Goal: Task Accomplishment & Management: Manage account settings

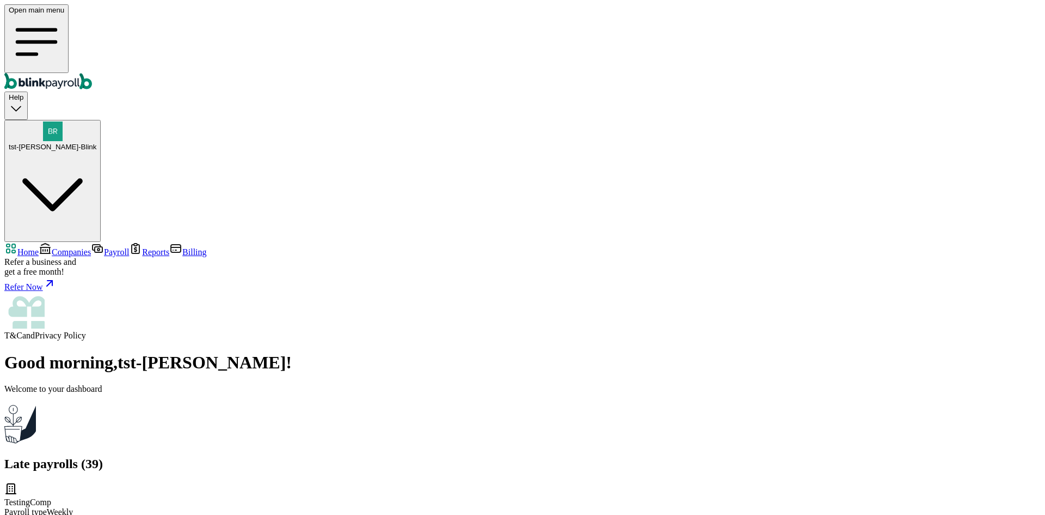
click at [87, 247] on link "Companies" at bounding box center [65, 251] width 52 height 9
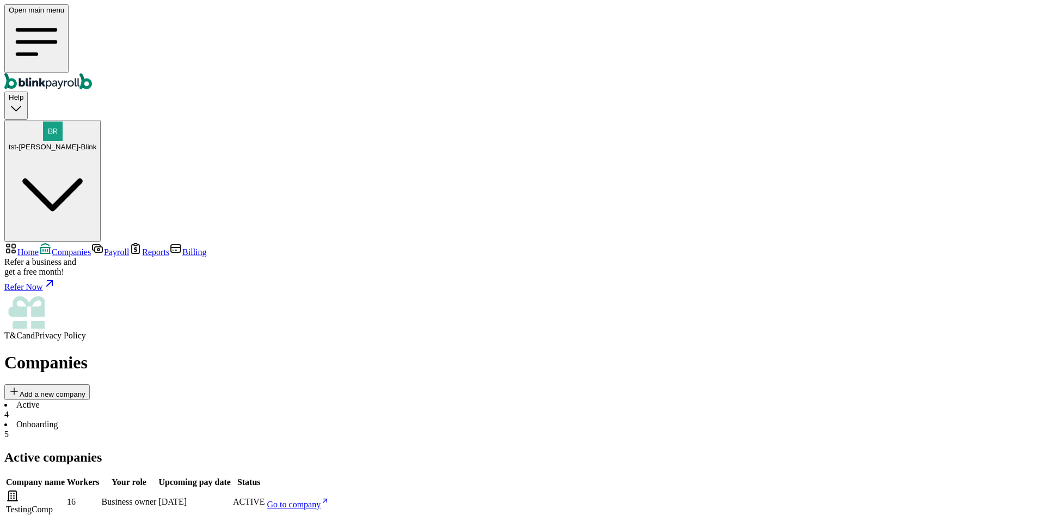
click at [236, 419] on li "Onboarding 5" at bounding box center [522, 429] width 1037 height 20
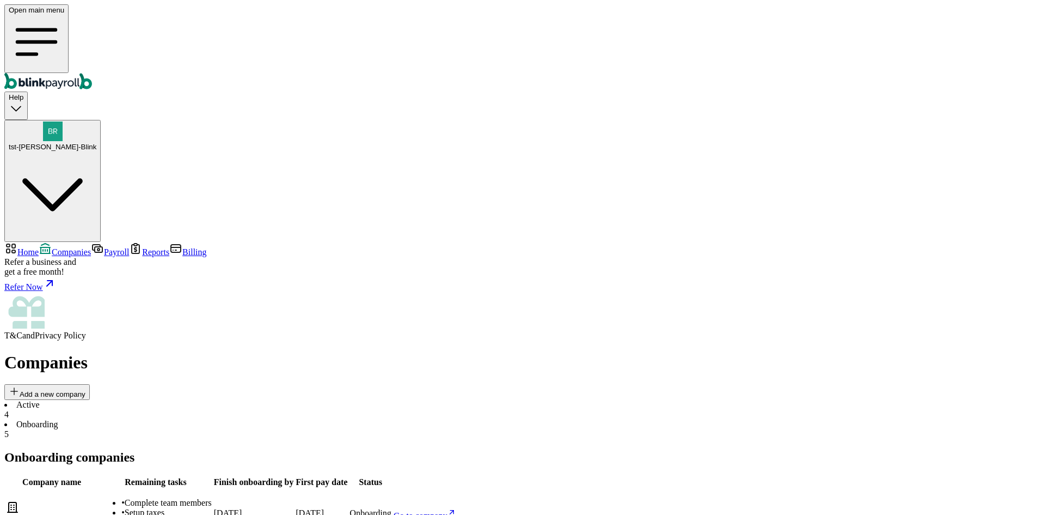
click at [448, 511] on span "Go to company" at bounding box center [421, 515] width 54 height 9
click at [96, 143] on span "tst-Jack tst-Blink" at bounding box center [53, 147] width 88 height 8
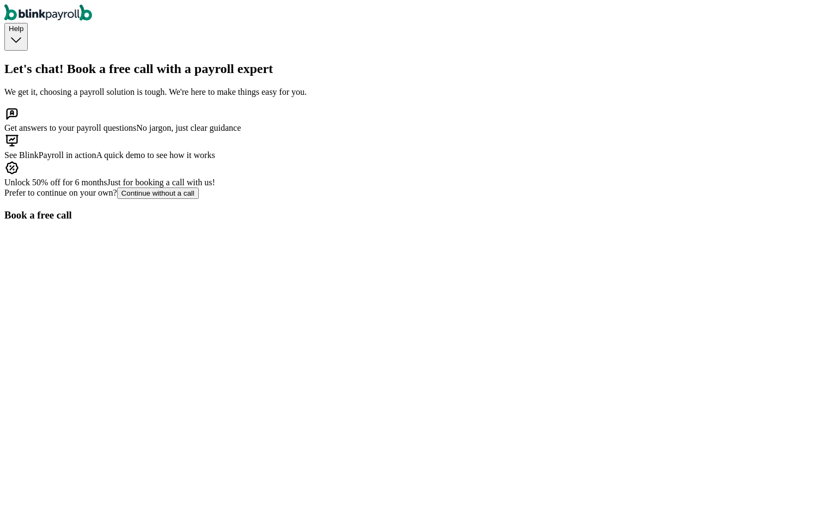
click at [207, 199] on div "Prefer to continue on your own? Continue without a call" at bounding box center [410, 192] width 812 height 11
click at [194, 197] on div "Continue without a call" at bounding box center [157, 193] width 73 height 8
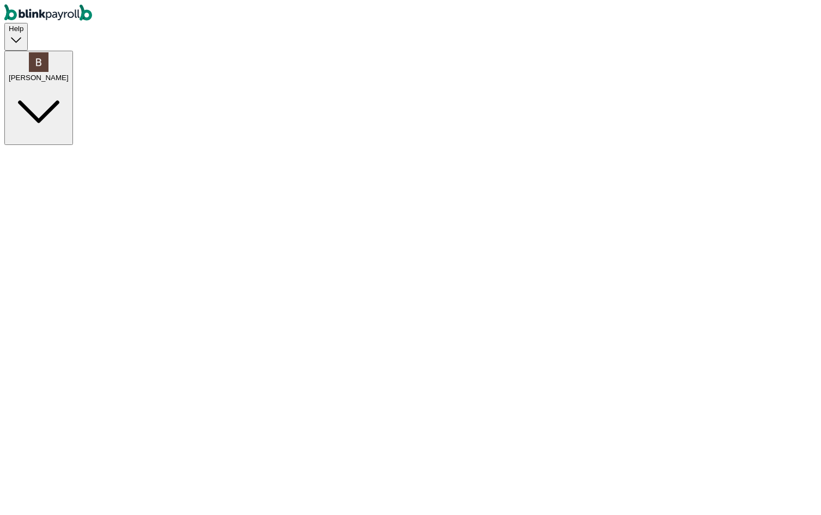
click at [69, 74] on div "Branko Paukovic" at bounding box center [39, 78] width 60 height 8
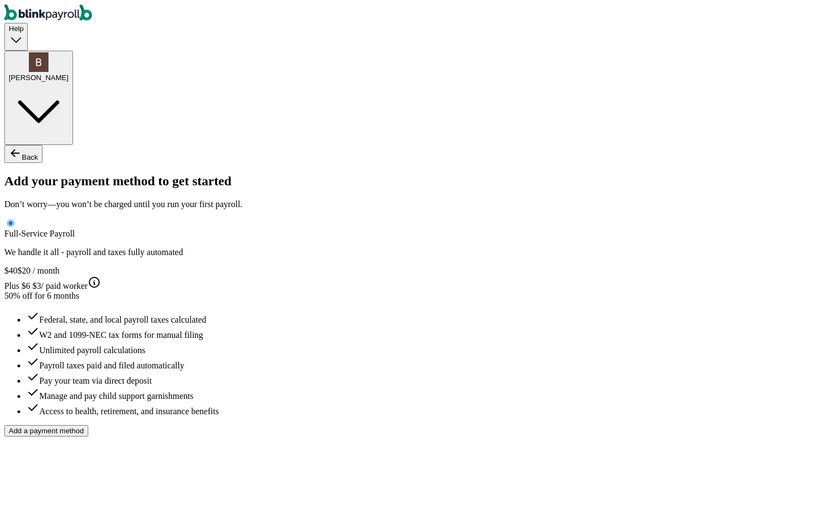
click at [73, 51] on button "Branko Paukovic" at bounding box center [38, 98] width 69 height 94
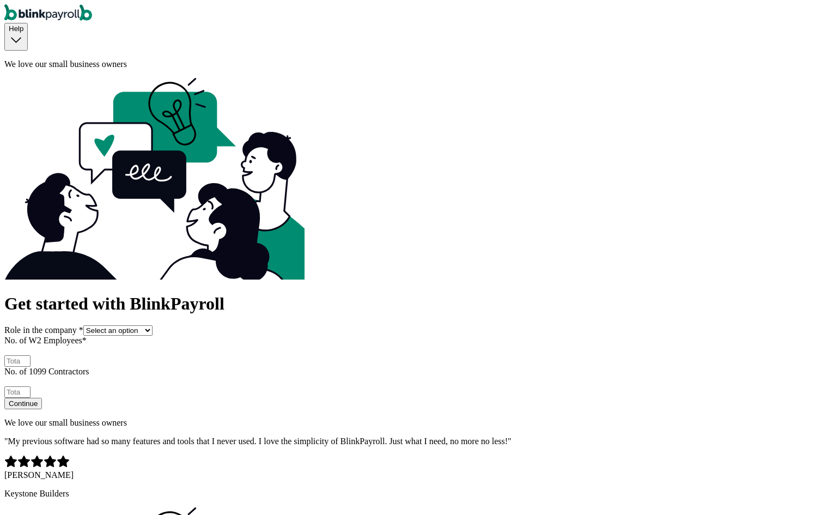
click at [152, 325] on select "Select an option Business owner HR CPA / Accountant Other" at bounding box center [117, 330] width 69 height 10
select select "other"
click at [105, 325] on select "Select an option Business owner HR CPA / Accountant Other" at bounding box center [117, 330] width 69 height 10
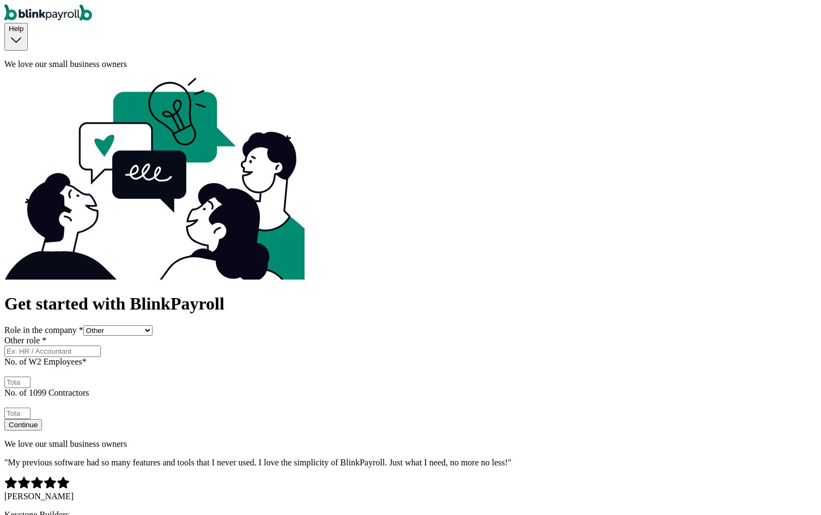
click at [101, 345] on input "Other role *" at bounding box center [52, 350] width 96 height 11
type input "Boss"
click at [30, 376] on input "No. of W2 Employees *" at bounding box center [17, 381] width 26 height 11
type input "2"
click at [30, 407] on input "No. of 1099 Contractors" at bounding box center [17, 412] width 26 height 11
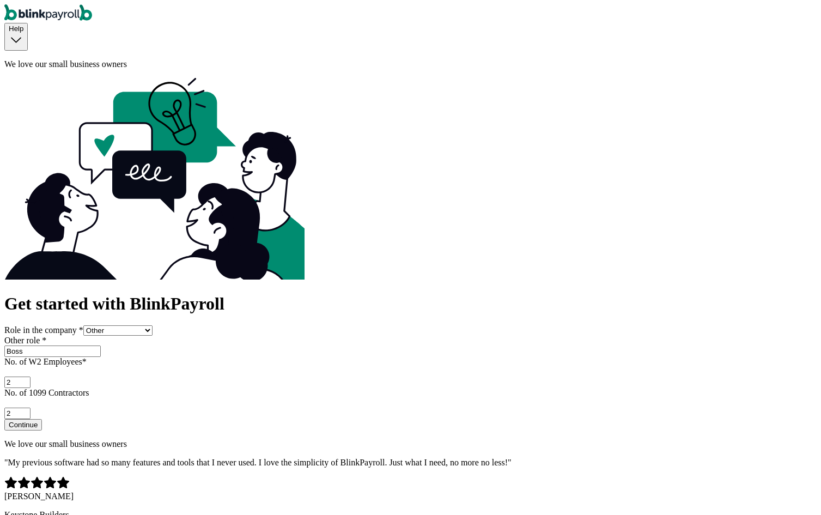
type input "2"
click at [42, 419] on button "Continue" at bounding box center [23, 424] width 38 height 11
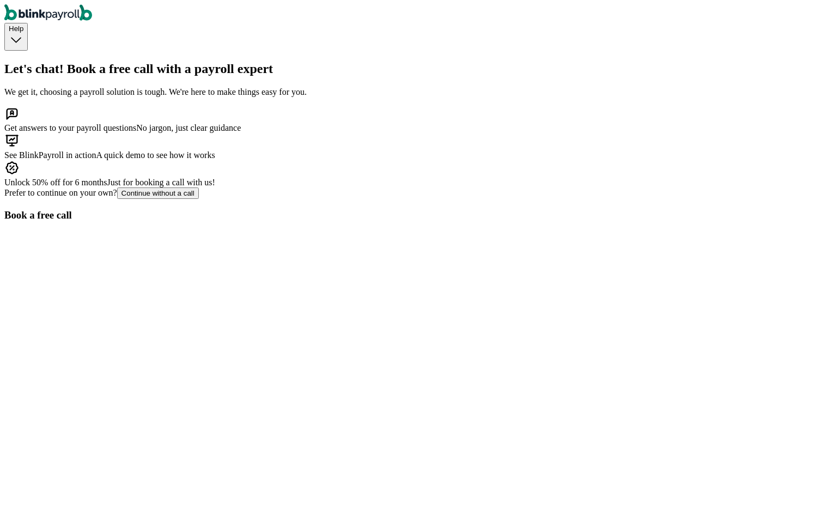
click at [173, 199] on button "Continue without a call" at bounding box center [158, 192] width 82 height 11
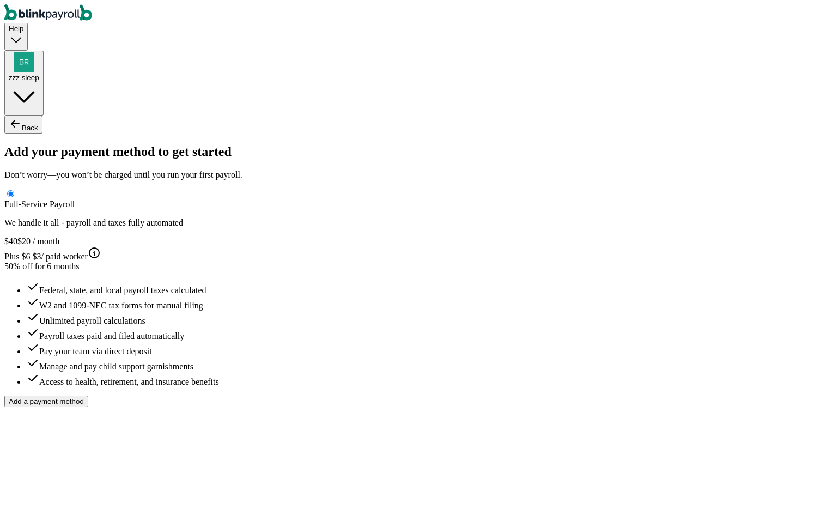
type input "test"
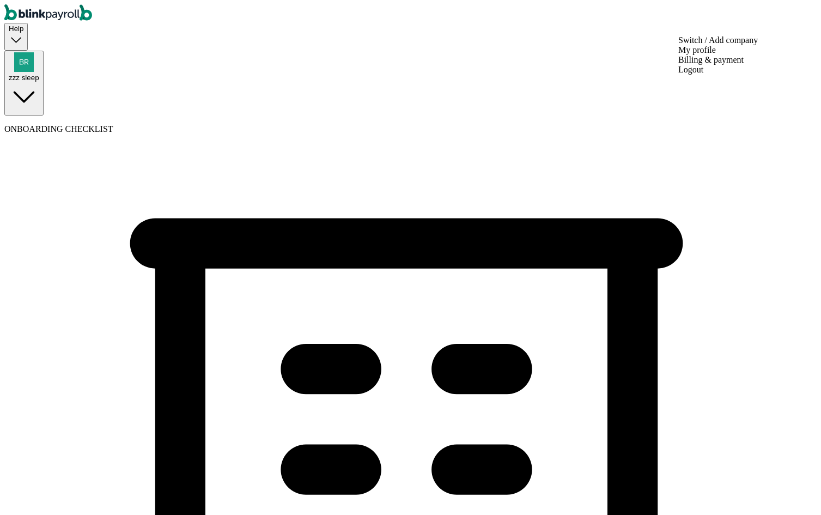
click at [39, 74] on div "zzz sleep" at bounding box center [24, 78] width 30 height 8
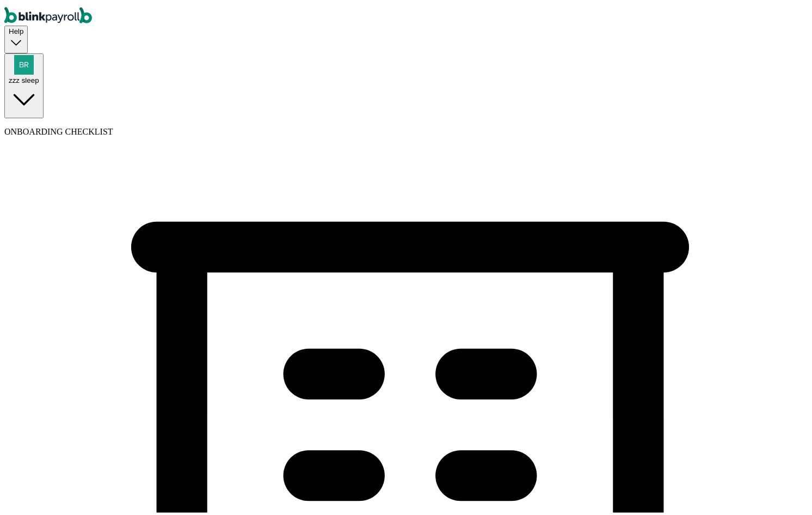
type input "sscompaqa"
type input "[PHONE_NUMBER]"
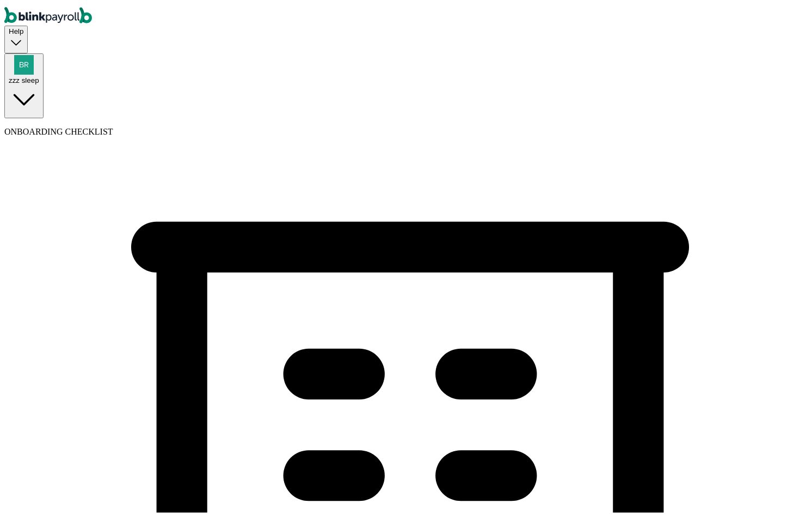
select select "Limited Liability Company (LLC)"
select select "Consulting Services"
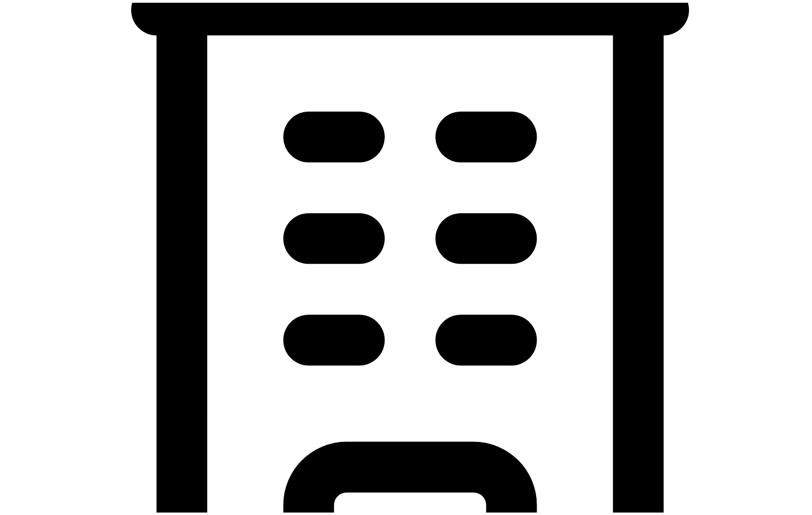
scroll to position [327, 0]
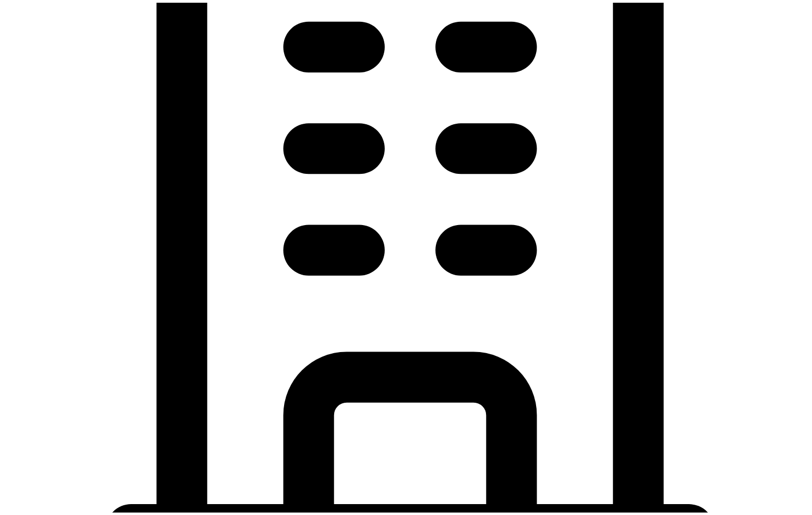
type input "[DATE]"
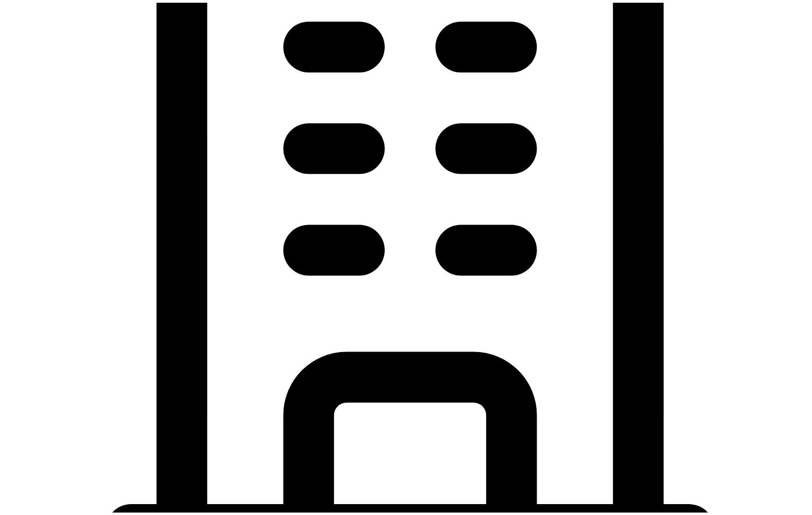
type input "[STREET_ADDRESS]"
type input "[GEOGRAPHIC_DATA]"
type input "FL"
type input "33712"
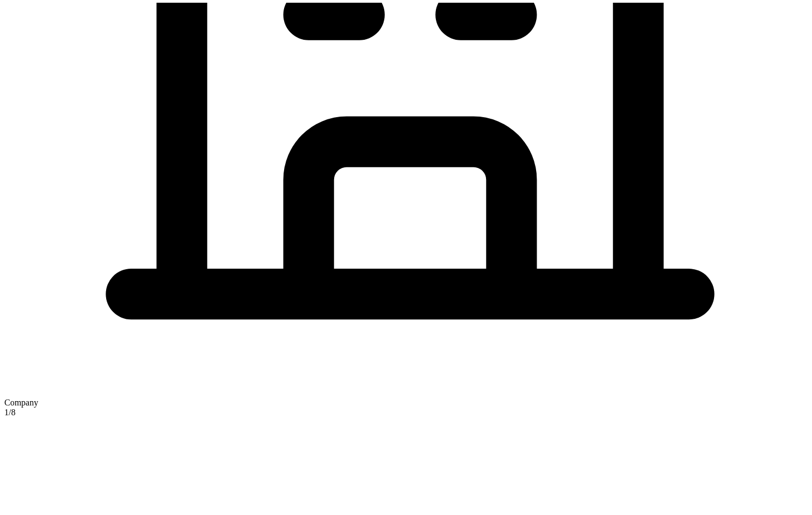
scroll to position [565, 0]
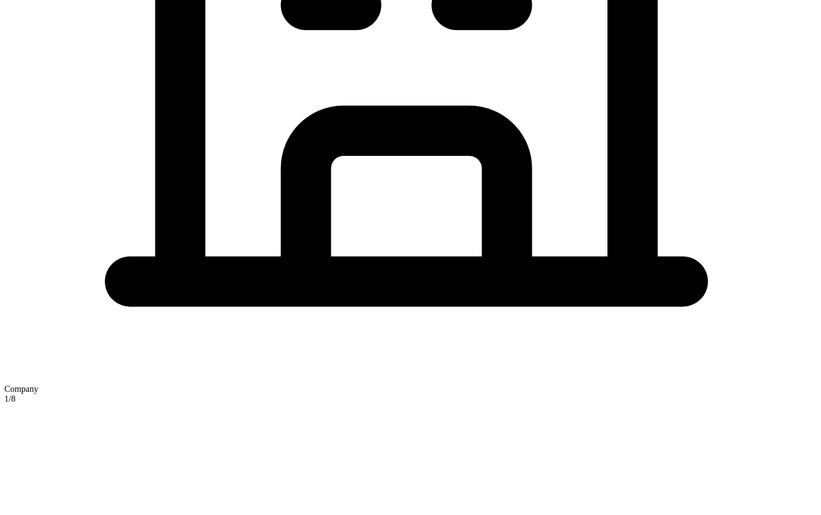
checkbox input "true"
type input "[STREET_ADDRESS]"
type input "[GEOGRAPHIC_DATA]"
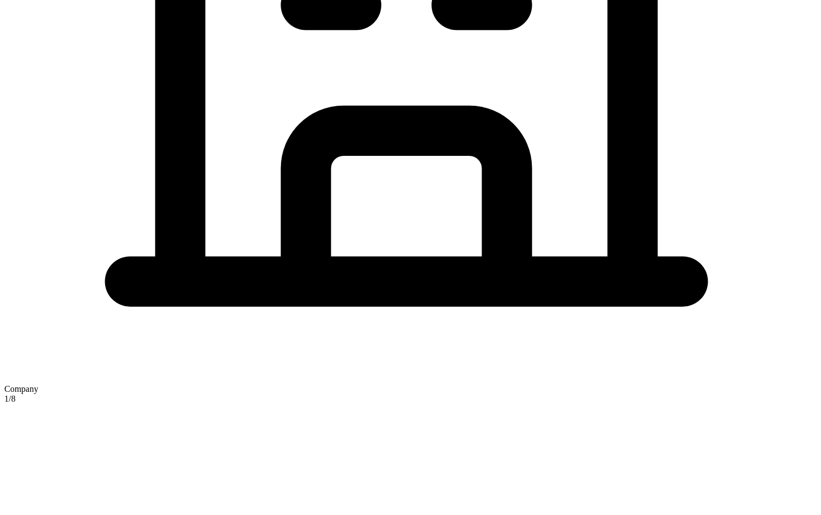
type input "FL"
type input "33712"
type input "test"
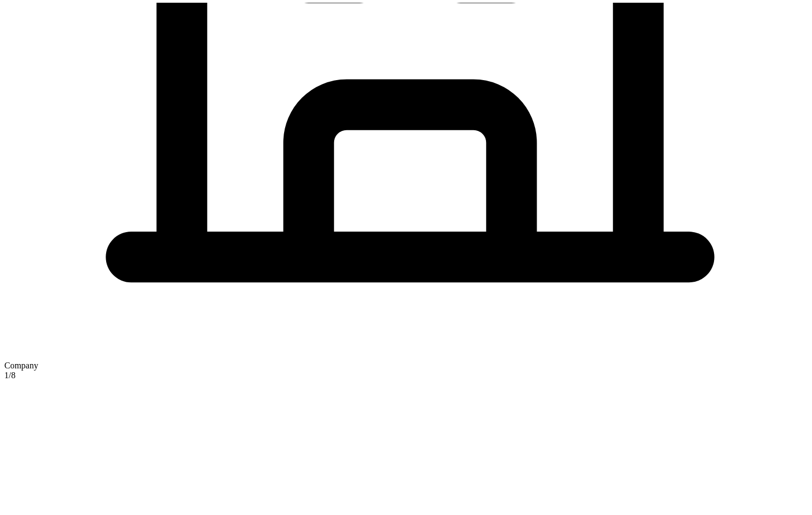
scroll to position [629, 0]
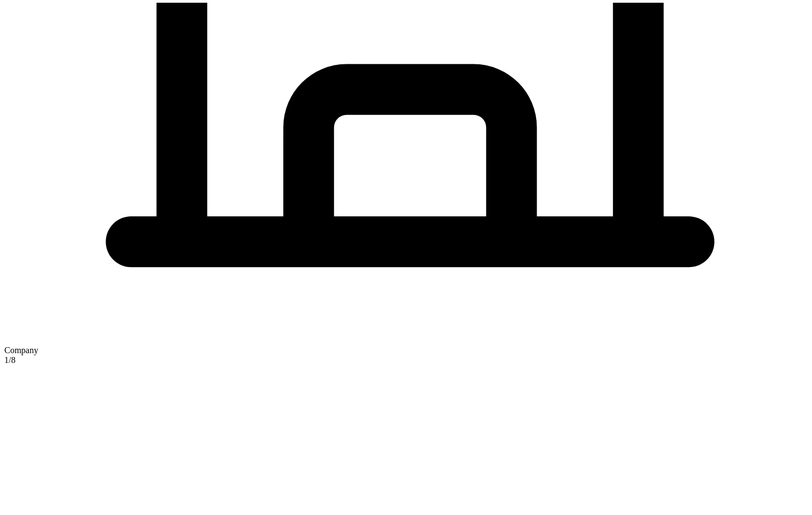
select select "Limited Liability Company (LLC)"
select select "Consulting Services"
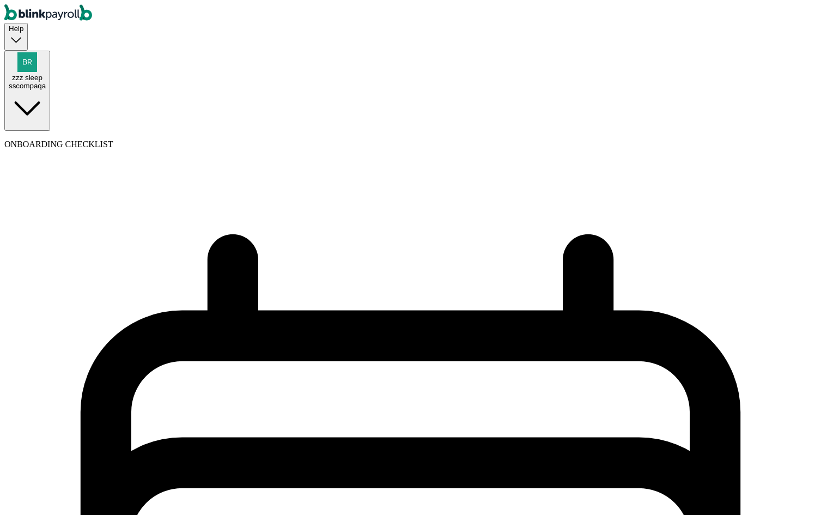
select select "biweekly"
select select "[DATE]"
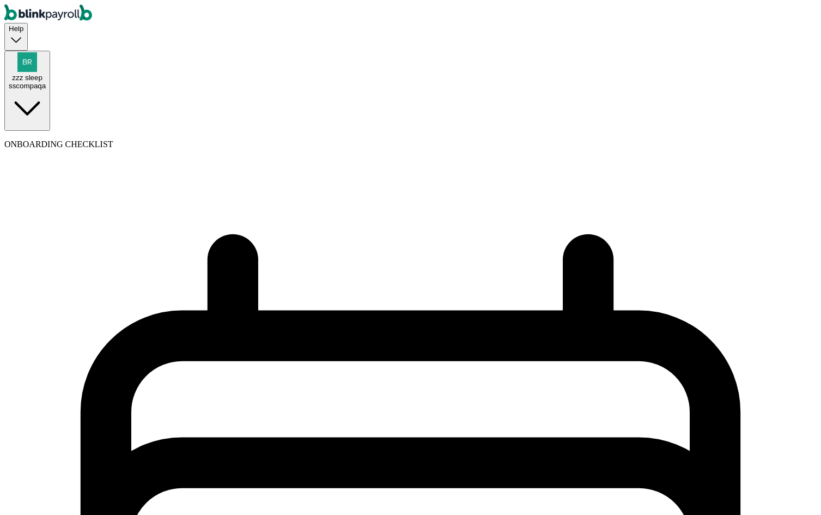
select select "[DATE]"
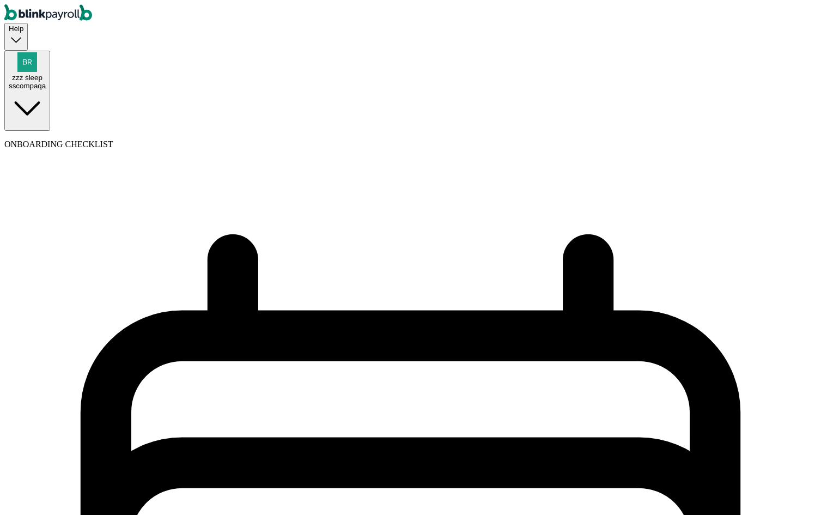
select select "[DATE] - [DATE]"
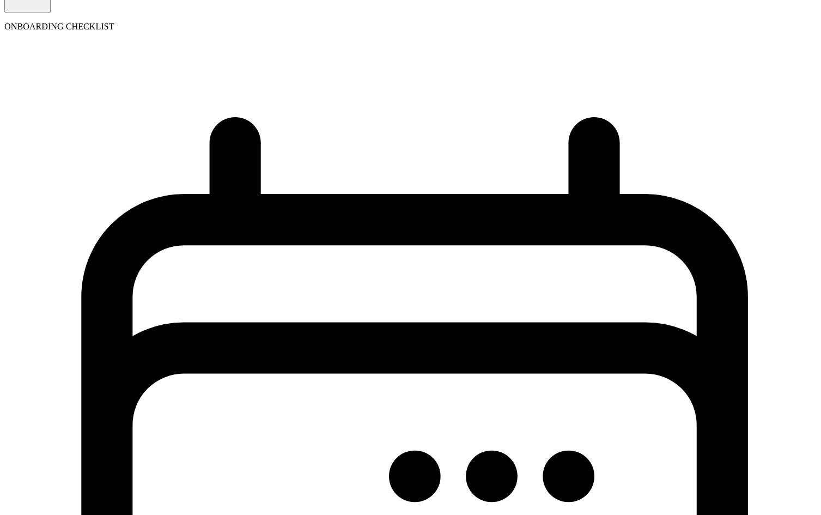
scroll to position [126, 0]
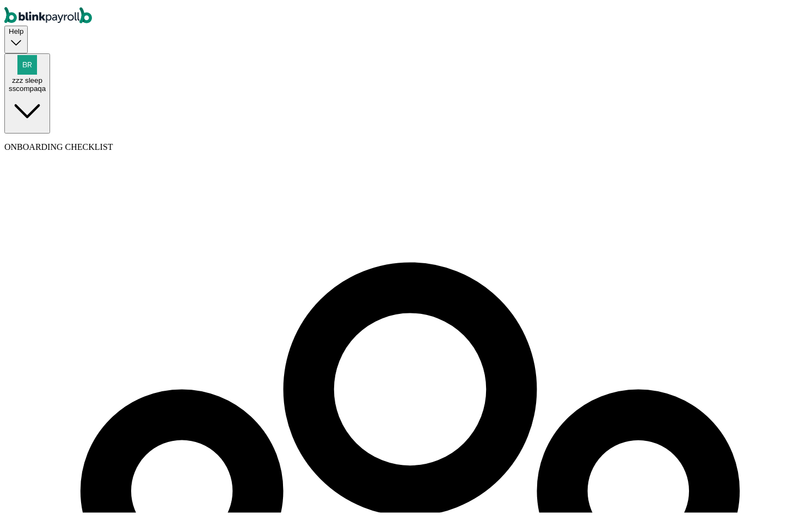
scroll to position [125, 0]
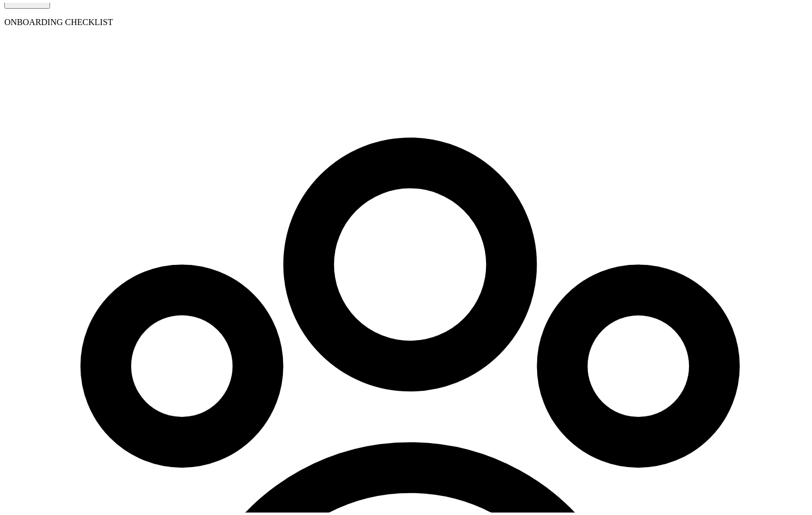
select select "employee"
select select "contractor"
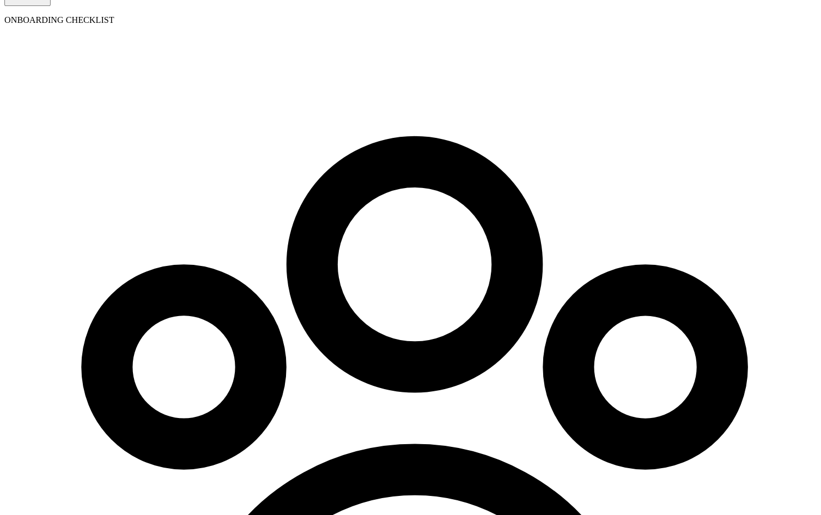
scroll to position [0, 0]
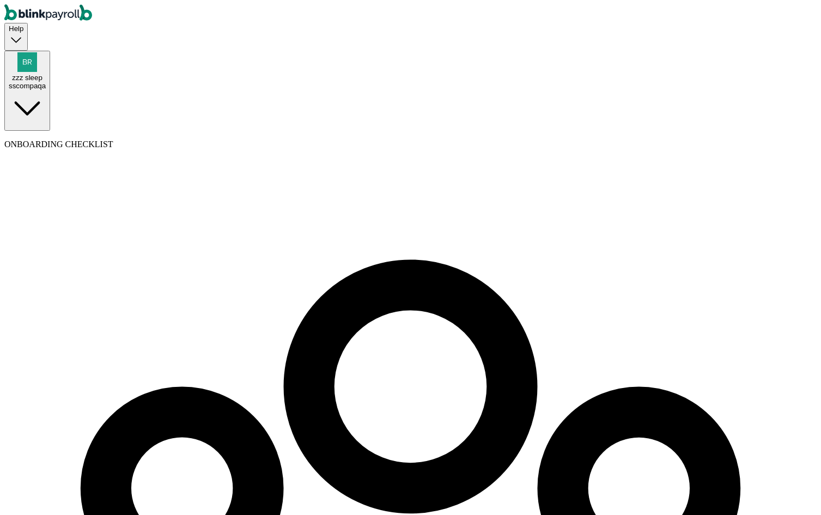
type input "arny"
type input "bell"
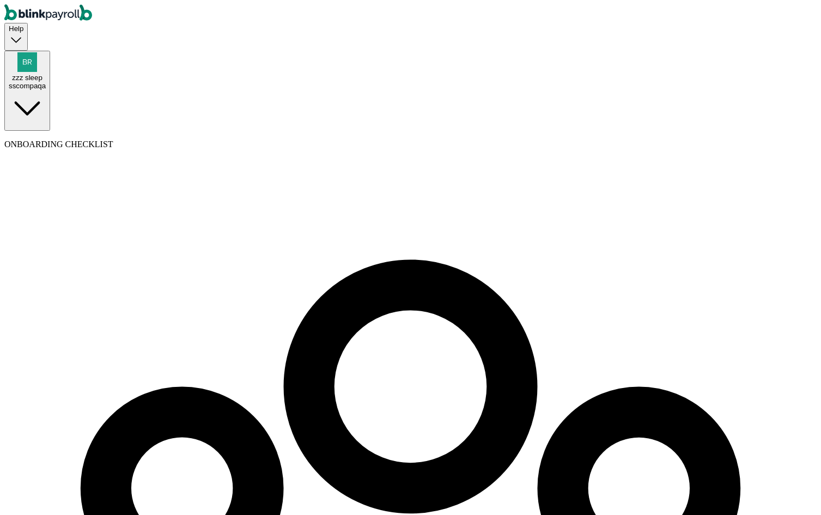
select select "employee"
select select "contractor"
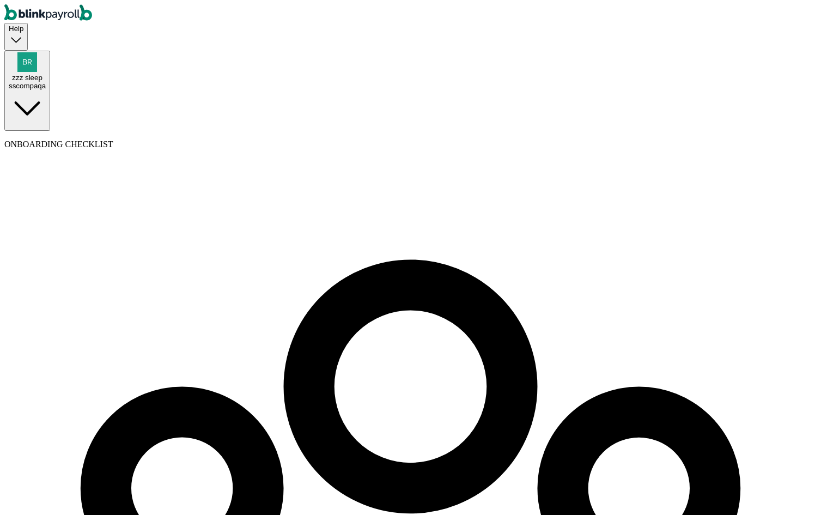
type input "[PERSON_NAME][EMAIL_ADDRESS][DOMAIN_NAME]"
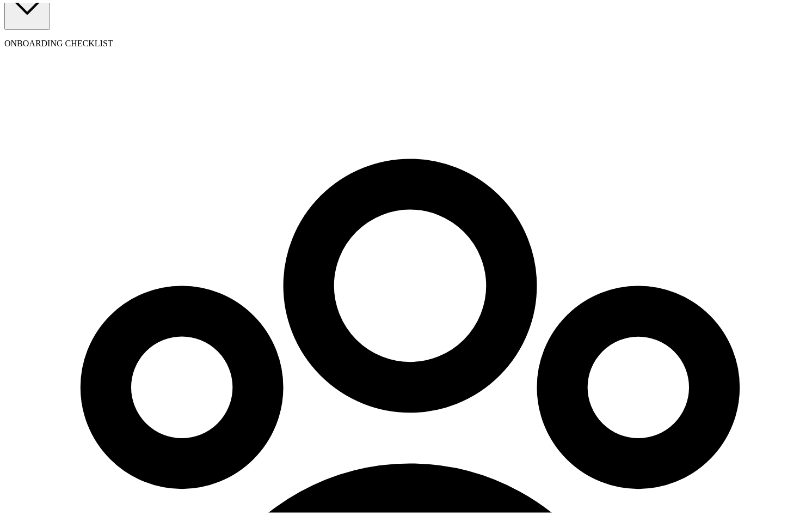
scroll to position [125, 0]
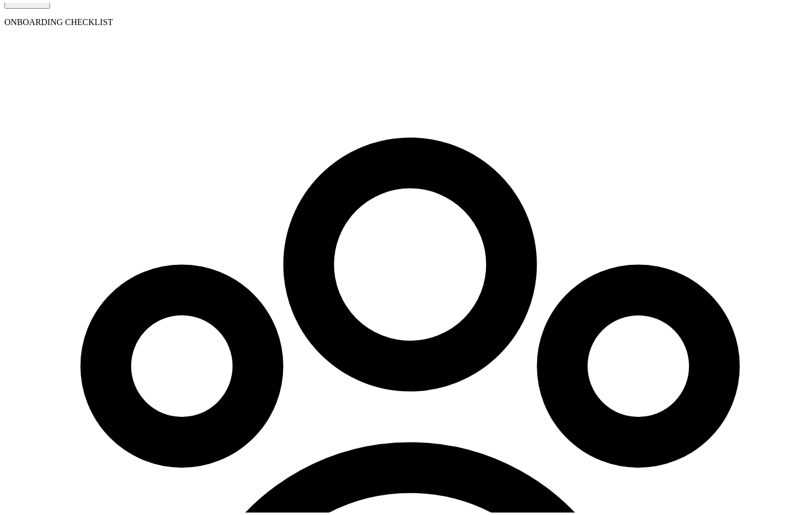
type input "[DATE]"
select select "Works from home"
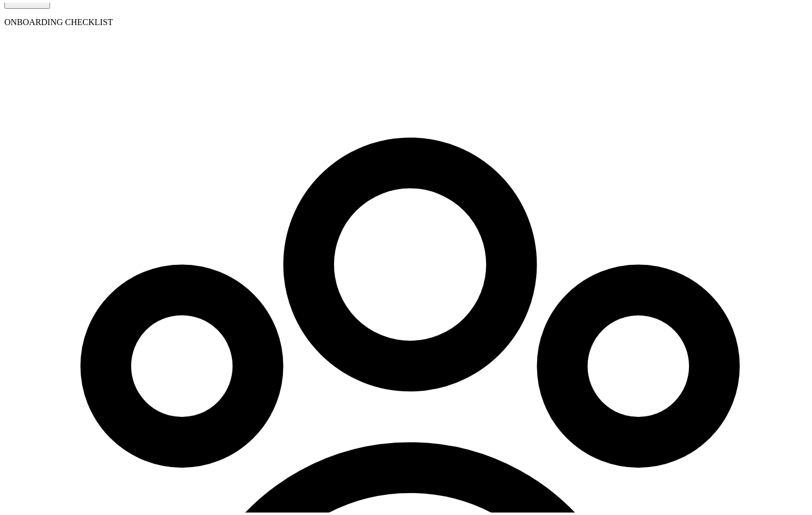
radio input "true"
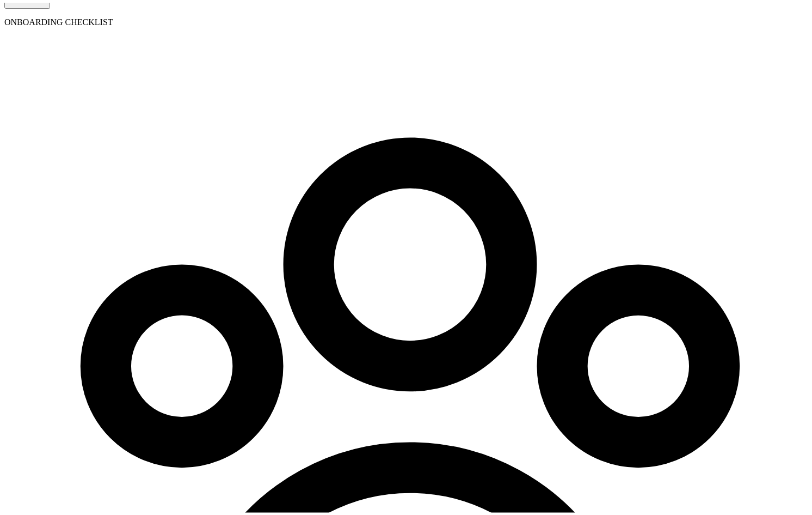
type input "200"
select select "3"
type input "1.73"
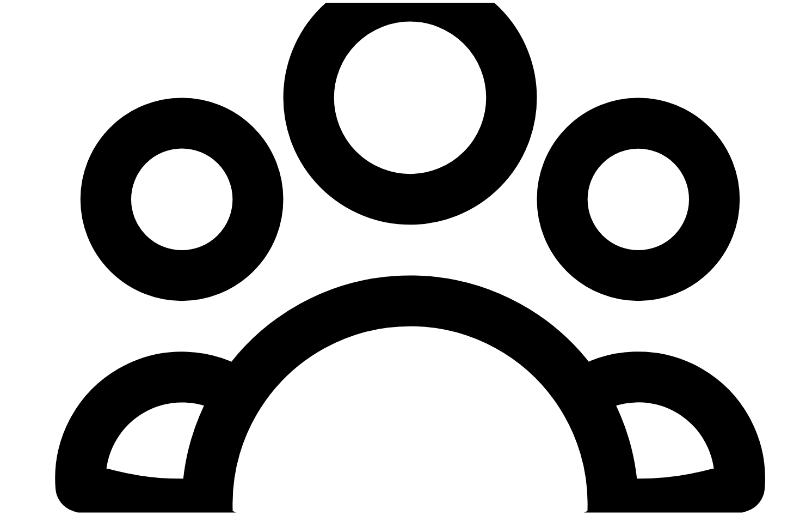
scroll to position [302, 0]
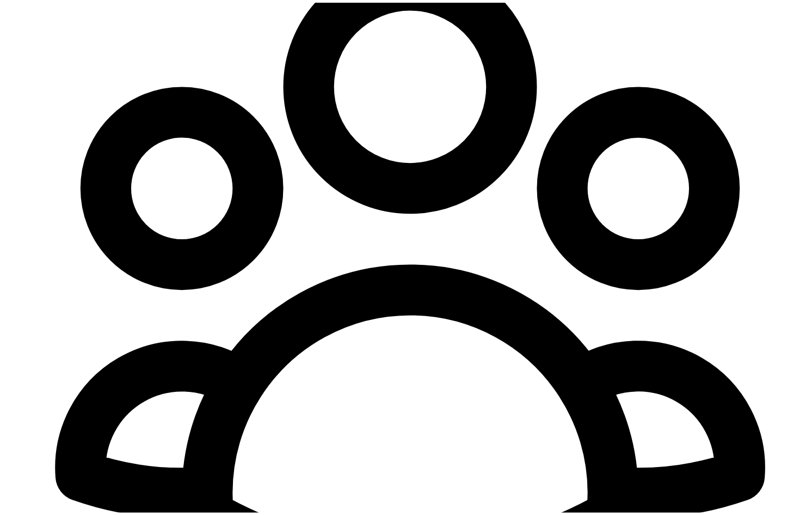
radio input "true"
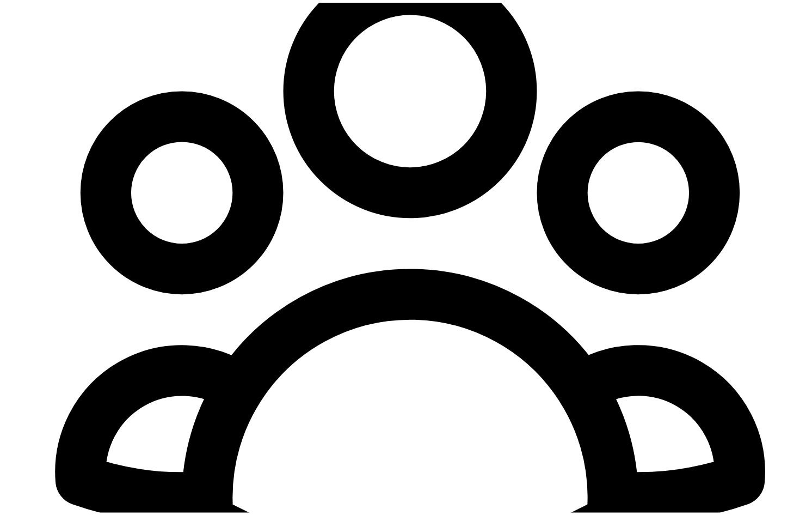
scroll to position [84, 0]
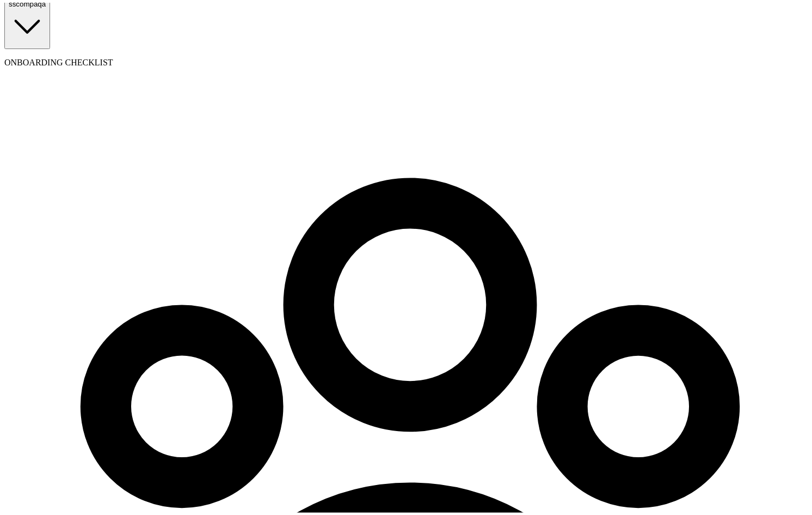
select select "Limited Liability Company (LLC)"
select select "Consulting Services"
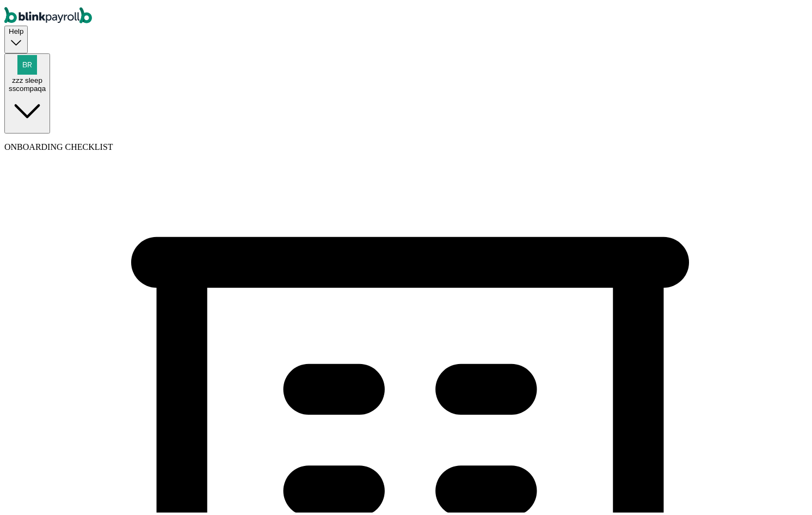
select select "employee"
select select "contractor"
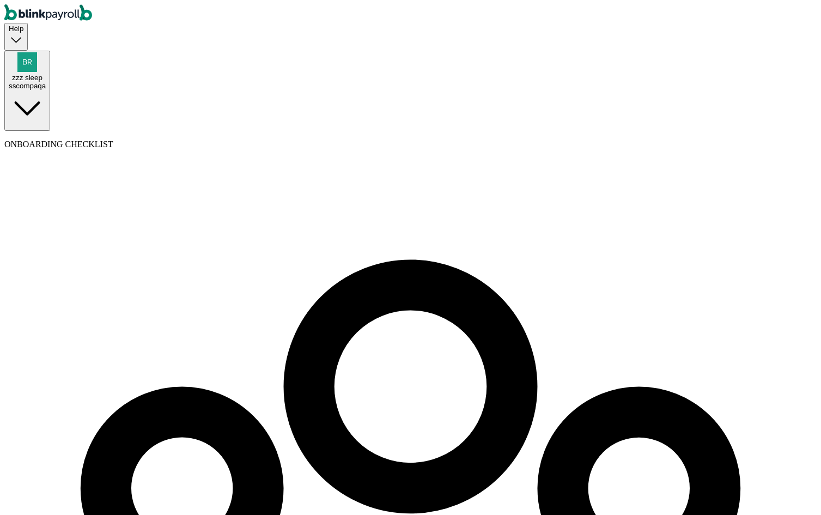
select select "Works from home"
select select "3"
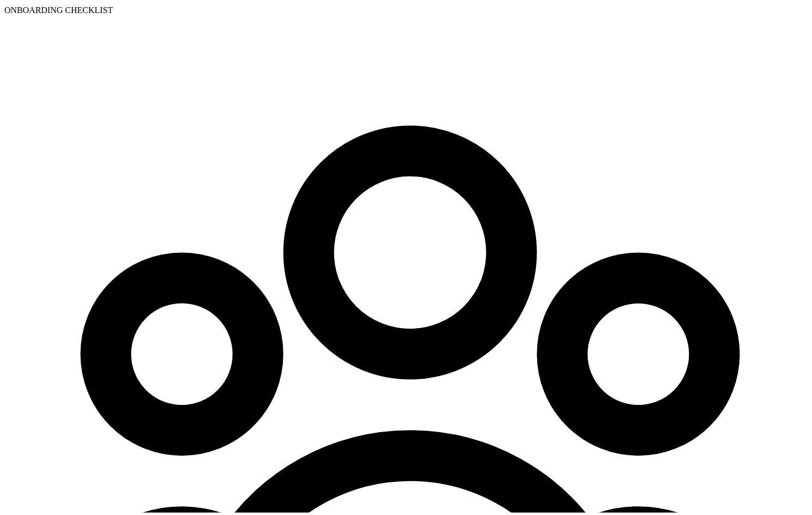
scroll to position [302, 0]
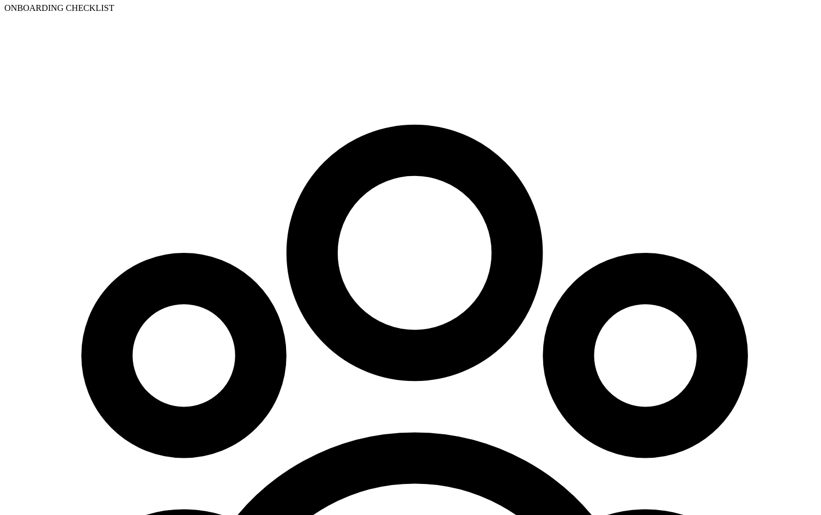
scroll to position [0, 0]
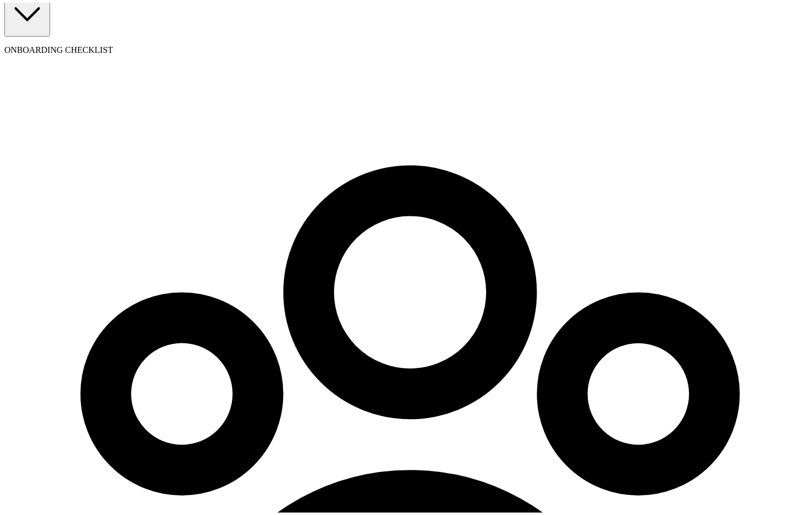
scroll to position [102, 0]
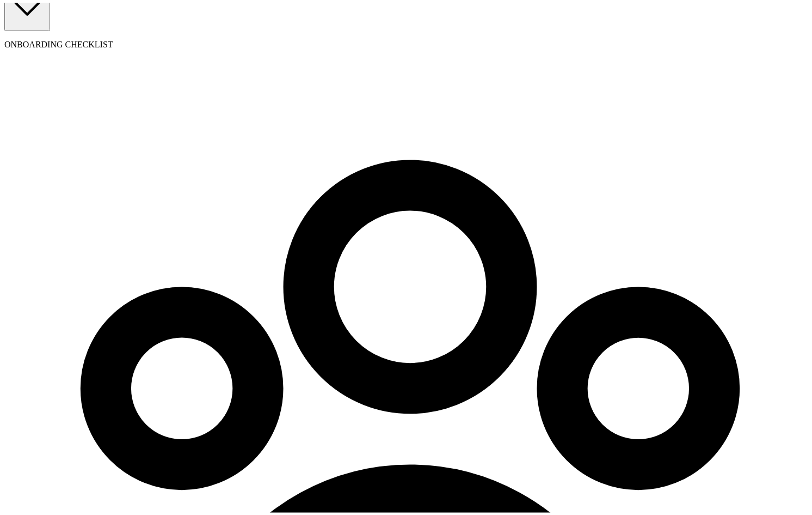
select select "employee"
select select "contractor"
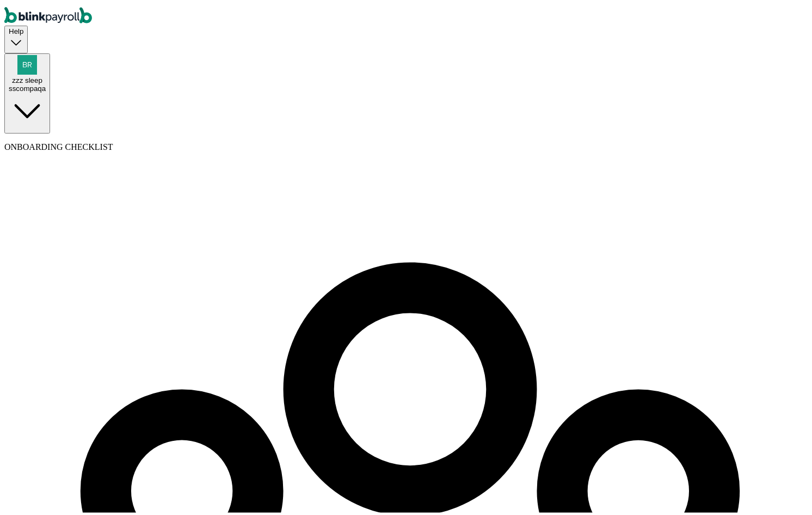
scroll to position [109, 0]
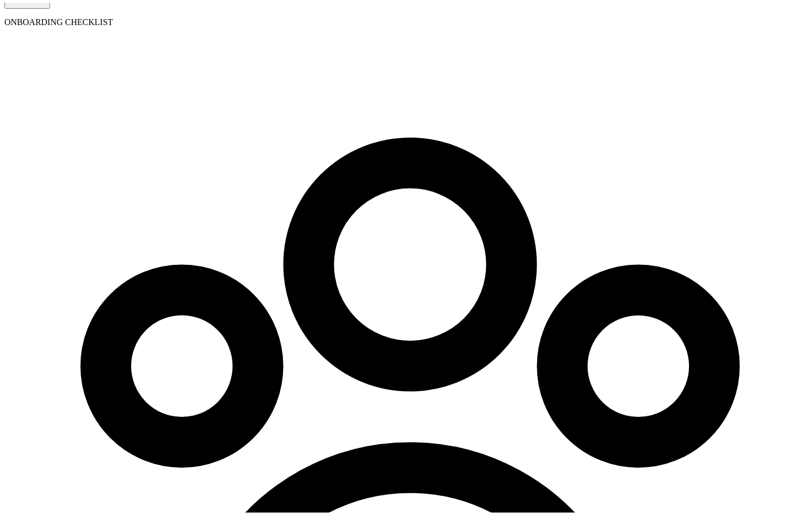
scroll to position [0, 0]
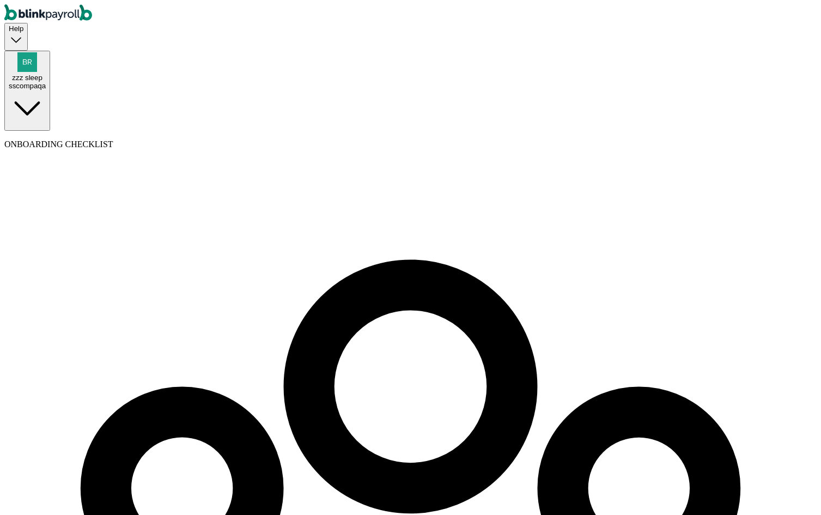
select select "employee"
select select "contractor"
drag, startPoint x: 592, startPoint y: 228, endPoint x: 584, endPoint y: 222, distance: 10.1
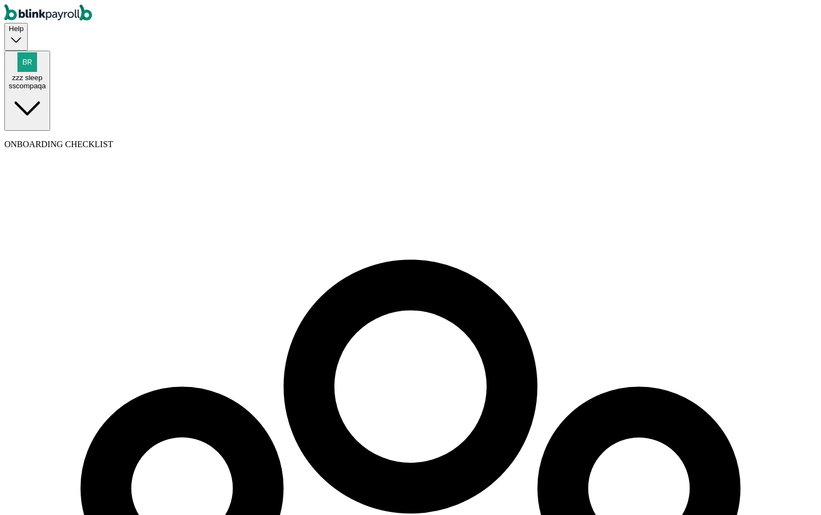
drag, startPoint x: 584, startPoint y: 222, endPoint x: 576, endPoint y: 213, distance: 11.9
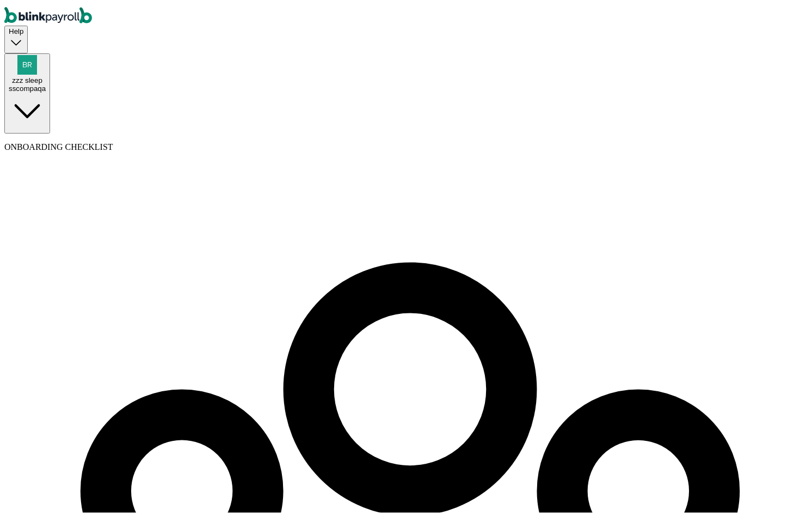
scroll to position [125, 0]
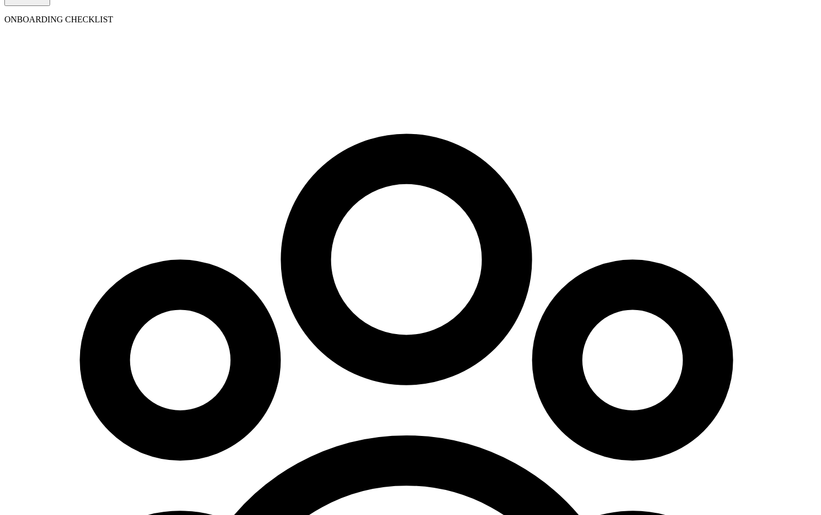
type input "345-35-4435"
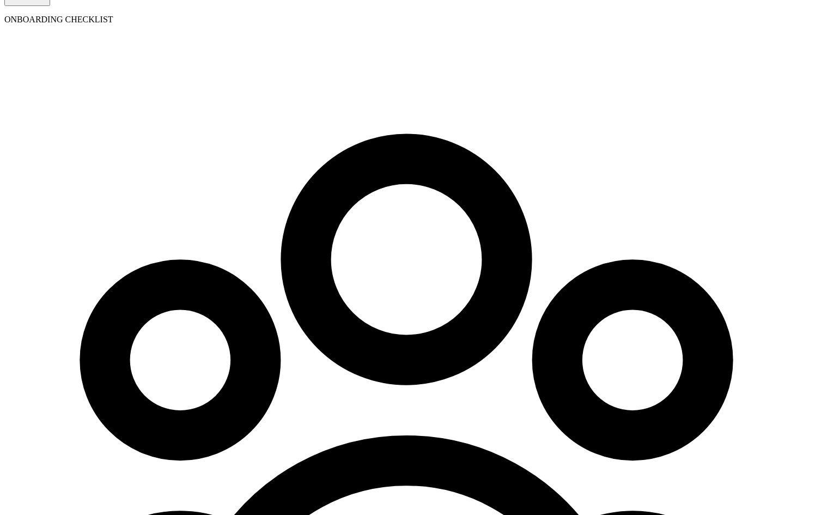
type input "[DATE]"
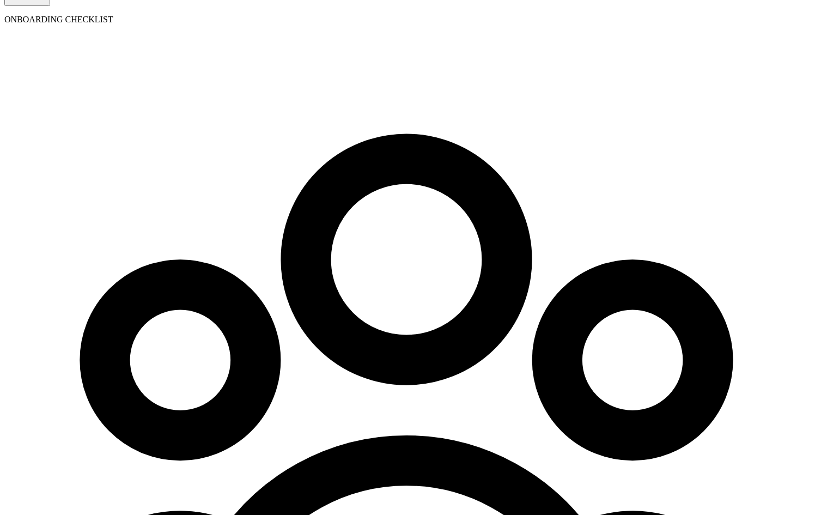
type input "[STREET_ADDRESS]"
type input "[GEOGRAPHIC_DATA]"
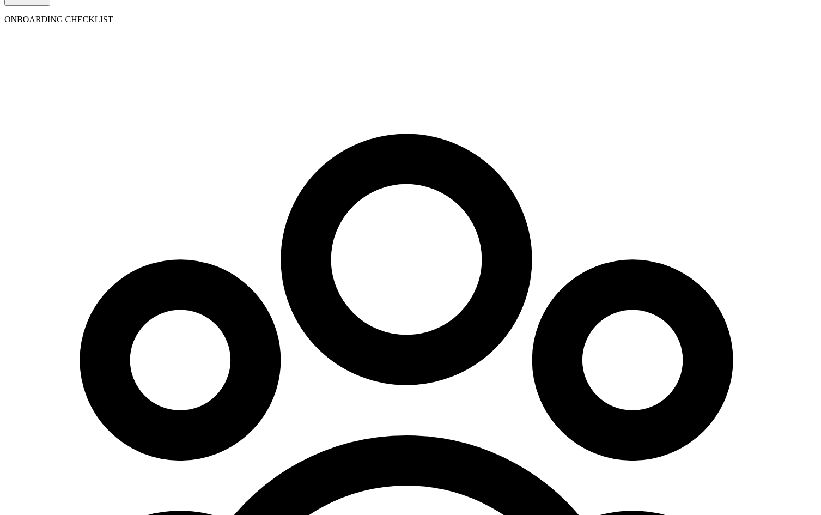
type input "FL"
type input "33712"
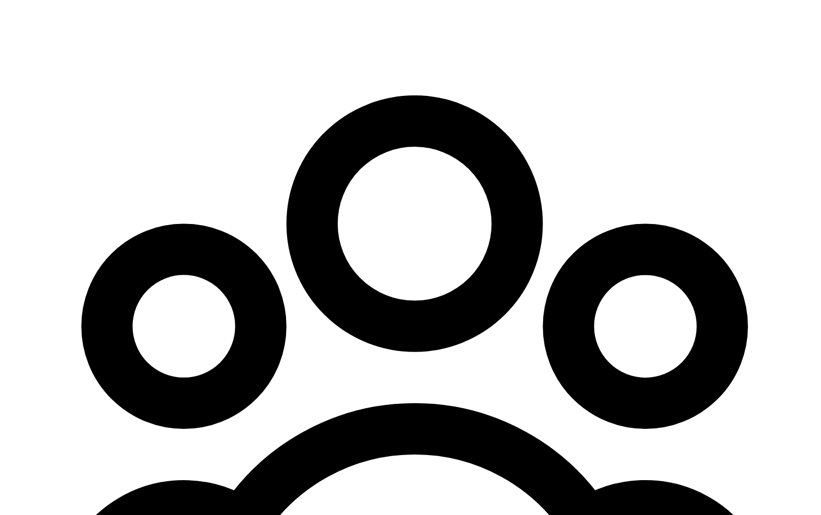
scroll to position [0, 0]
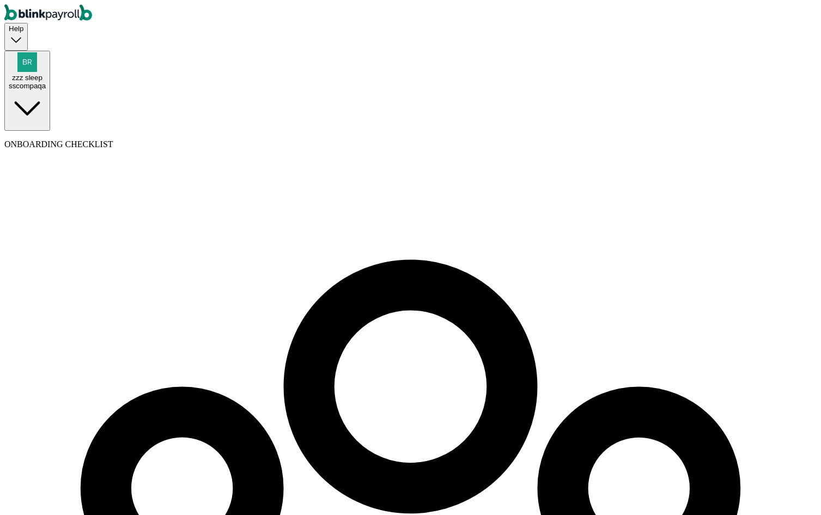
select select "employee"
select select "contractor"
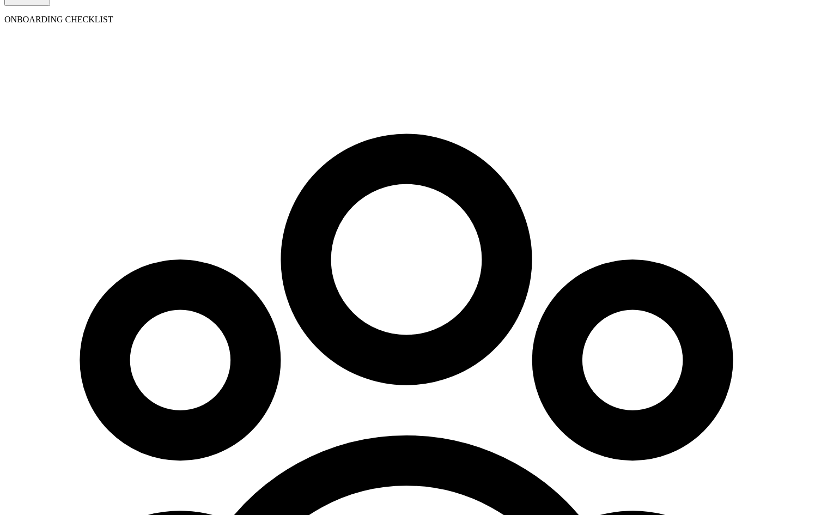
radio input "true"
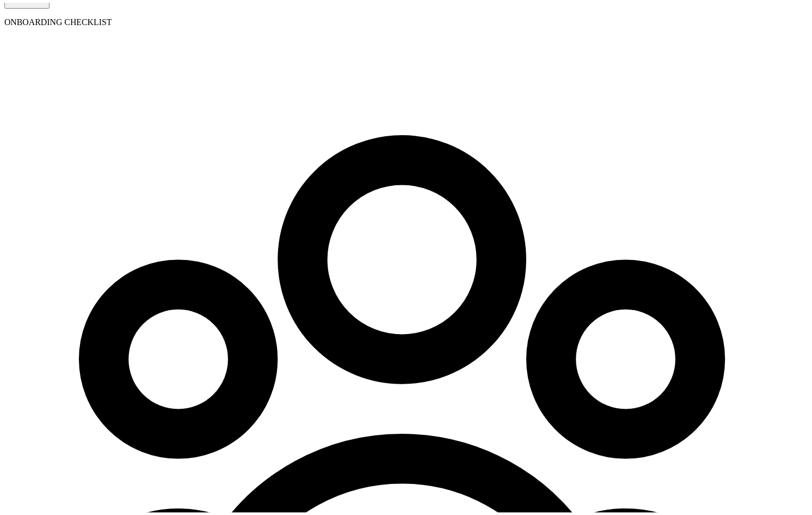
scroll to position [16, 0]
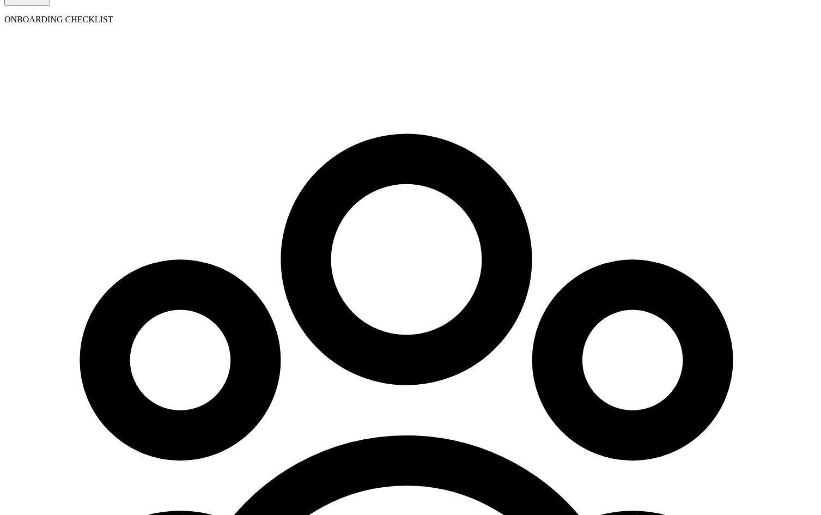
type input "[DATE]"
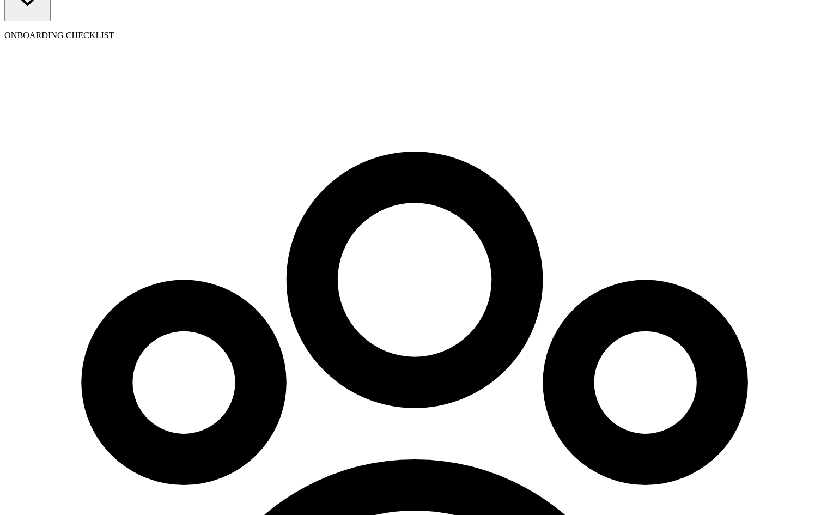
scroll to position [165, 0]
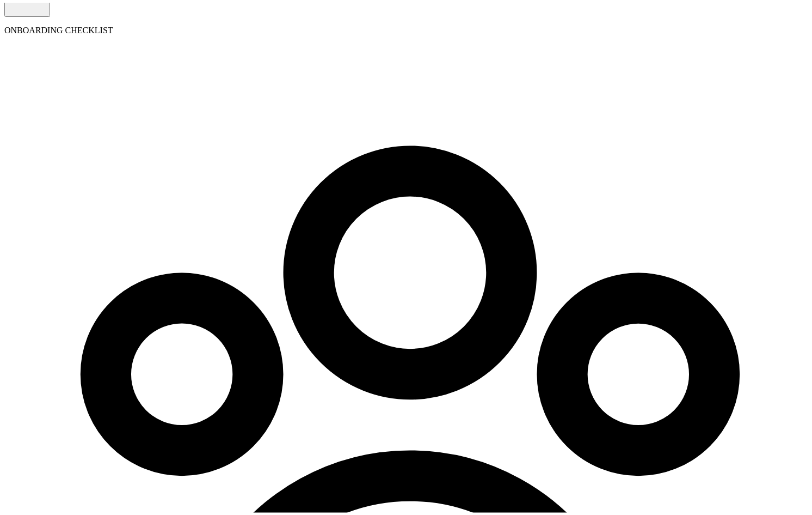
scroll to position [154, 0]
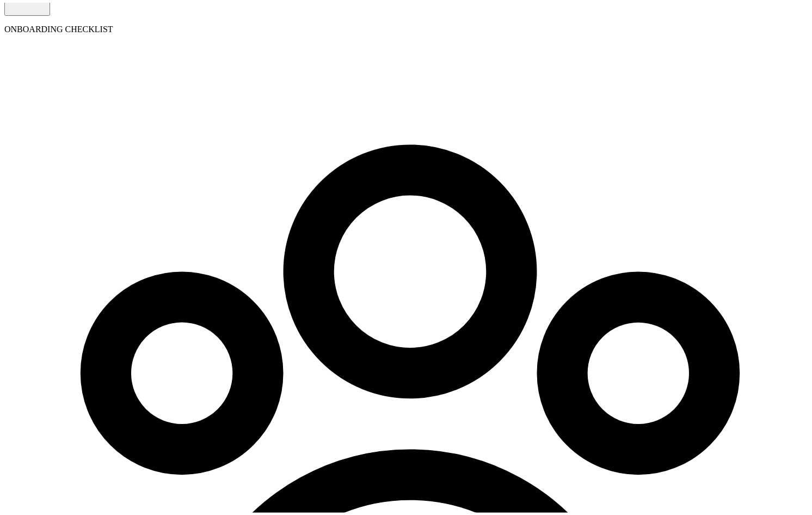
scroll to position [70, 0]
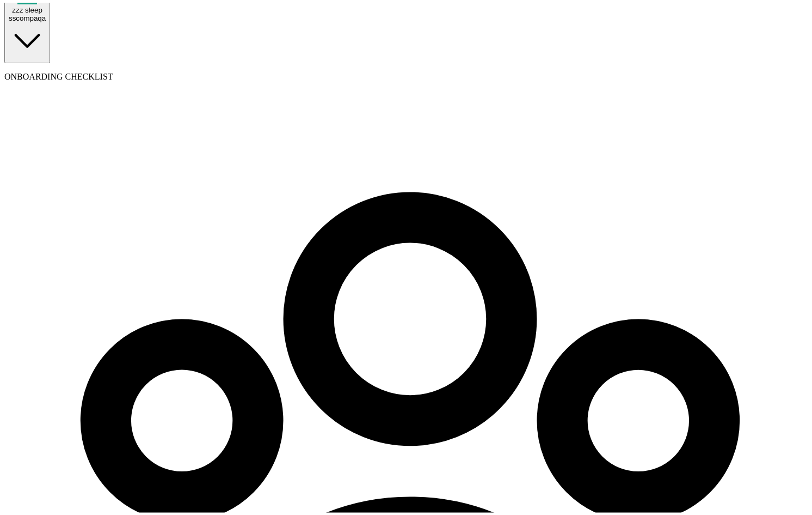
select select "employee"
select select "contractor"
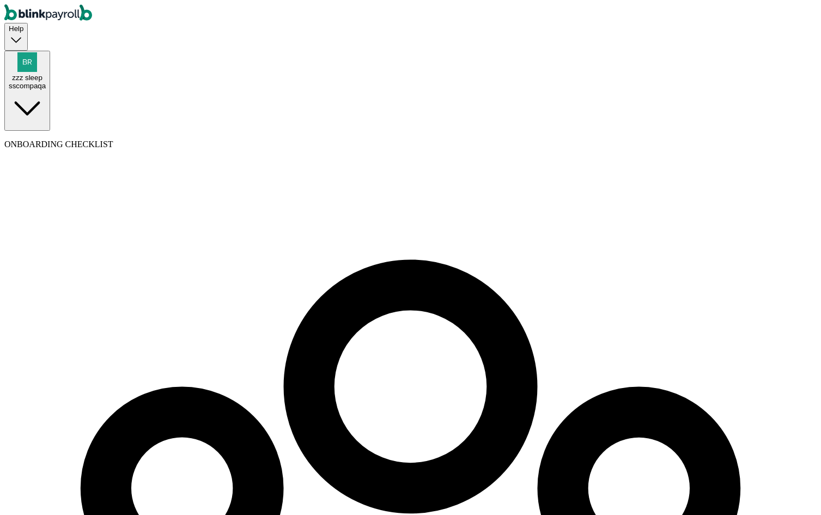
drag, startPoint x: 495, startPoint y: 136, endPoint x: 440, endPoint y: 133, distance: 55.6
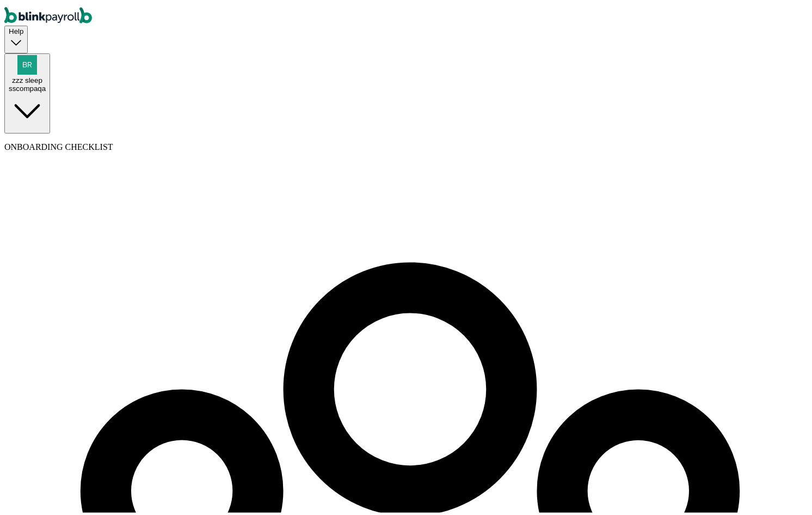
scroll to position [125, 0]
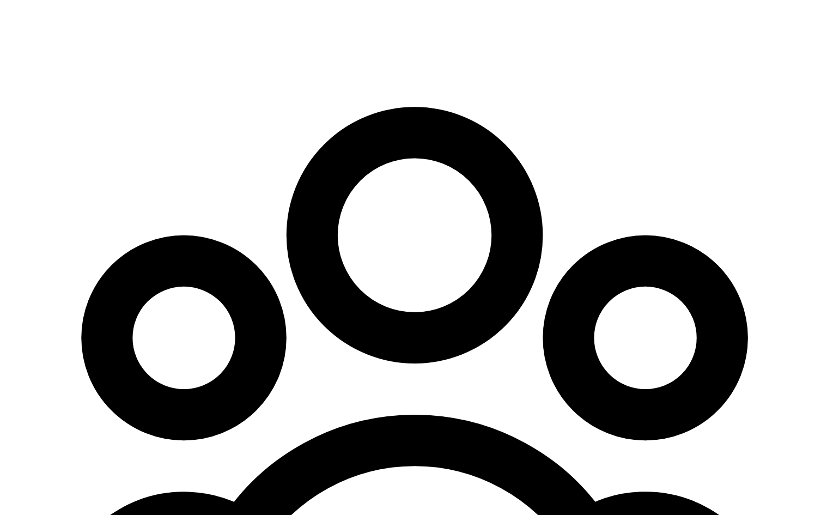
scroll to position [0, 0]
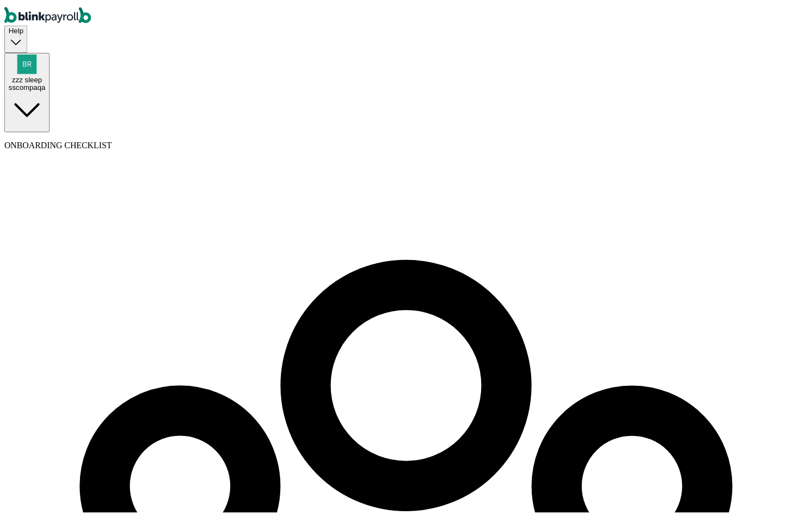
scroll to position [56, 0]
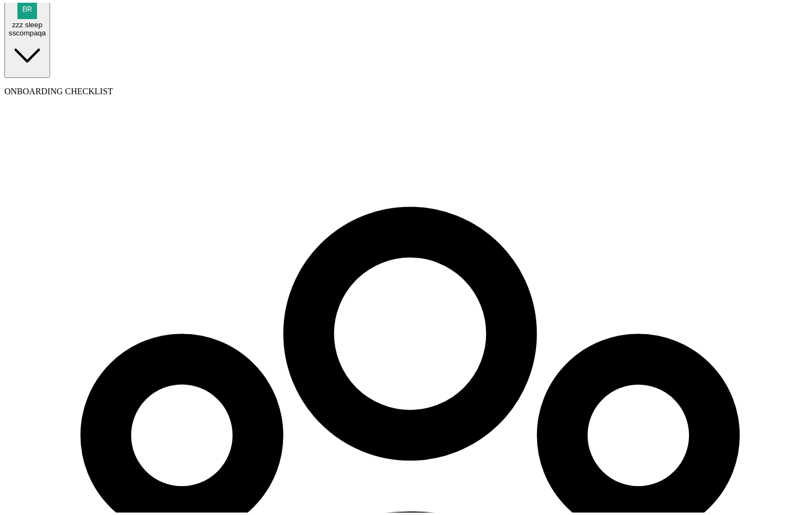
select select "employee"
select select "contractor"
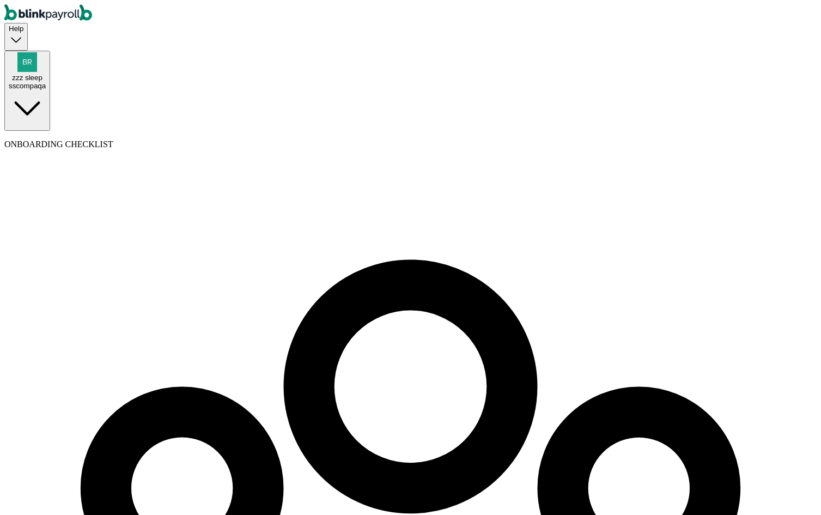
select select "employee"
select select "contractor"
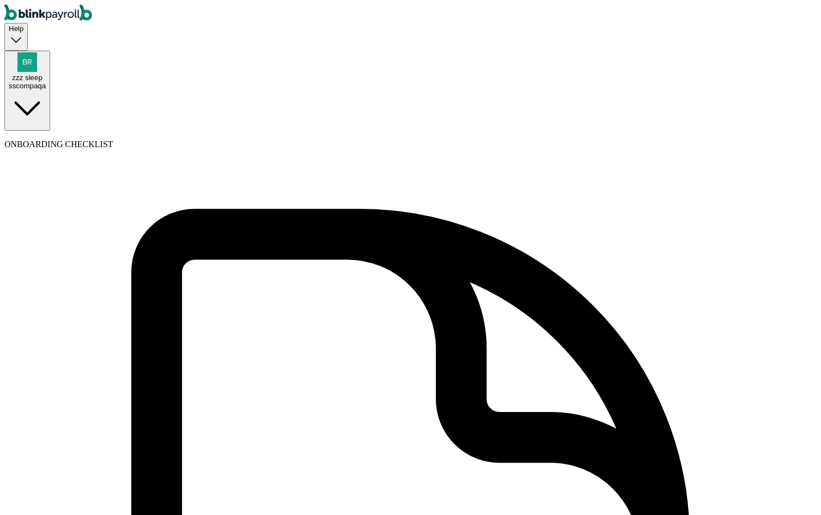
select select "employee"
select select "contractor"
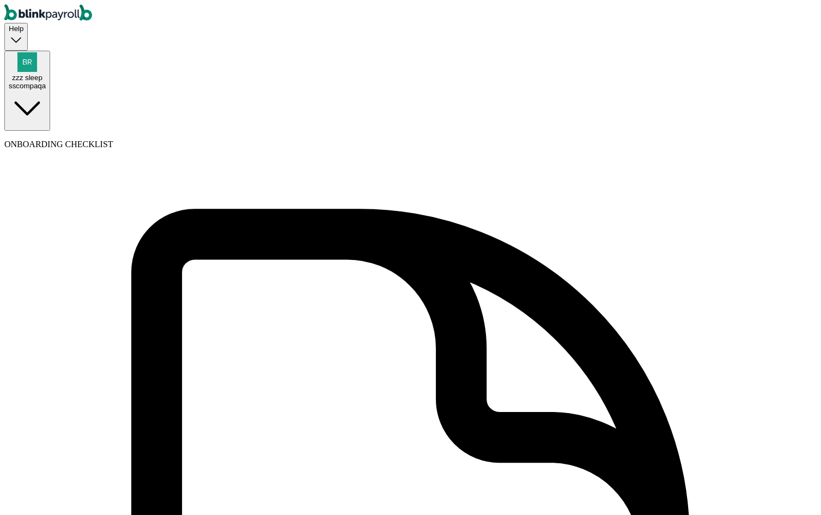
type input "test"
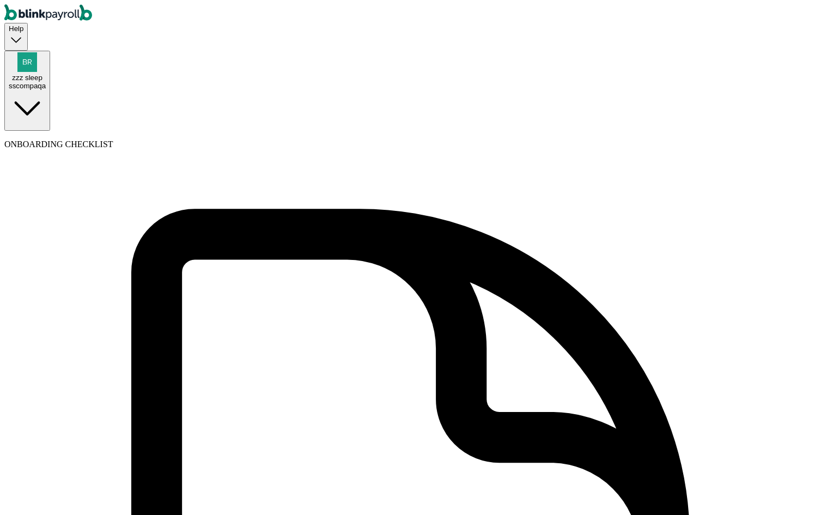
type input "tester"
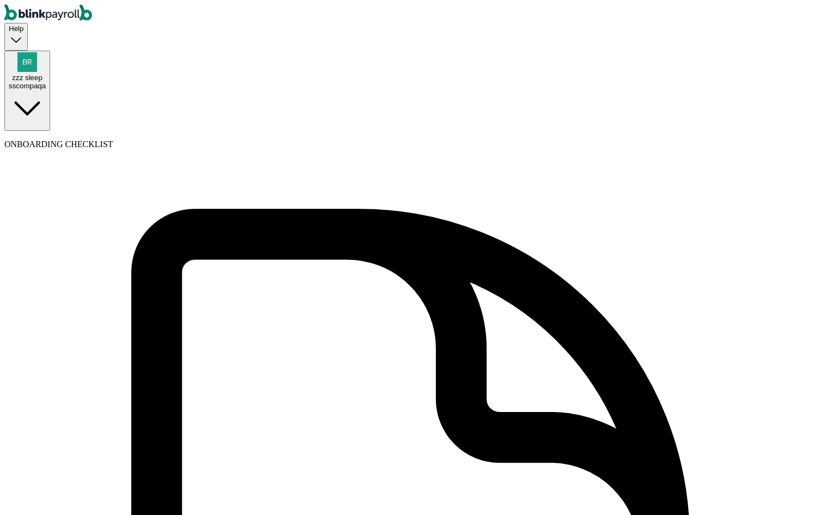
type input "[PERSON_NAME][EMAIL_ADDRESS][DOMAIN_NAME]"
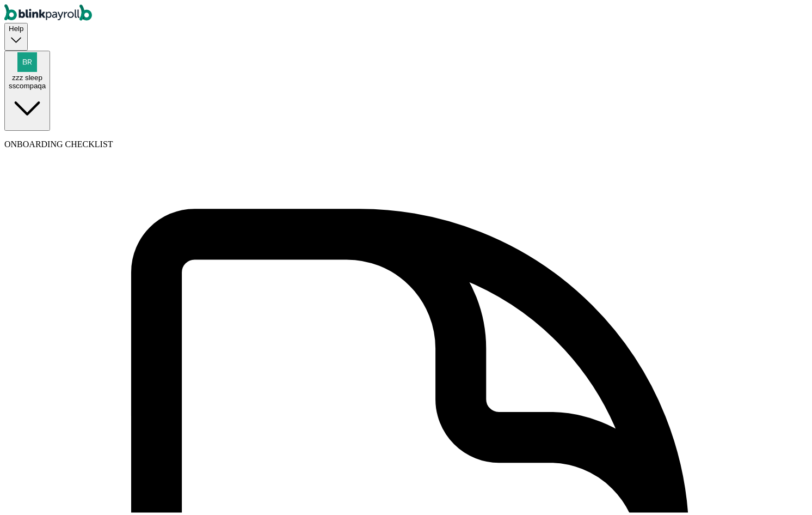
scroll to position [3, 0]
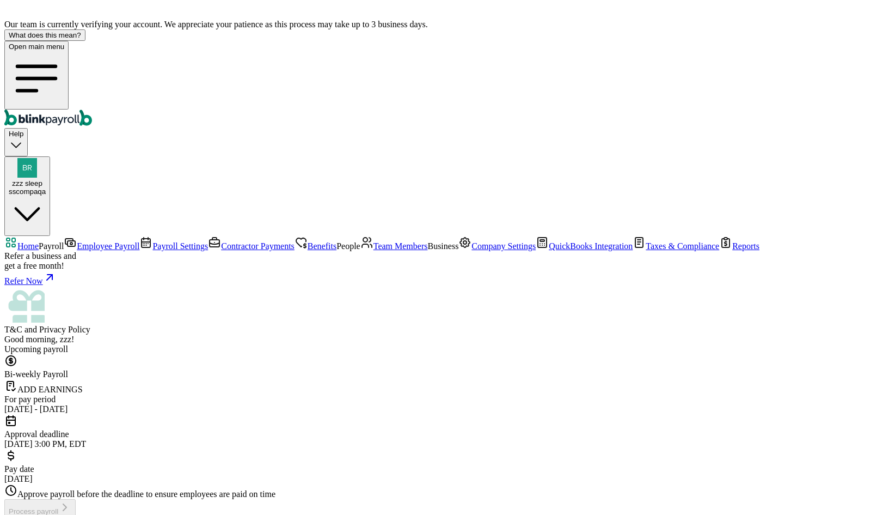
click at [152, 241] on span "Payroll Settings" at bounding box center [180, 245] width 56 height 9
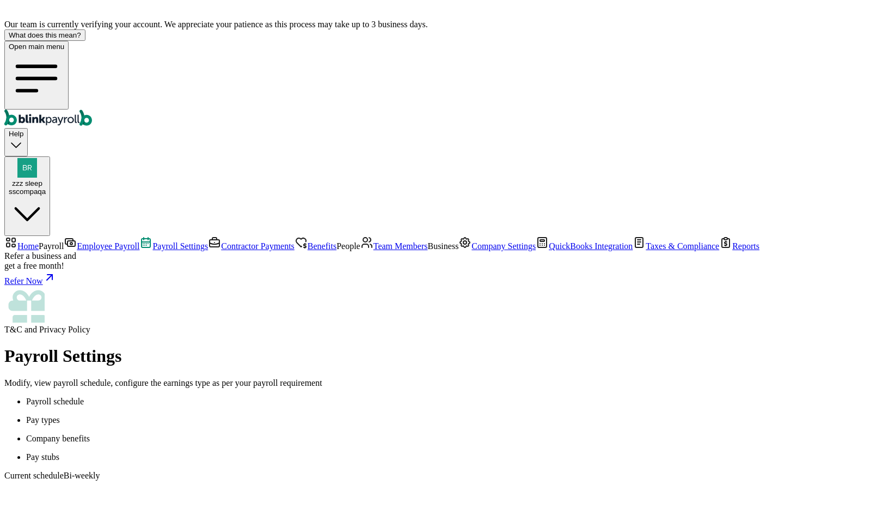
click at [64, 241] on link "Employee Payroll" at bounding box center [102, 245] width 76 height 9
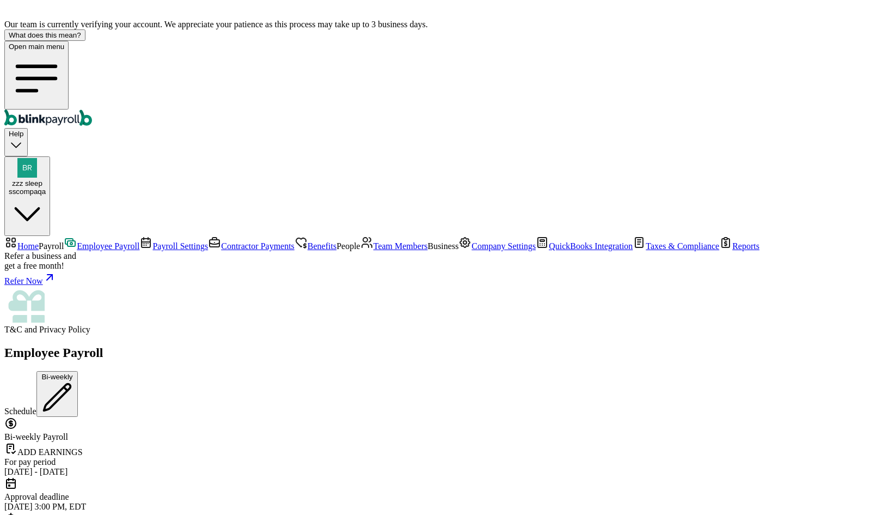
click at [208, 241] on link "Contractor Payments" at bounding box center [251, 245] width 87 height 9
click at [139, 241] on link "Payroll Settings" at bounding box center [173, 245] width 69 height 9
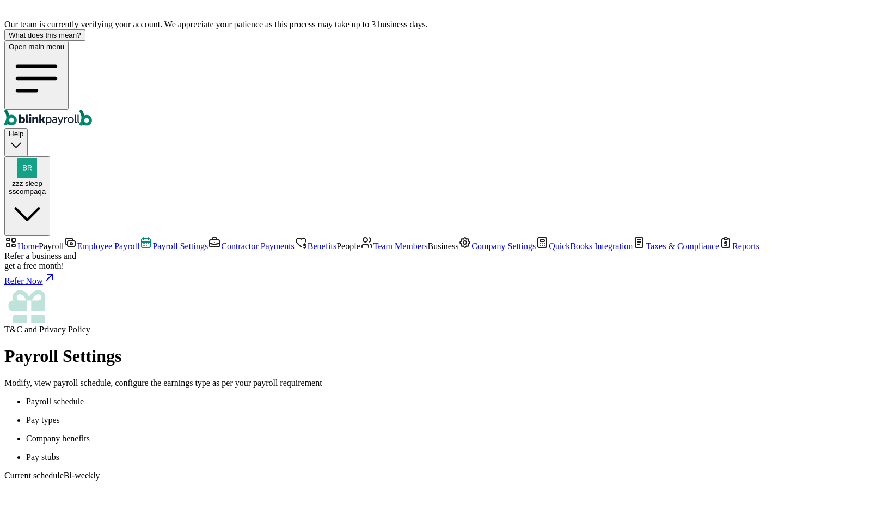
click at [64, 241] on link "Employee Payroll" at bounding box center [102, 245] width 76 height 9
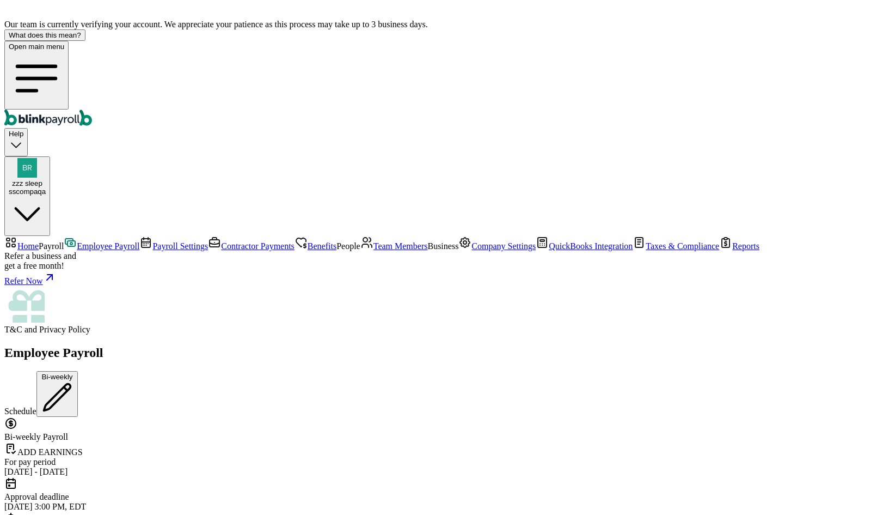
click at [139, 241] on link "Payroll Settings" at bounding box center [173, 245] width 69 height 9
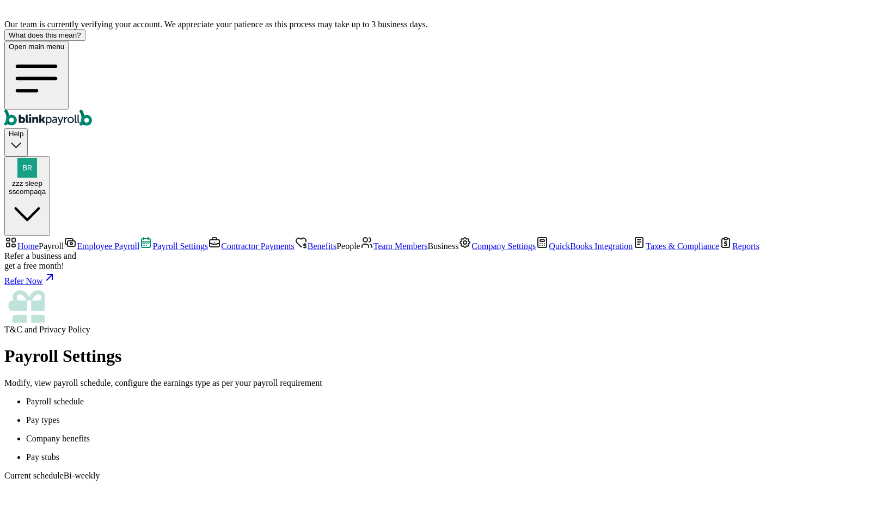
scroll to position [120, 0]
click at [221, 241] on span "Contractor Payments" at bounding box center [258, 245] width 74 height 9
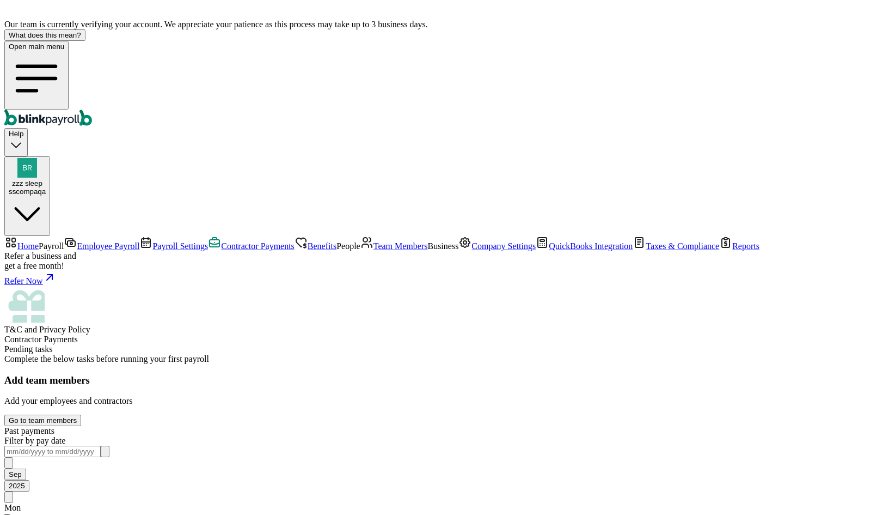
click at [77, 241] on span "Employee Payroll" at bounding box center [108, 245] width 63 height 9
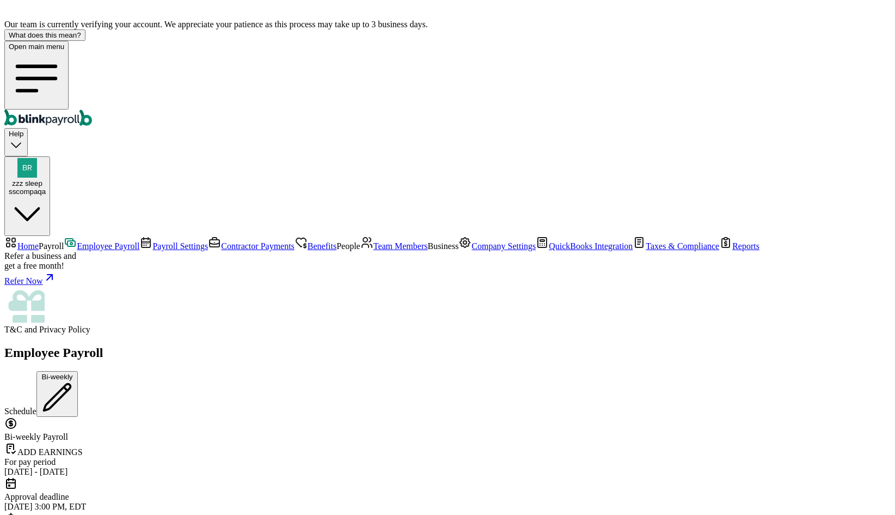
click at [77, 241] on span "Employee Payroll" at bounding box center [108, 245] width 63 height 9
drag, startPoint x: 19, startPoint y: 162, endPoint x: 31, endPoint y: 174, distance: 16.6
click at [64, 241] on link "Employee Payroll" at bounding box center [102, 245] width 76 height 9
click at [139, 241] on link "Payroll Settings" at bounding box center [173, 245] width 69 height 9
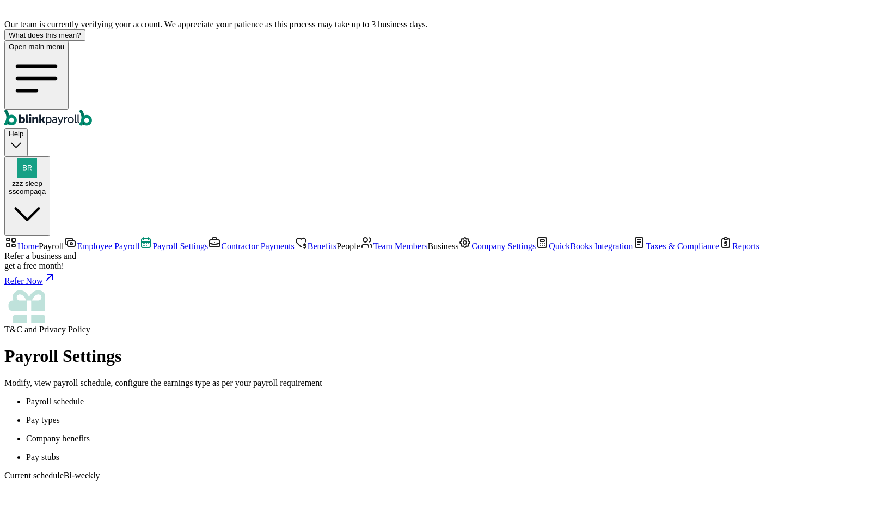
scroll to position [120, 0]
click at [244, 415] on p "Pay types" at bounding box center [458, 420] width 865 height 10
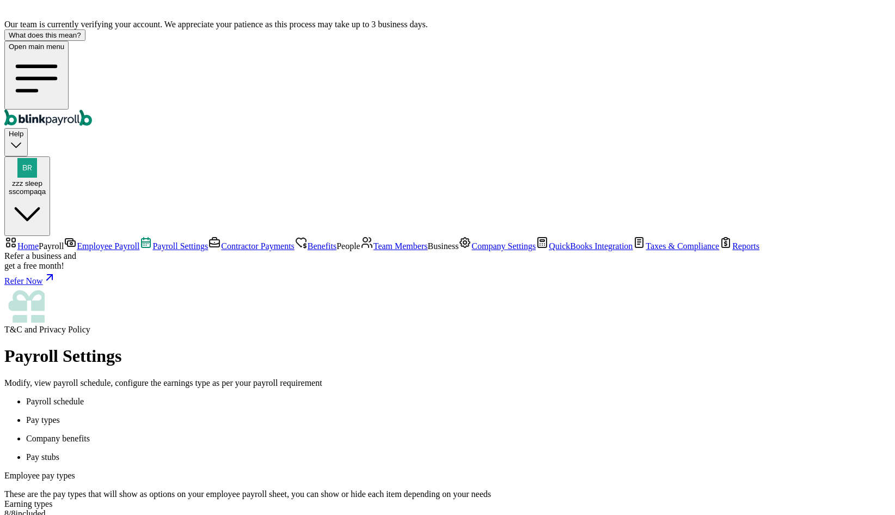
click at [295, 241] on link "Benefits" at bounding box center [316, 245] width 42 height 9
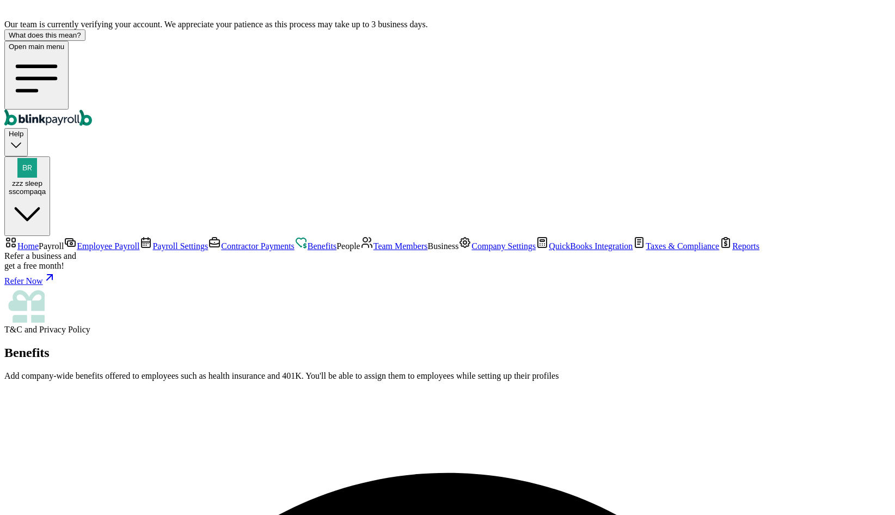
click at [152, 241] on span "Payroll Settings" at bounding box center [180, 245] width 56 height 9
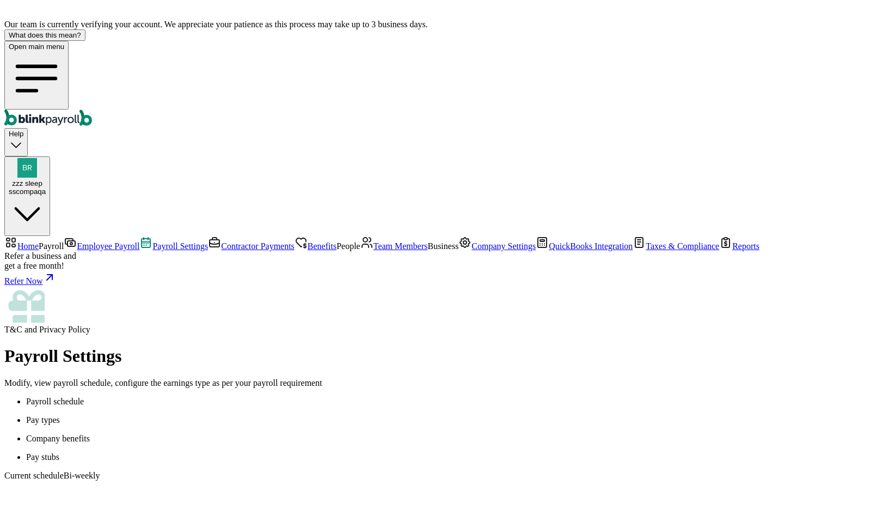
click at [244, 415] on li "Pay types" at bounding box center [458, 420] width 865 height 10
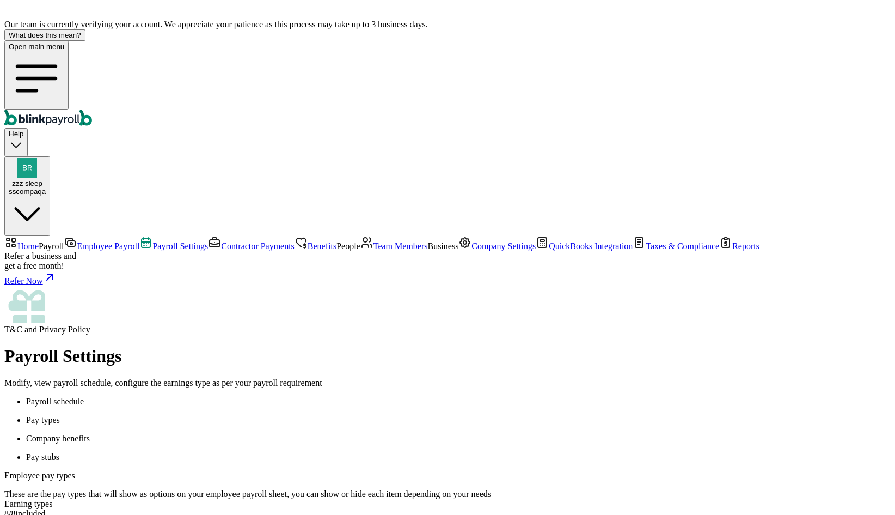
drag, startPoint x: 253, startPoint y: 141, endPoint x: 302, endPoint y: 166, distance: 55.5
click at [253, 415] on p "Pay types" at bounding box center [458, 420] width 865 height 10
click at [820, 21] on div "Our team is currently verifying your account. We appreciate your patience as th…" at bounding box center [447, 22] width 886 height 36
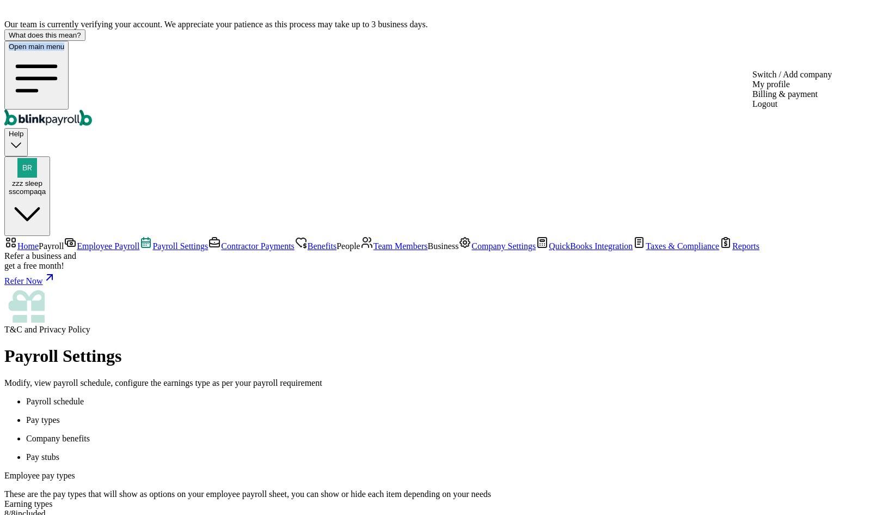
click at [42, 179] on span "zzz sleep" at bounding box center [27, 183] width 30 height 8
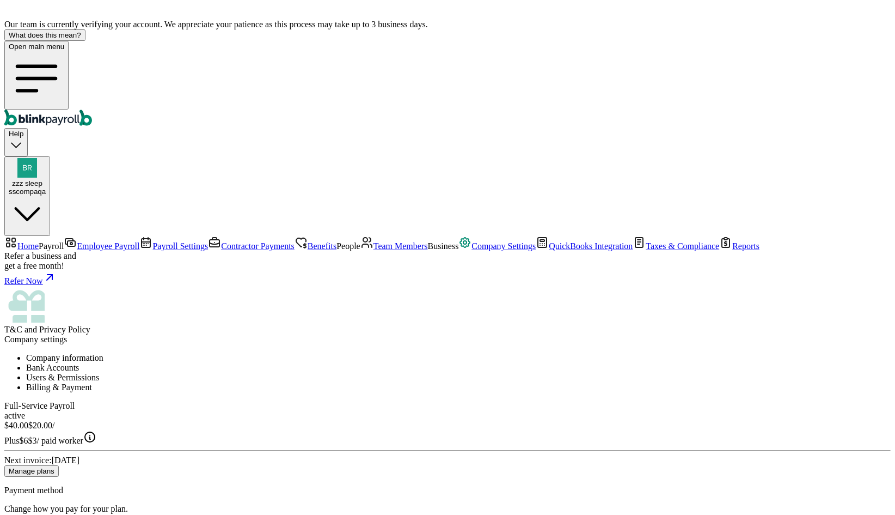
click at [59, 465] on button "Manage plans" at bounding box center [31, 470] width 54 height 11
drag, startPoint x: 558, startPoint y: 215, endPoint x: 546, endPoint y: 215, distance: 12.0
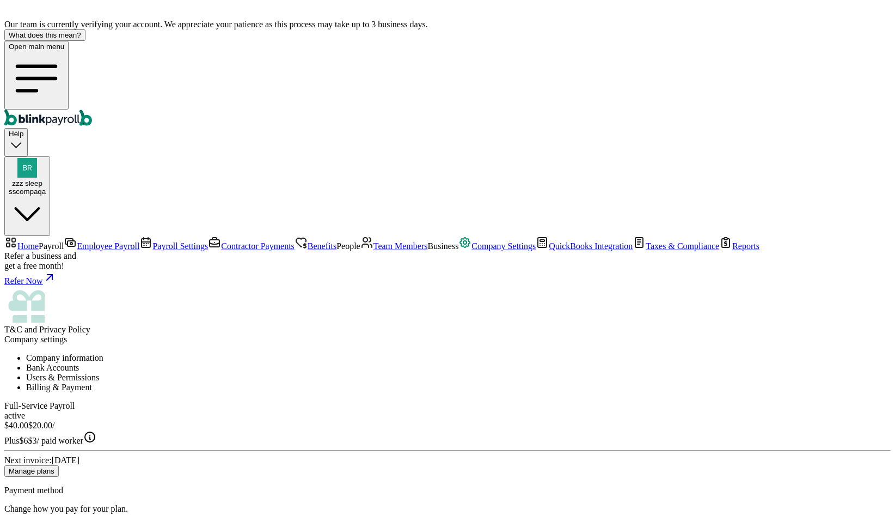
click at [67, 334] on span "Company settings" at bounding box center [35, 338] width 63 height 9
click at [139, 241] on link "Payroll Settings" at bounding box center [173, 245] width 69 height 9
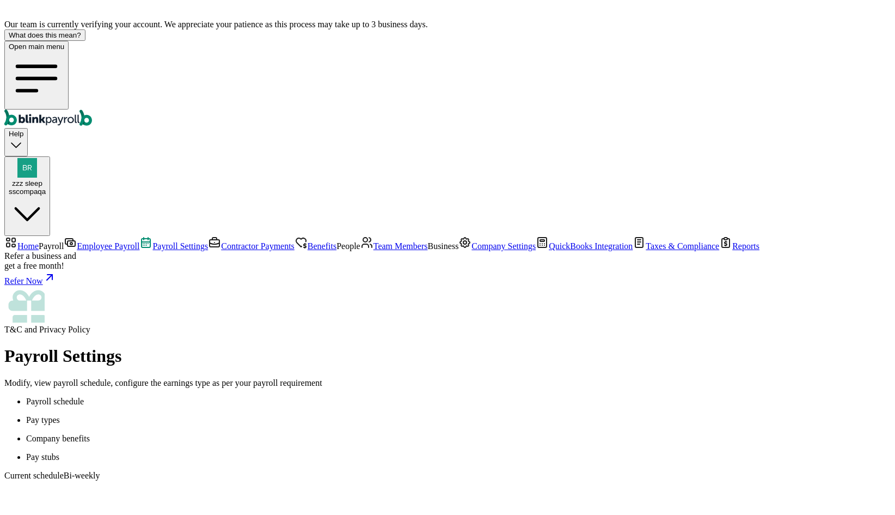
scroll to position [120, 0]
click at [458, 250] on link "Company Settings" at bounding box center [496, 245] width 77 height 9
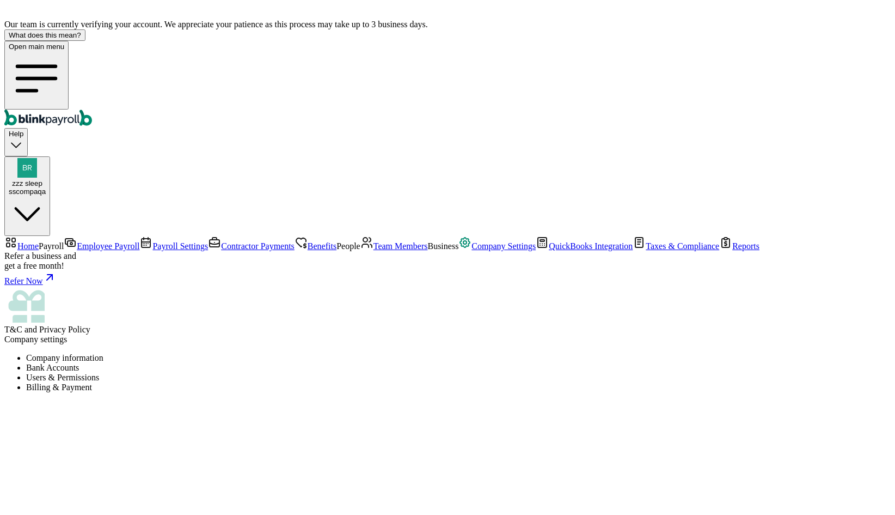
click at [376, 372] on li "Users & Permissions" at bounding box center [458, 377] width 865 height 10
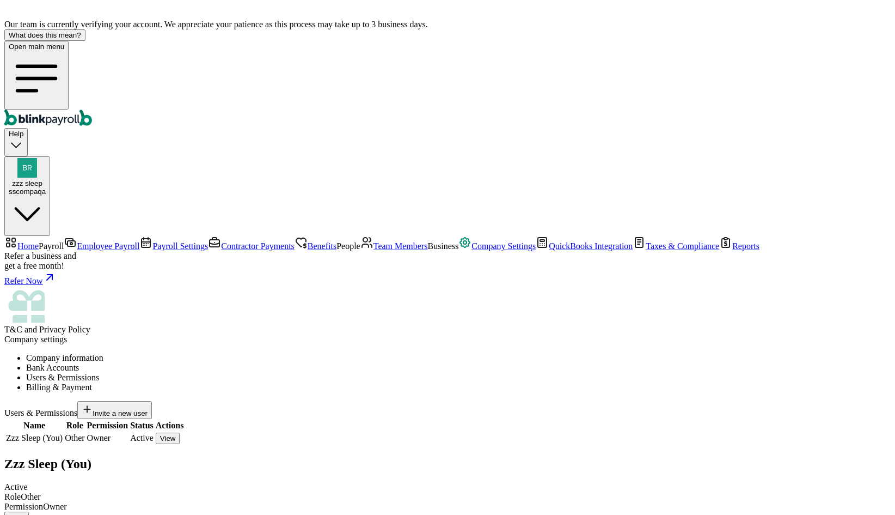
click at [208, 241] on link "Contractor Payments" at bounding box center [251, 245] width 87 height 9
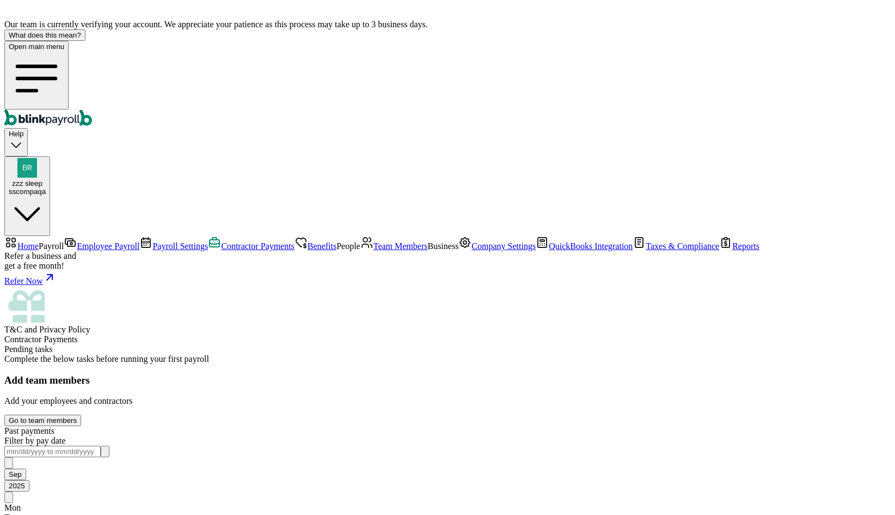
click at [295, 241] on link "Benefits" at bounding box center [316, 245] width 42 height 9
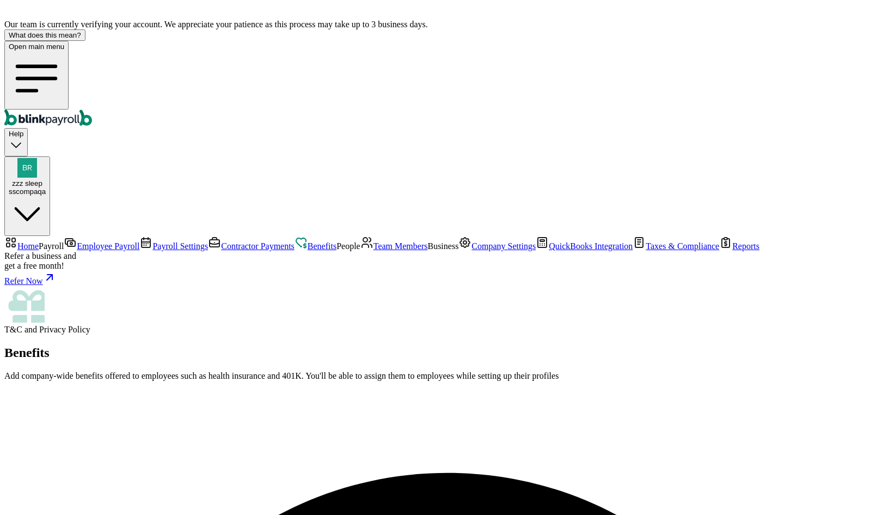
click at [308, 241] on span "Benefits" at bounding box center [322, 245] width 29 height 9
click at [360, 250] on link "Team Members" at bounding box center [394, 245] width 68 height 9
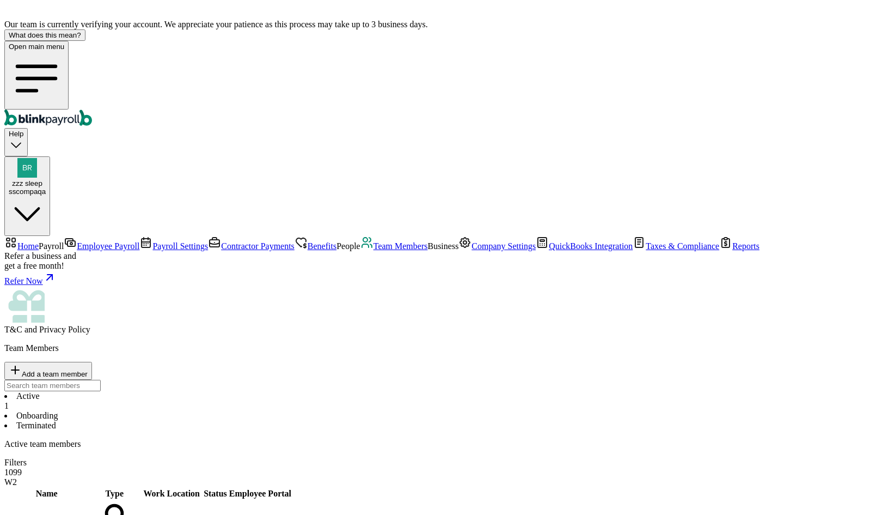
click at [84, 241] on span "Employee Payroll" at bounding box center [108, 245] width 63 height 9
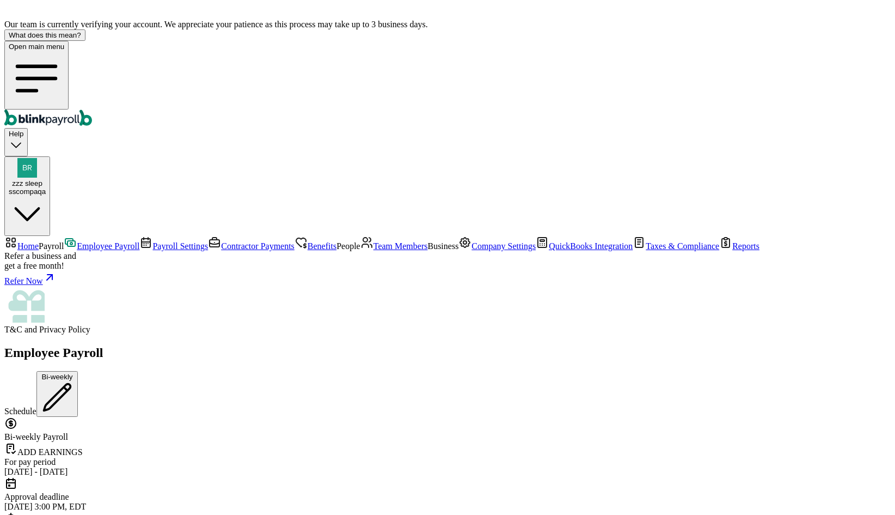
click at [39, 241] on link "Home" at bounding box center [21, 245] width 34 height 9
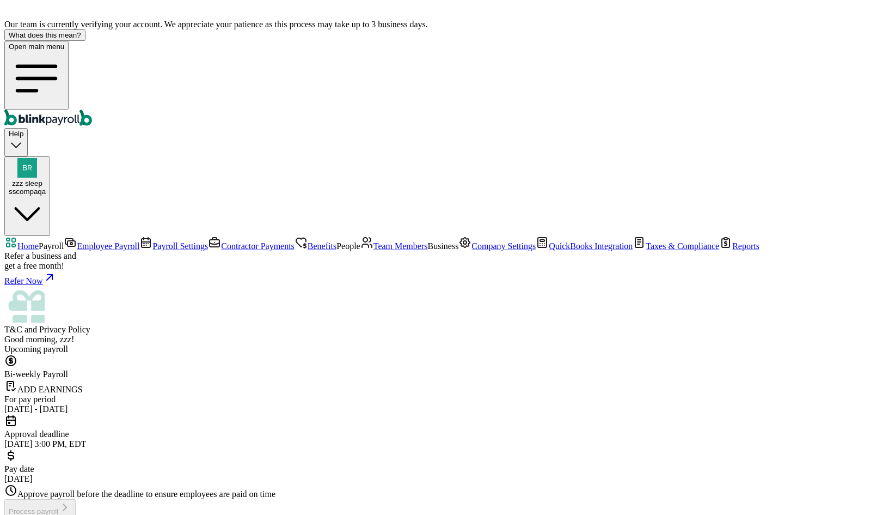
click at [646, 250] on span "Taxes & Compliance" at bounding box center [683, 245] width 74 height 9
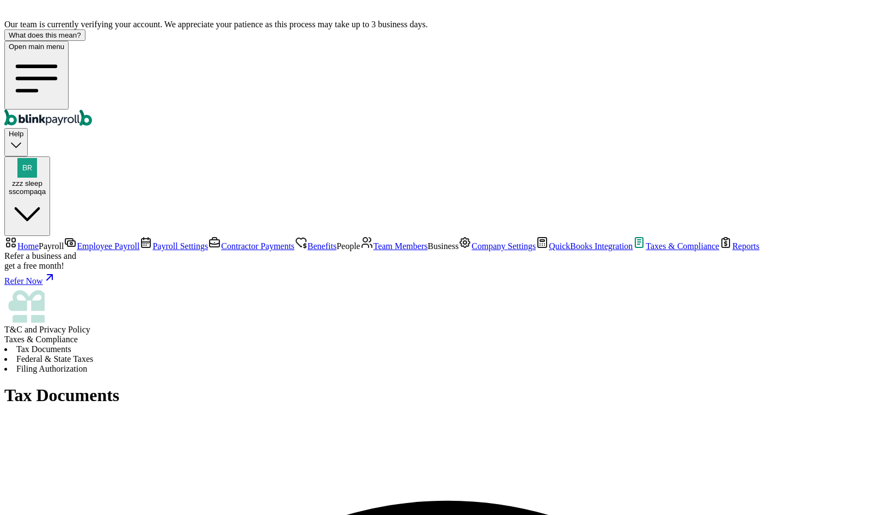
click at [549, 250] on span "QuickBooks Integration" at bounding box center [591, 245] width 84 height 9
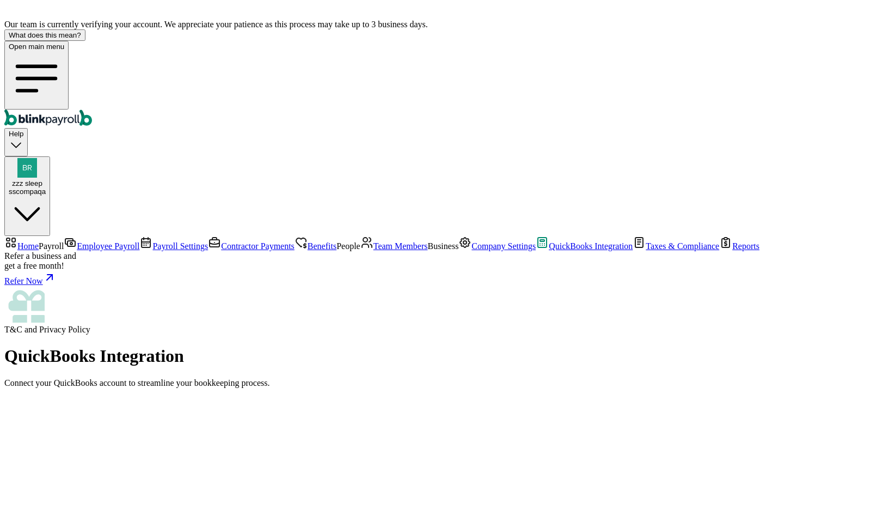
click at [152, 241] on span "Payroll Settings" at bounding box center [180, 245] width 56 height 9
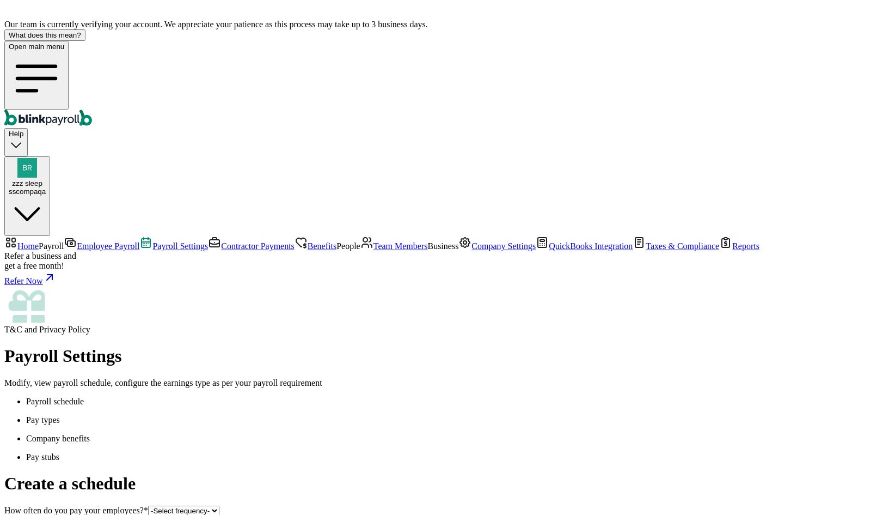
click at [152, 241] on span "Payroll Settings" at bounding box center [180, 245] width 56 height 9
click at [249, 415] on p "Pay types" at bounding box center [458, 420] width 865 height 10
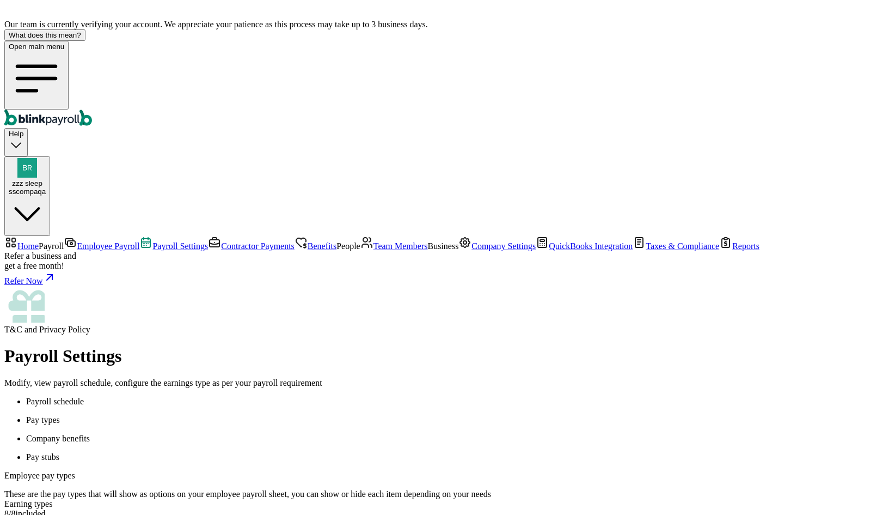
click at [249, 415] on p "Pay types" at bounding box center [458, 420] width 865 height 10
click at [221, 241] on span "Contractor Payments" at bounding box center [258, 245] width 74 height 9
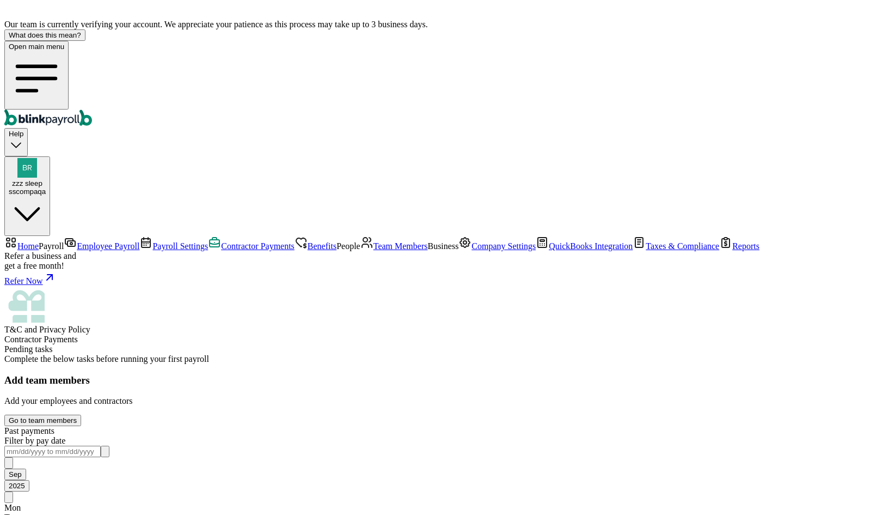
click at [82, 241] on span "Employee Payroll" at bounding box center [108, 245] width 63 height 9
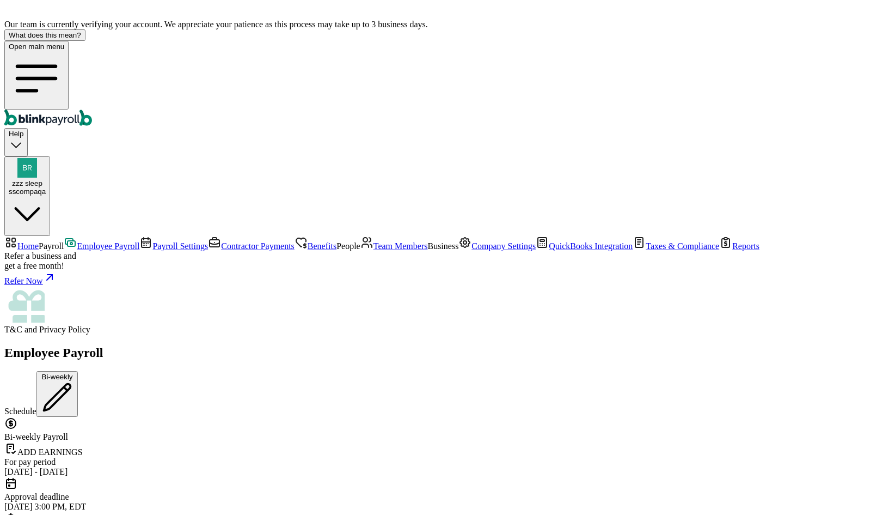
click at [719, 250] on link "Reports" at bounding box center [739, 245] width 40 height 9
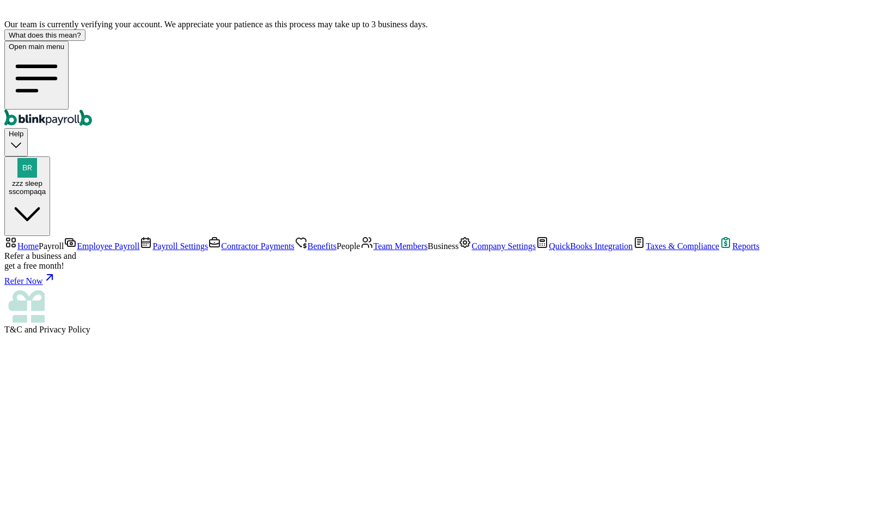
click at [646, 250] on span "Taxes & Compliance" at bounding box center [683, 245] width 74 height 9
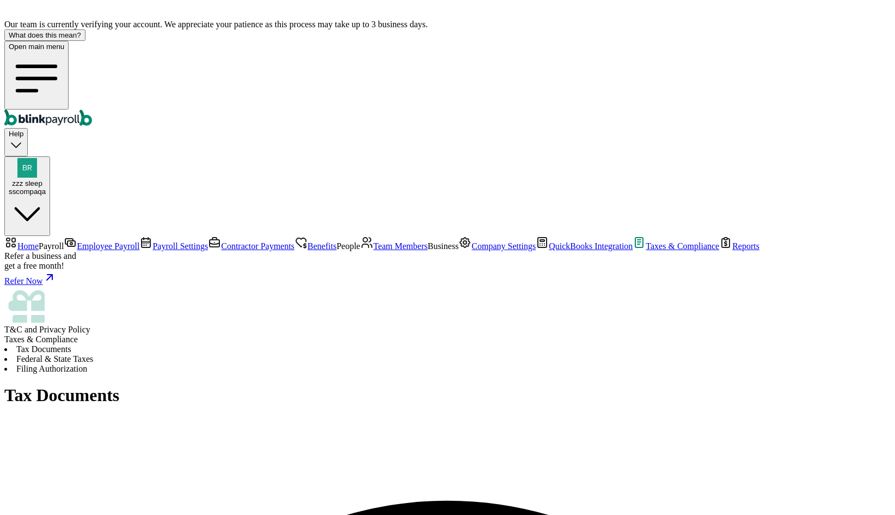
click at [719, 250] on link "Reports" at bounding box center [739, 245] width 40 height 9
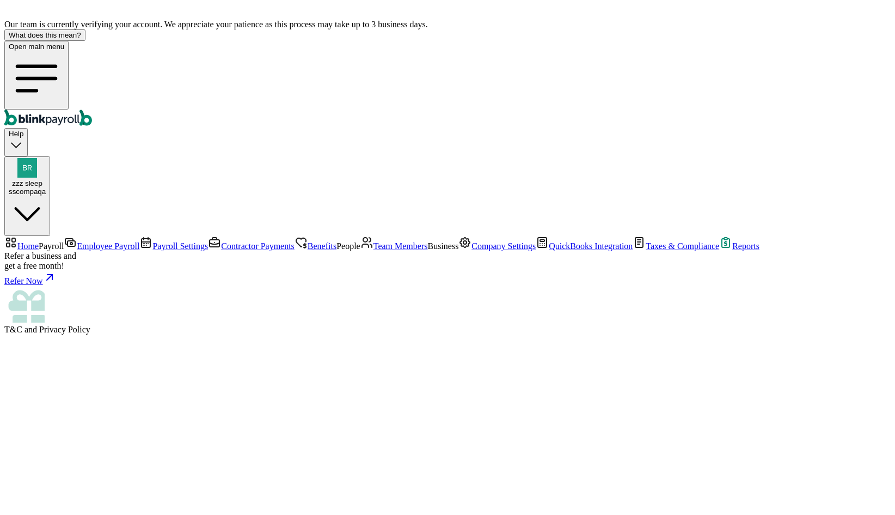
click at [458, 250] on link "Company Settings" at bounding box center [496, 245] width 77 height 9
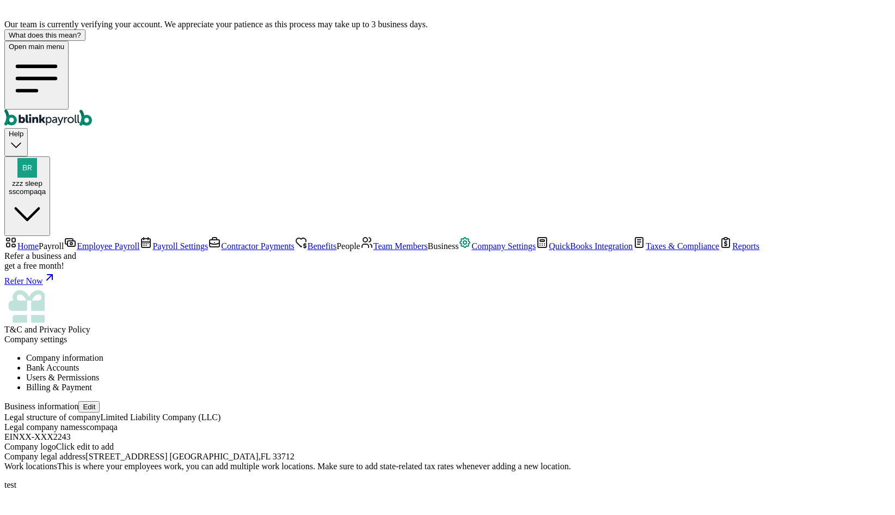
scroll to position [74, 0]
drag, startPoint x: 153, startPoint y: 320, endPoint x: 253, endPoint y: 322, distance: 99.7
click at [57, 461] on span "Work locations" at bounding box center [30, 465] width 53 height 9
click at [360, 250] on link "Team Members" at bounding box center [394, 245] width 68 height 9
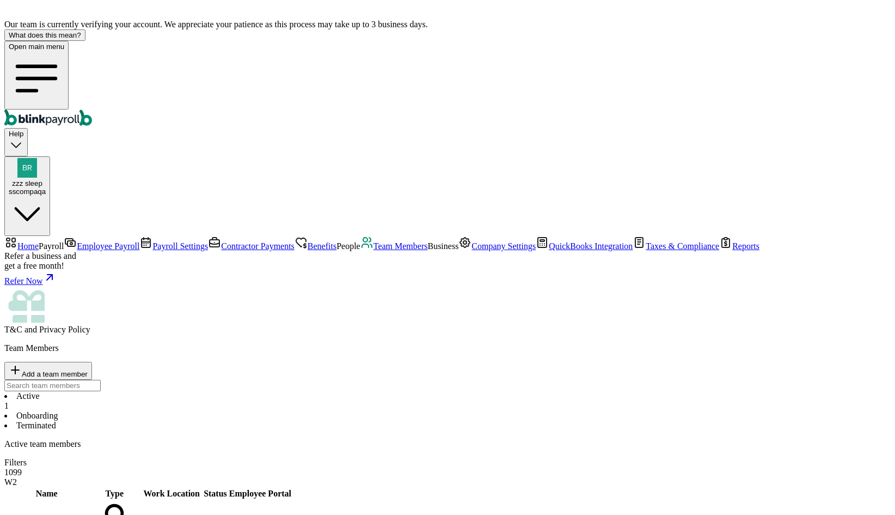
click at [248, 411] on li "Onboarding" at bounding box center [447, 416] width 886 height 10
click at [181, 391] on li "Active 1" at bounding box center [447, 401] width 886 height 20
click at [42, 179] on span "zzz sleep" at bounding box center [27, 183] width 30 height 8
click at [46, 158] on div "zzz sleep sscompaqa" at bounding box center [27, 177] width 37 height 38
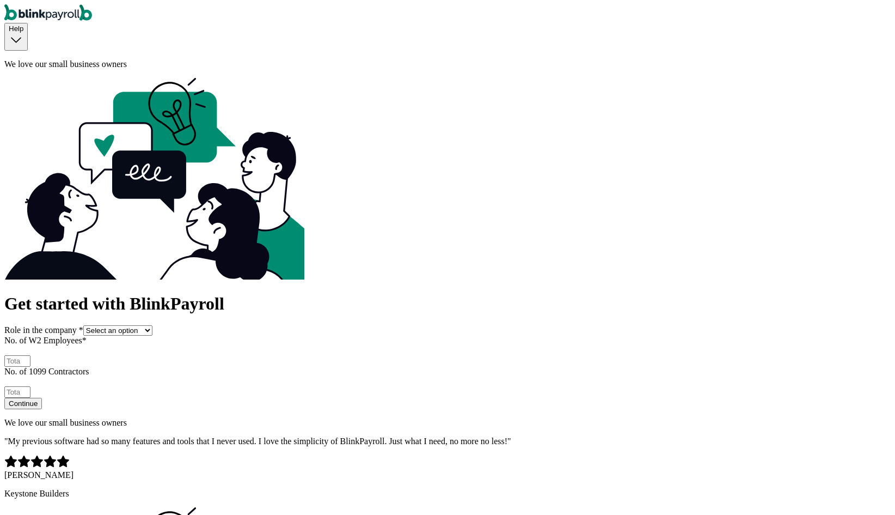
click at [152, 325] on select "Select an option Business owner HR CPA / Accountant Other" at bounding box center [117, 330] width 69 height 10
select select "hr"
click at [143, 325] on select "Select an option Business owner HR CPA / Accountant Other" at bounding box center [117, 330] width 69 height 10
click at [30, 355] on input "No. of W2 Employees *" at bounding box center [17, 360] width 26 height 11
type input "1"
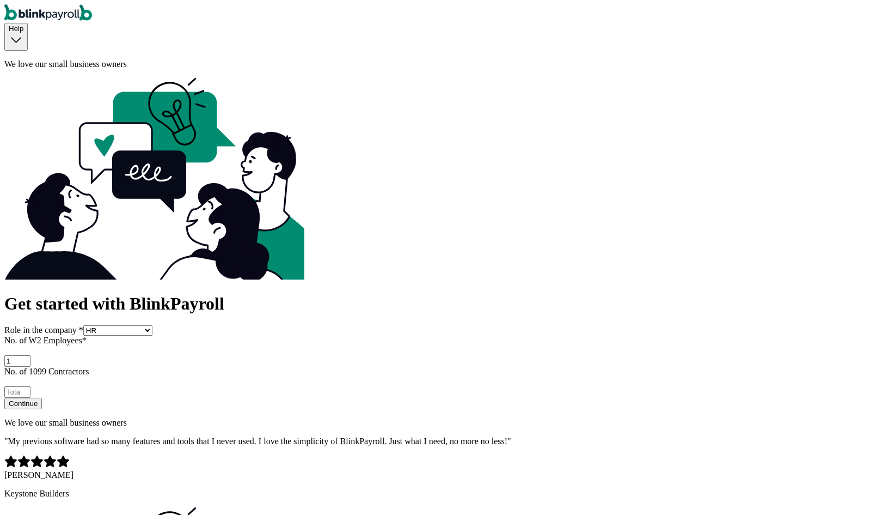
click at [30, 386] on input "No. of 1099 Contractors" at bounding box center [17, 391] width 26 height 11
type input "1"
click at [42, 397] on button "Continue" at bounding box center [23, 402] width 38 height 11
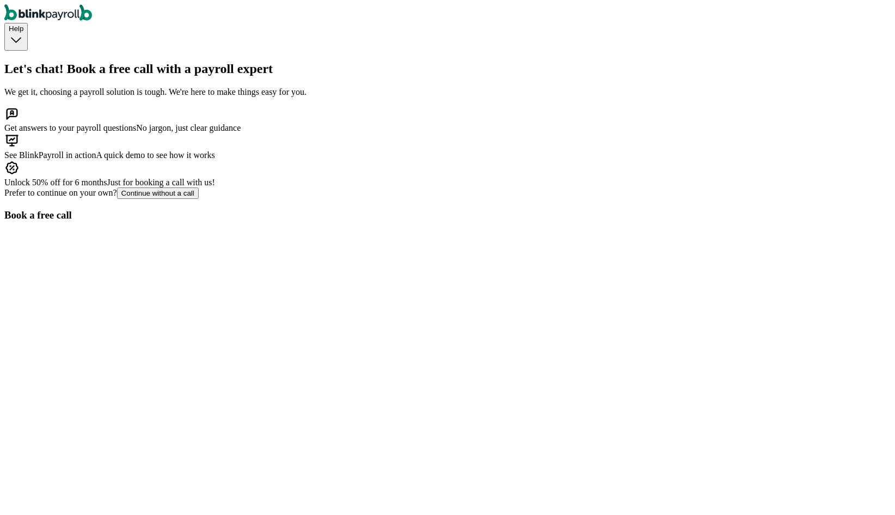
click at [194, 197] on div "Continue without a call" at bounding box center [157, 193] width 73 height 8
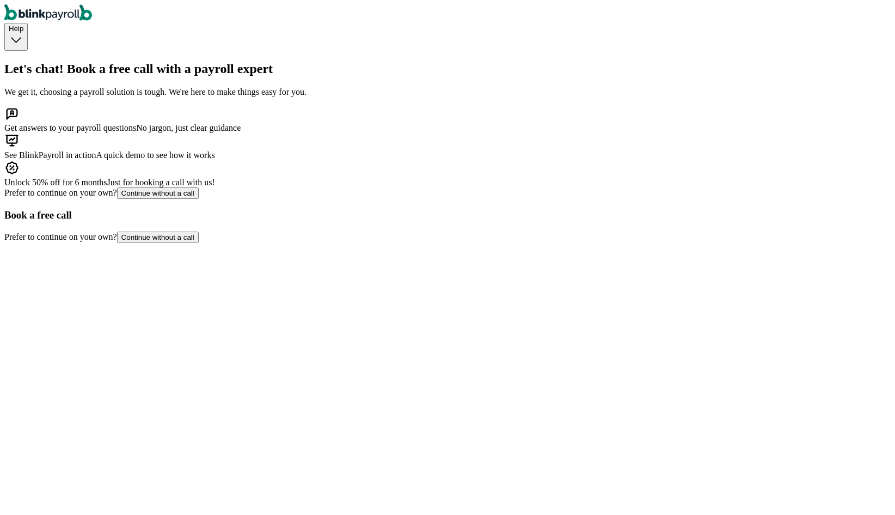
click at [188, 197] on div "Continue without a call" at bounding box center [157, 193] width 73 height 8
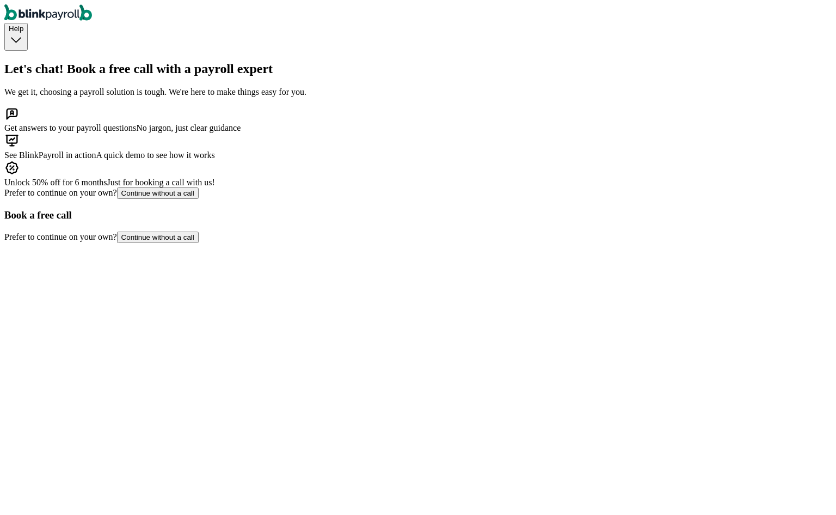
click at [199, 199] on button "Continue without a call" at bounding box center [158, 192] width 82 height 11
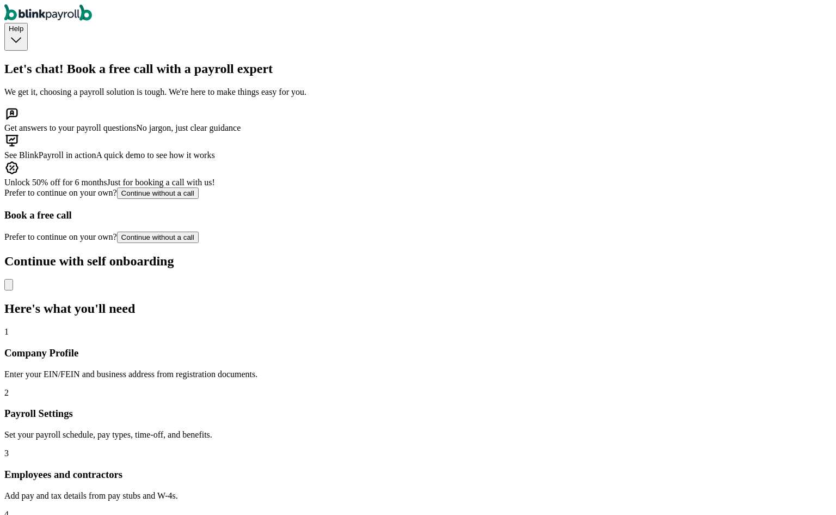
click at [595, 279] on div at bounding box center [418, 284] width 828 height 11
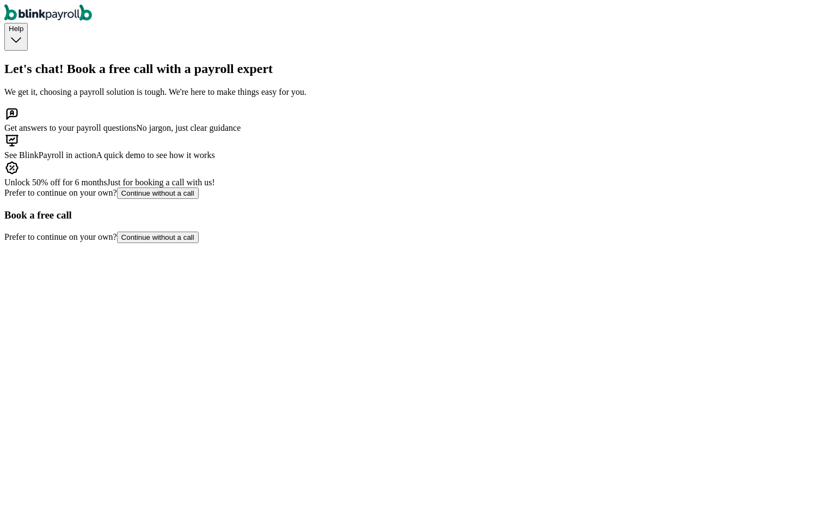
click at [595, 209] on div "Book a free call" at bounding box center [418, 215] width 828 height 12
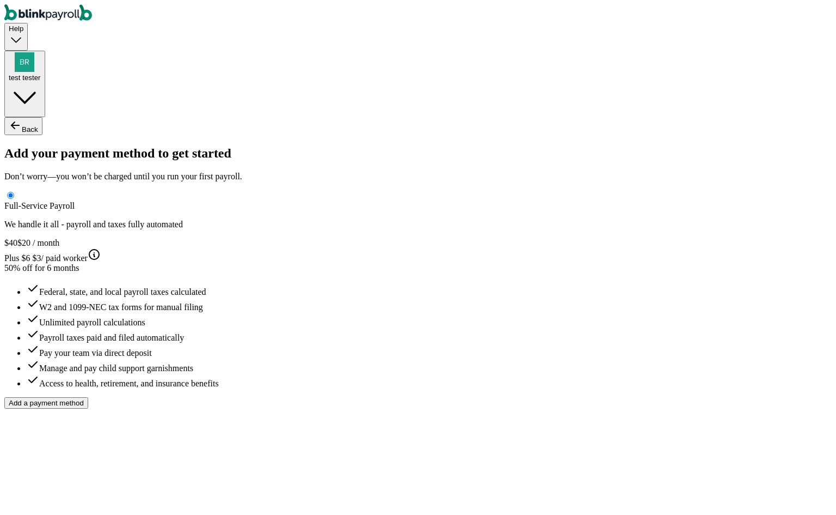
type input "test"
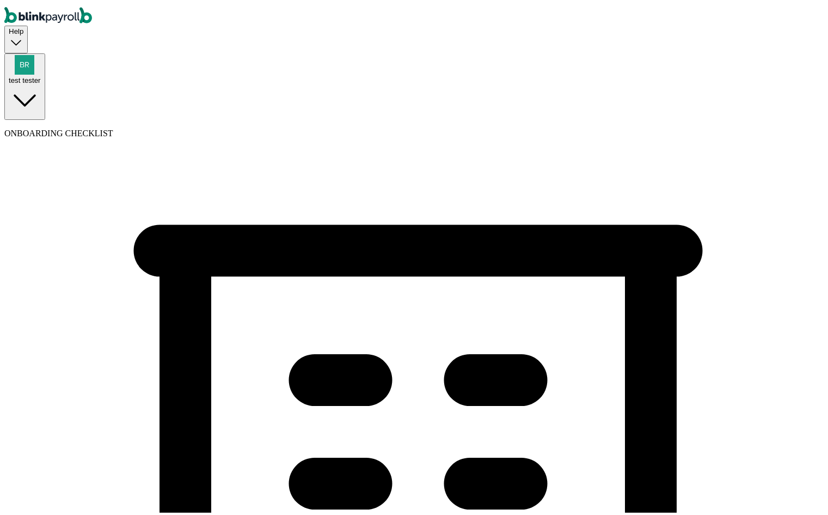
type input "test111zzz"
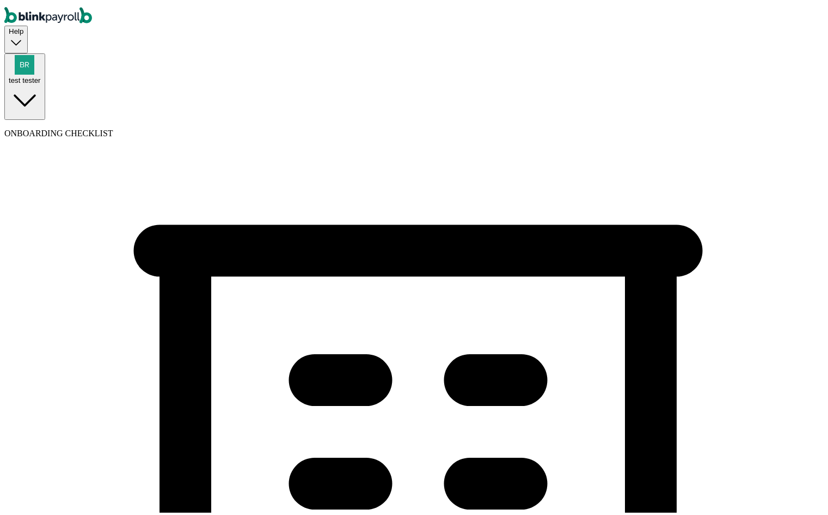
type input "(432) 423-4434"
select select "Limited Liability Company (LLC)"
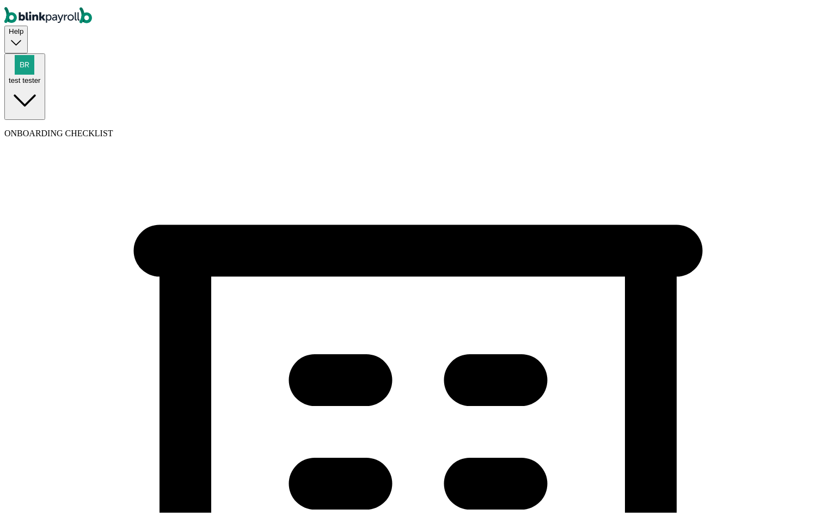
select select "Hospitality or Accommodation"
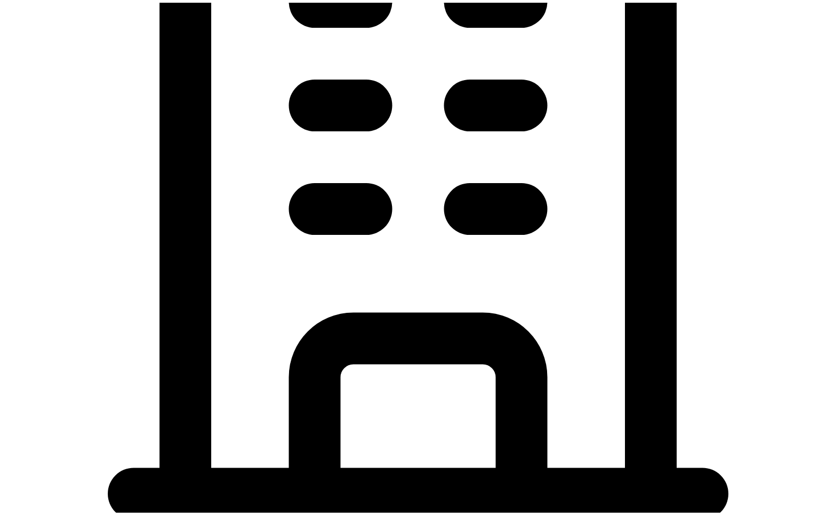
scroll to position [381, 0]
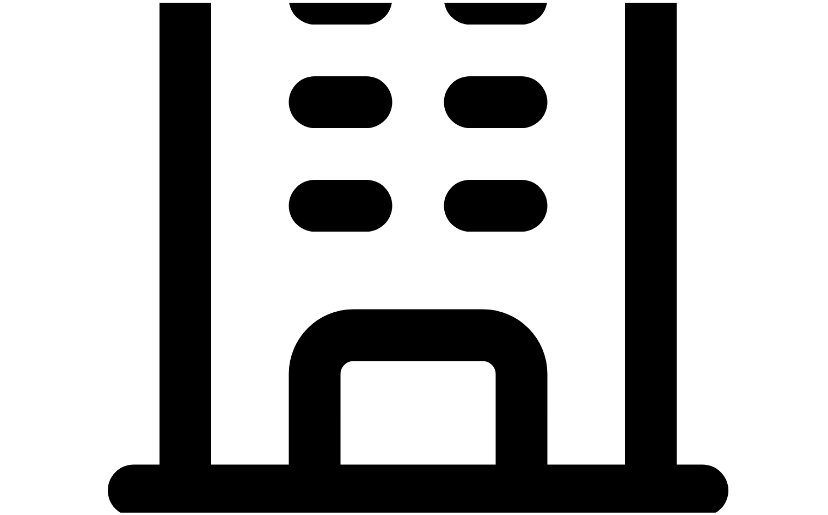
type input "[DATE]"
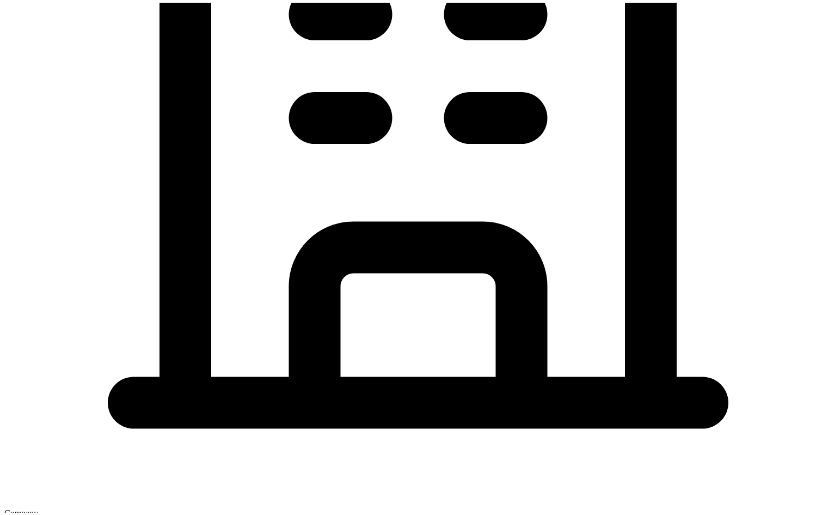
scroll to position [544, 0]
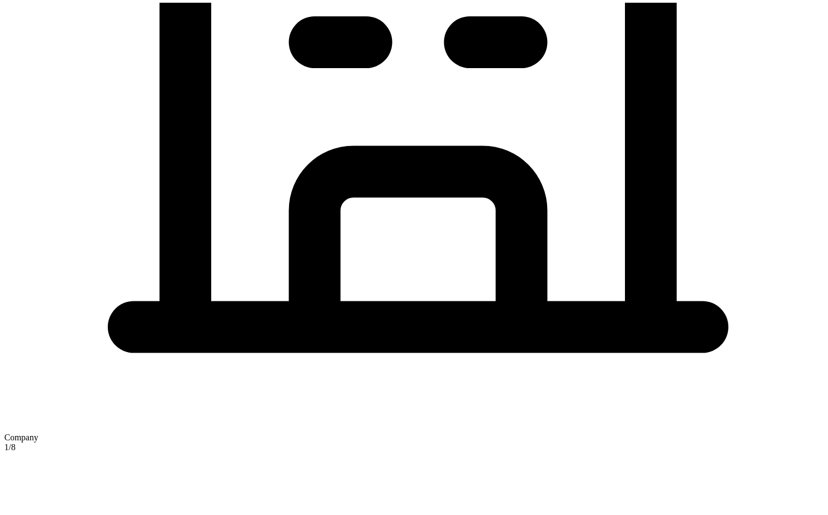
type input "[STREET_ADDRESS]"
type input "[GEOGRAPHIC_DATA]"
type input "FL"
type input "33712"
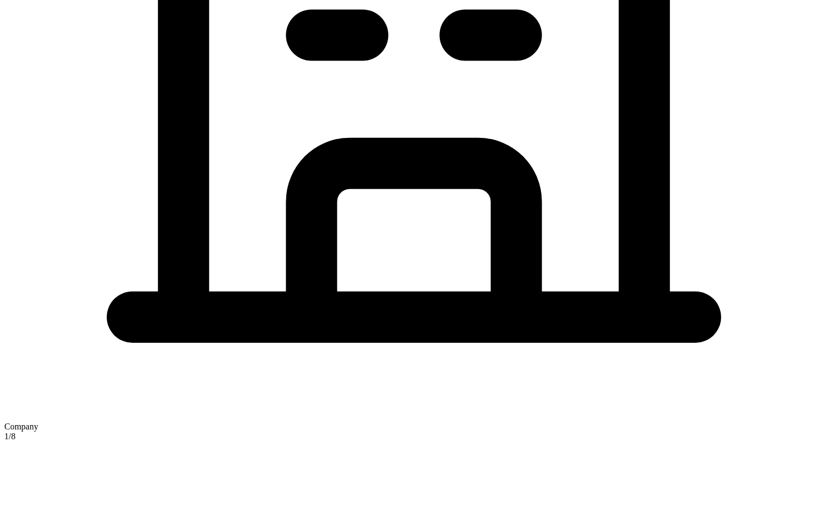
checkbox input "true"
type input "[STREET_ADDRESS]"
type input "[GEOGRAPHIC_DATA]"
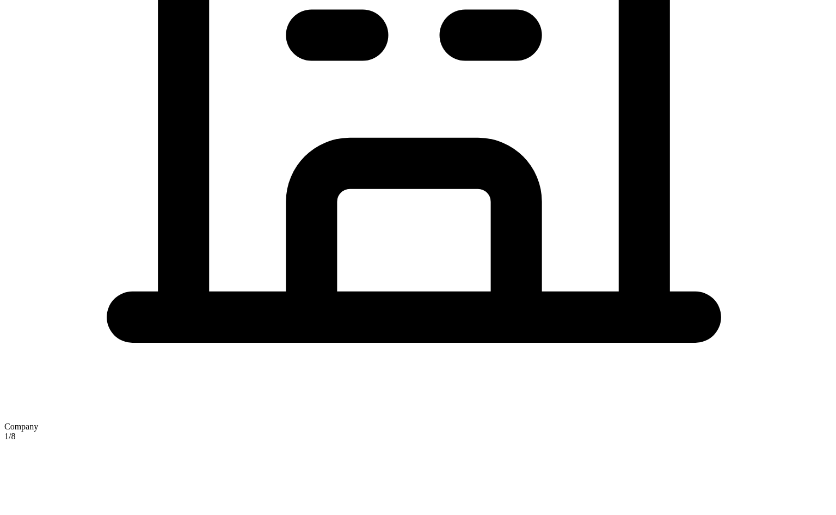
type input "FL"
type input "33712"
type input "testxz"
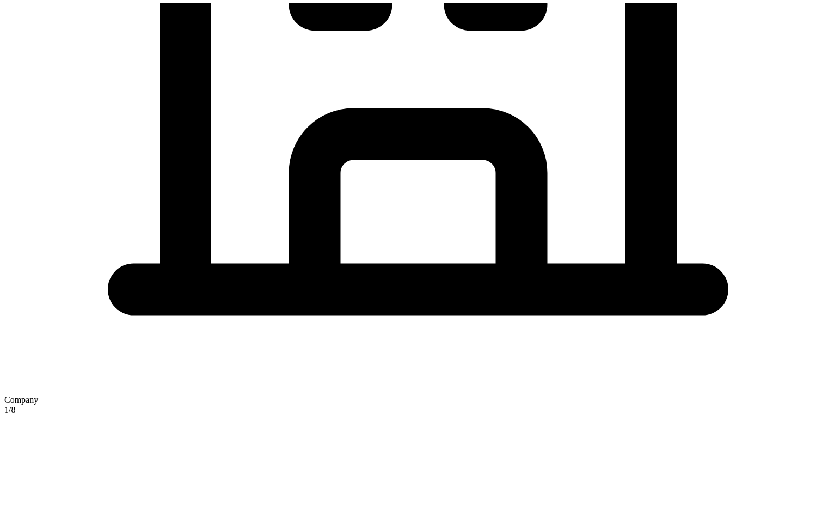
scroll to position [629, 0]
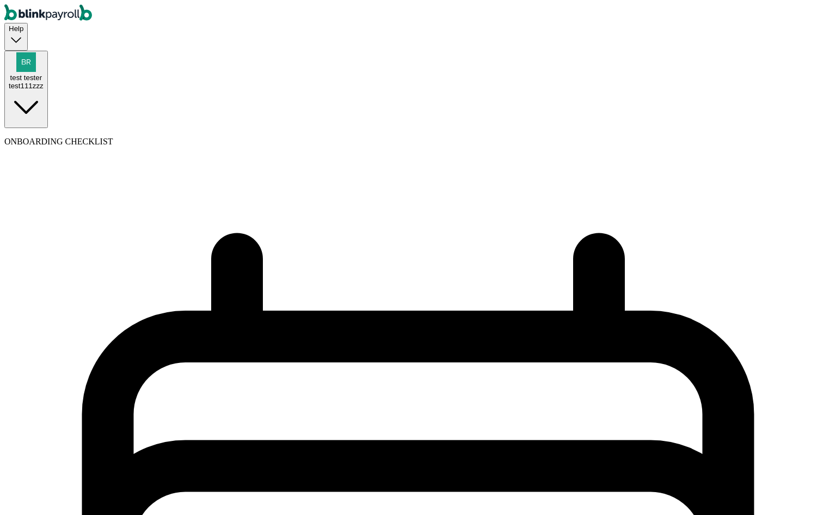
select select "weekly"
select select "[DATE]"
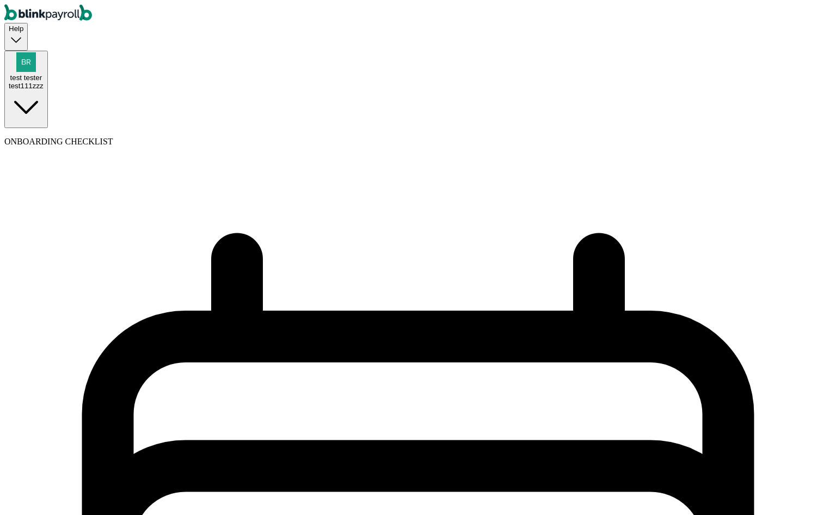
select select "[DATE]"
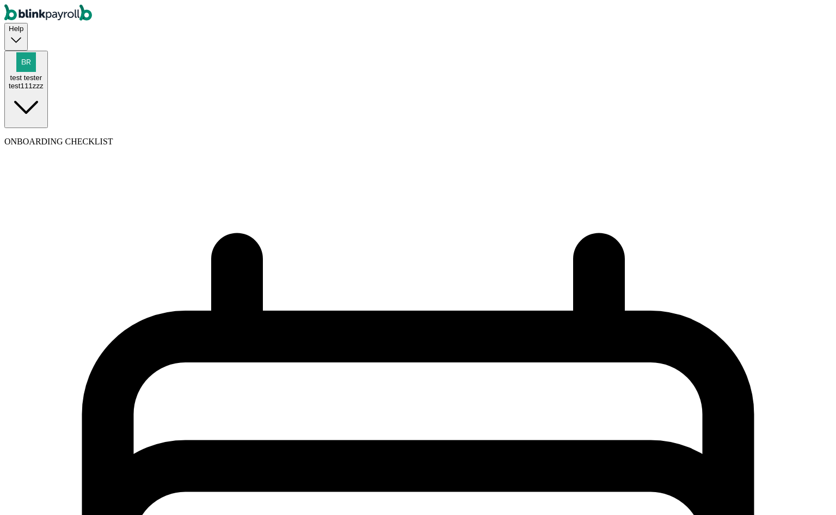
select select "Tue, Sep 16 - Mon, Sep 22"
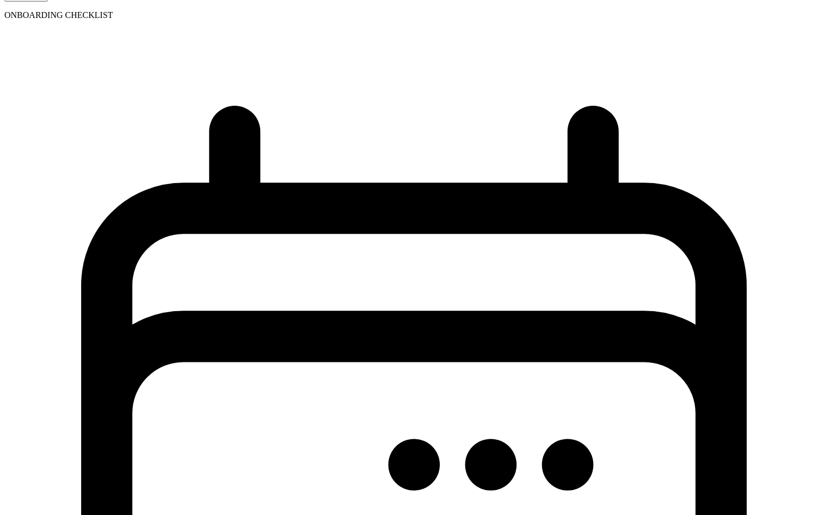
scroll to position [107, 0]
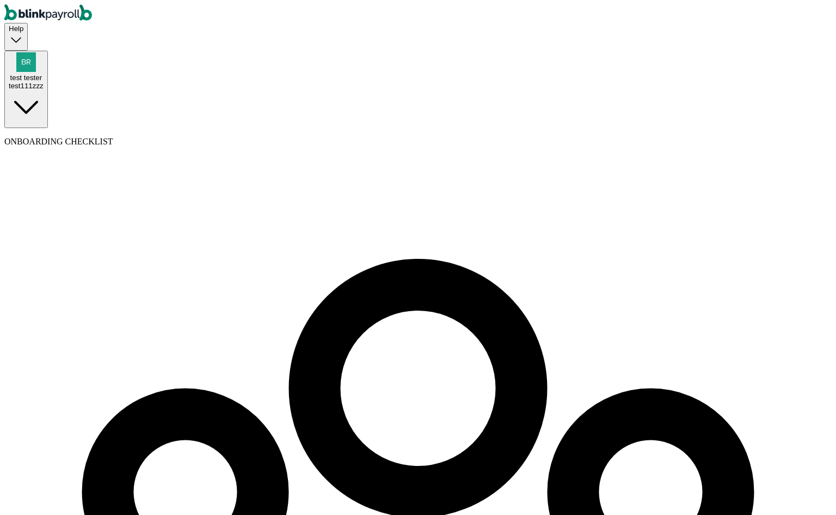
select select "employee"
select select "contractor"
type input "test"
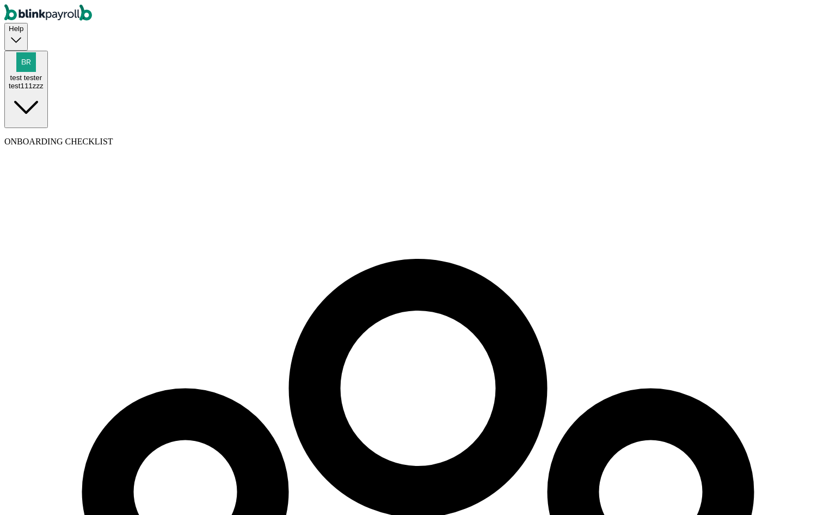
type input "test"
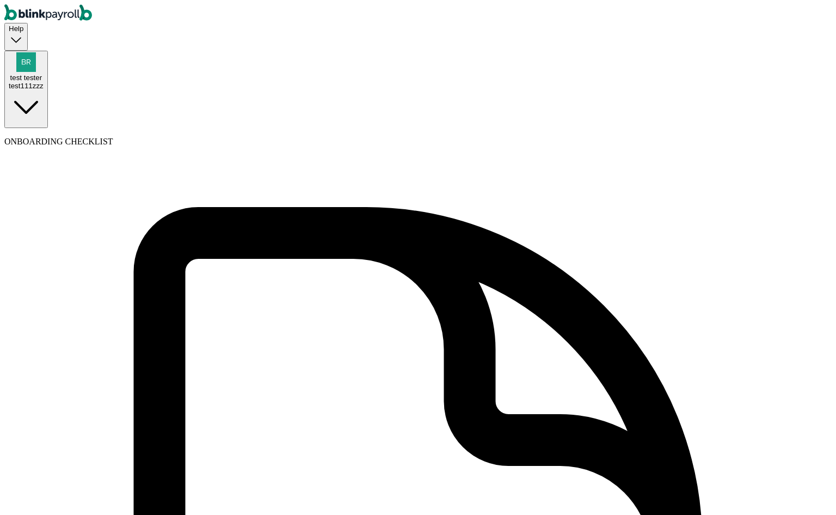
type input "test"
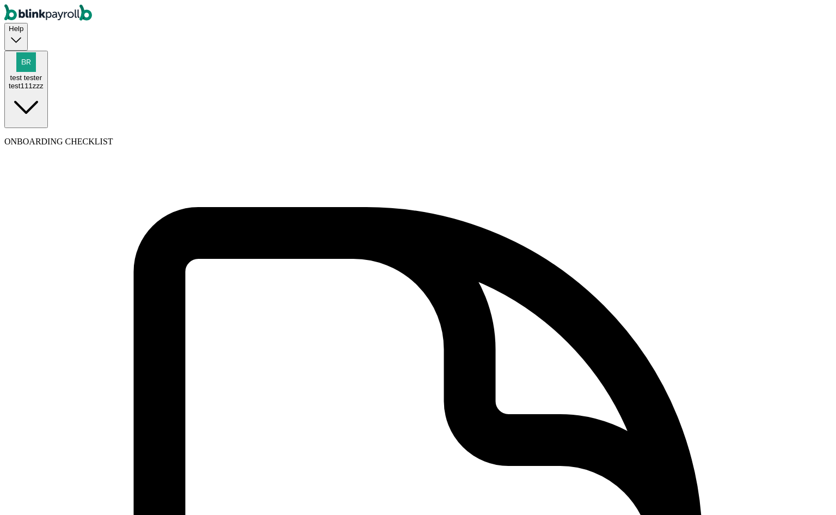
type input "tester"
type input "[PERSON_NAME][EMAIL_ADDRESS][DOMAIN_NAME]"
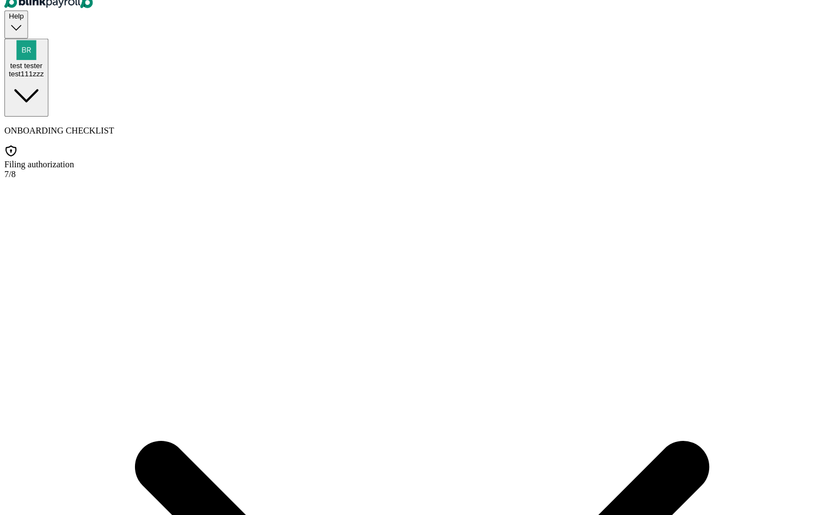
scroll to position [24, 0]
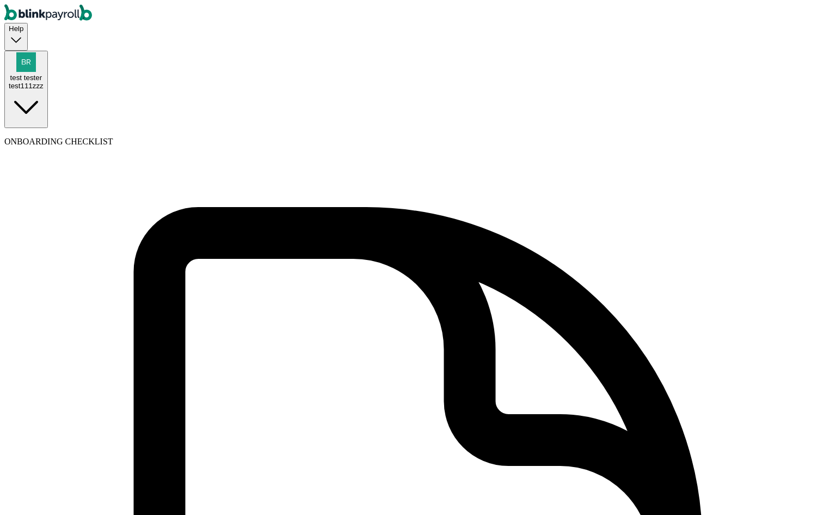
select select "contractor"
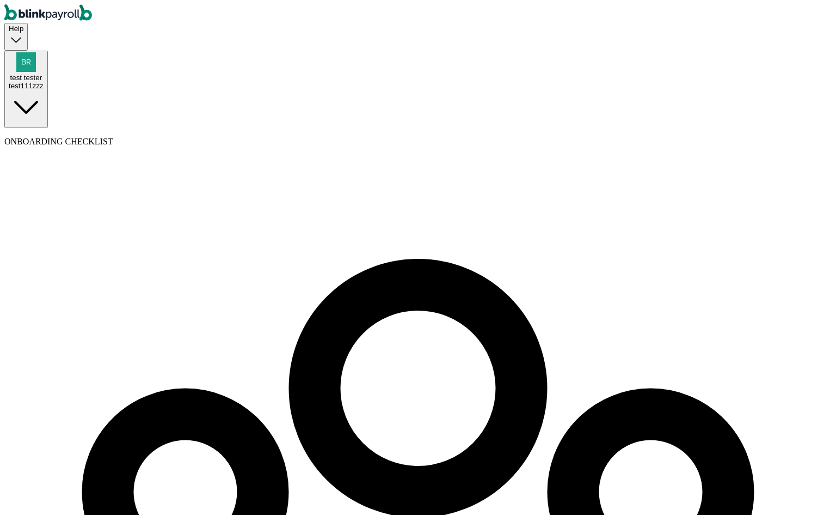
select select "contractor"
click at [42, 74] on span "test tester" at bounding box center [26, 78] width 32 height 8
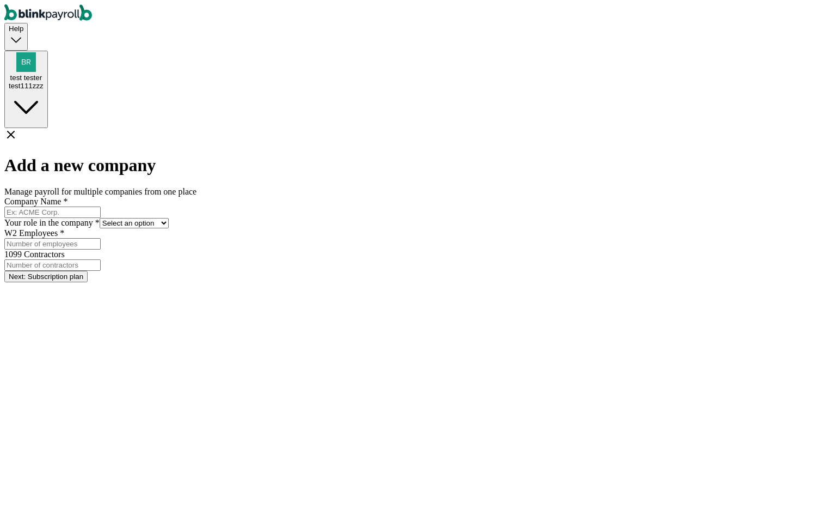
click at [101, 206] on input "Company Name *" at bounding box center [52, 211] width 96 height 11
type input "test"
click at [169, 218] on select "Select an option Business owner HR CPA / Accountant Other" at bounding box center [134, 223] width 69 height 10
select select "owner"
click at [169, 218] on select "Select an option Business owner HR CPA / Accountant Other" at bounding box center [134, 223] width 69 height 10
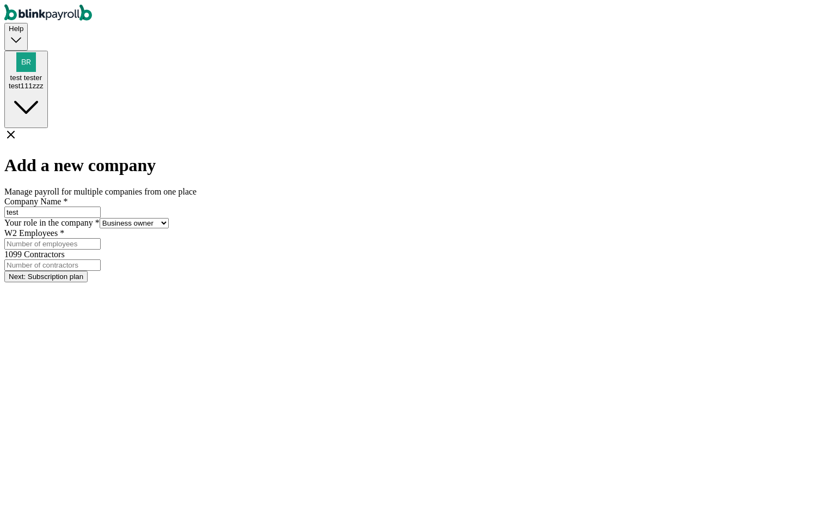
click at [101, 238] on input "W2 Employees *" at bounding box center [52, 243] width 96 height 11
type input "2"
click at [101, 259] on input "1099 Contractors" at bounding box center [52, 264] width 96 height 11
type input "2"
click at [88, 280] on button "Next: Subscription plan" at bounding box center [45, 276] width 83 height 11
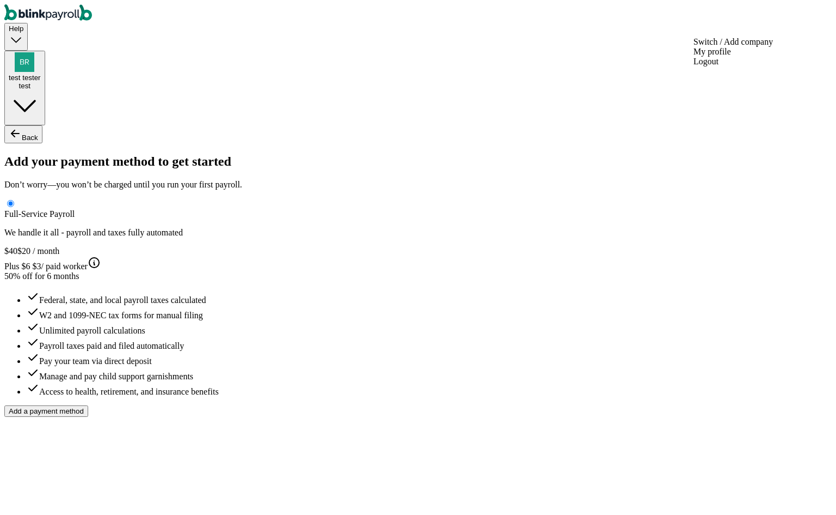
click at [34, 52] on img "button" at bounding box center [25, 62] width 20 height 20
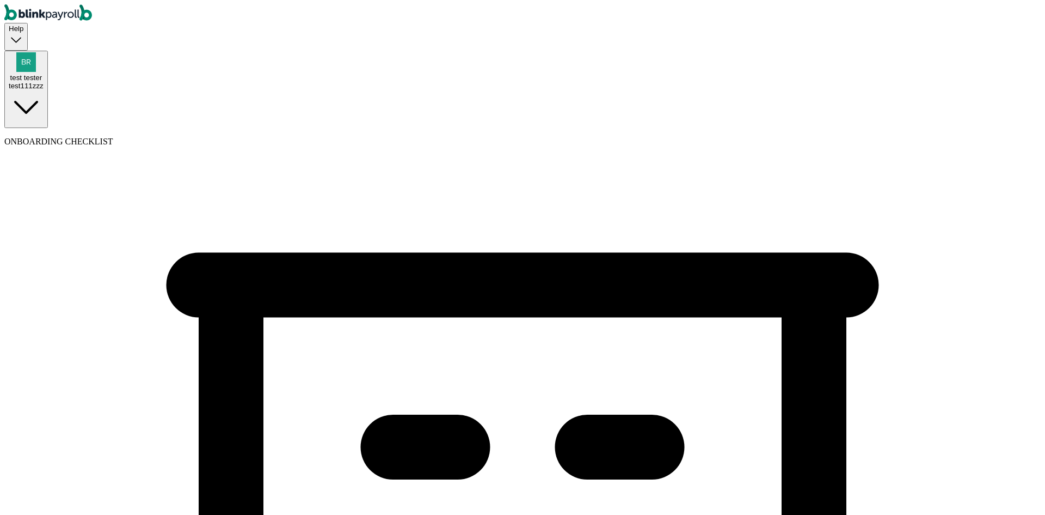
select select "Limited Liability Company (LLC)"
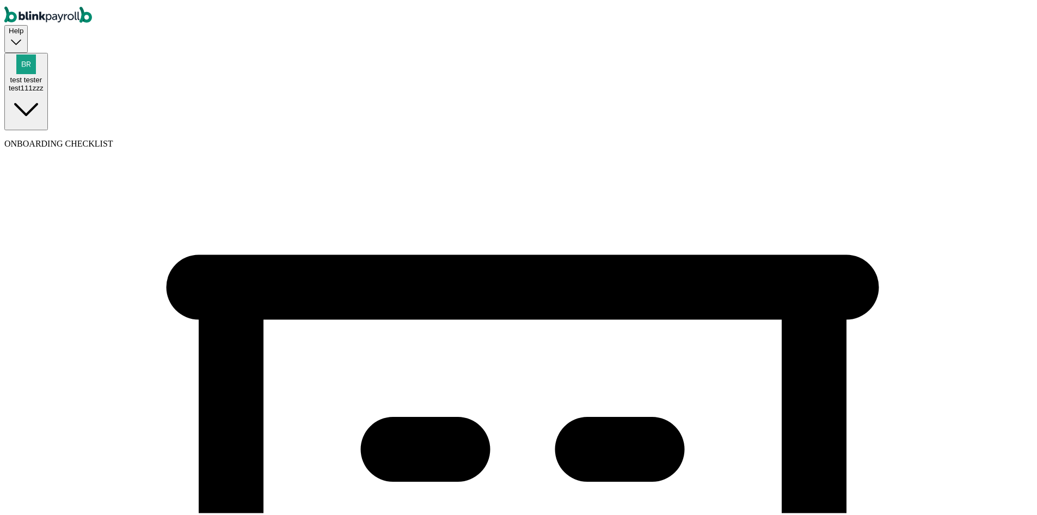
select select "Hospitality or Accommodation"
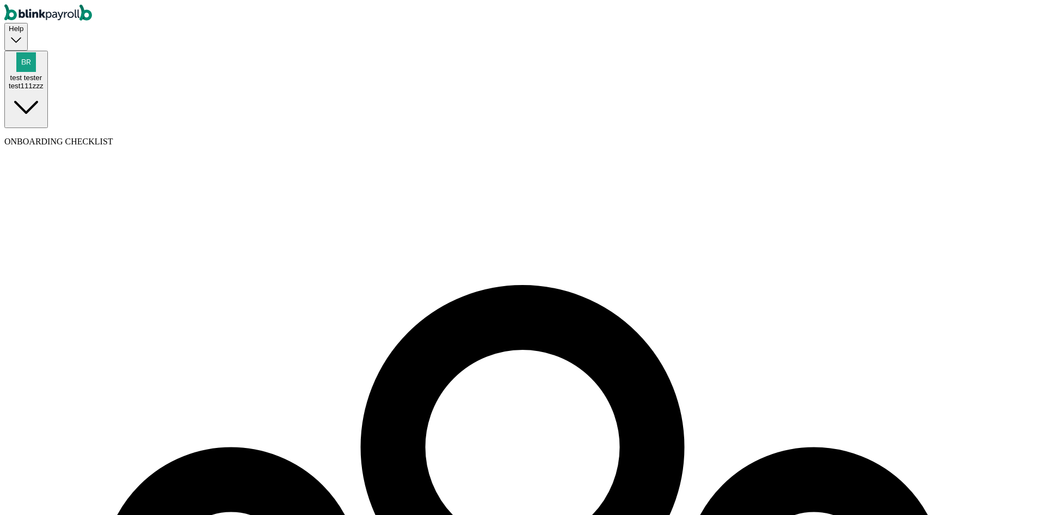
select select "contractor"
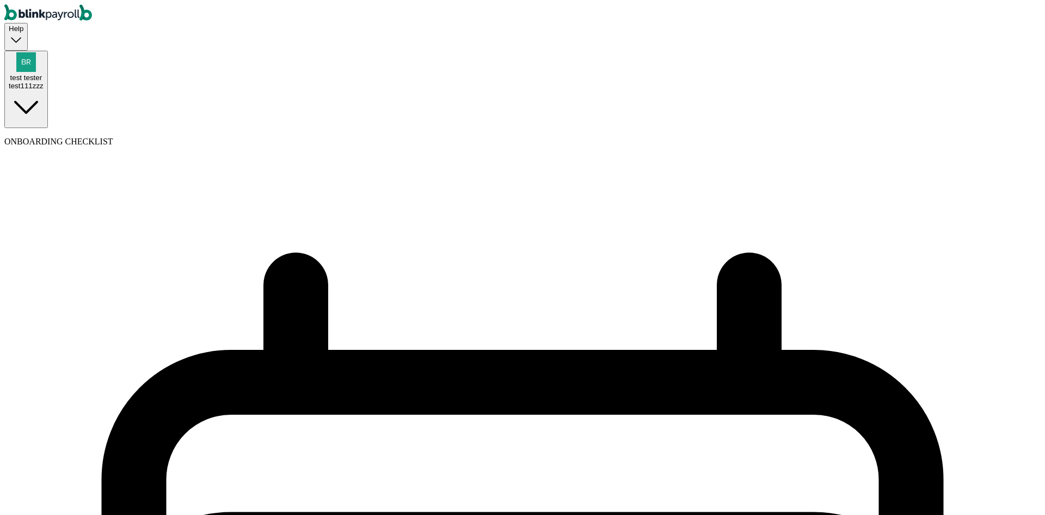
select select "contractor"
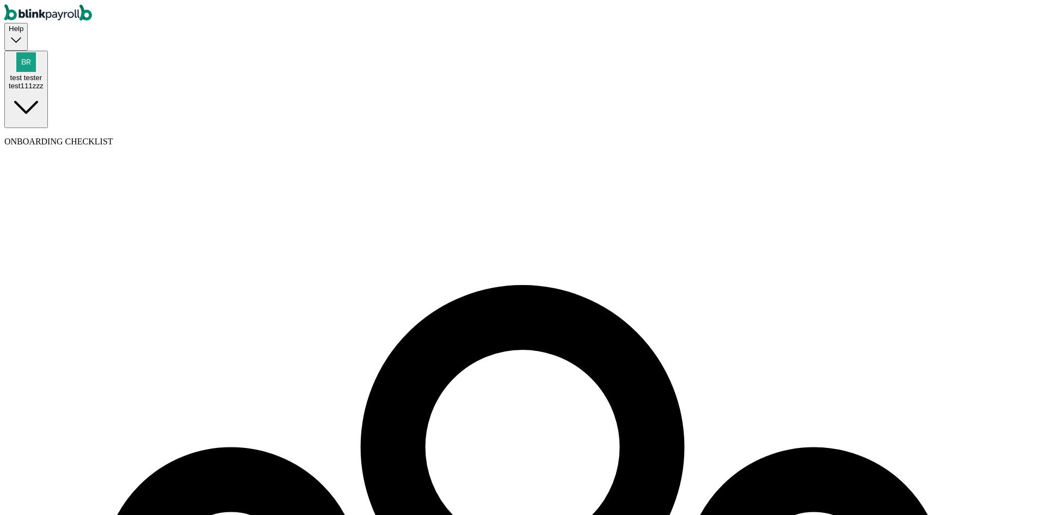
type input "branko+tes213t@blinkpayroll.com"
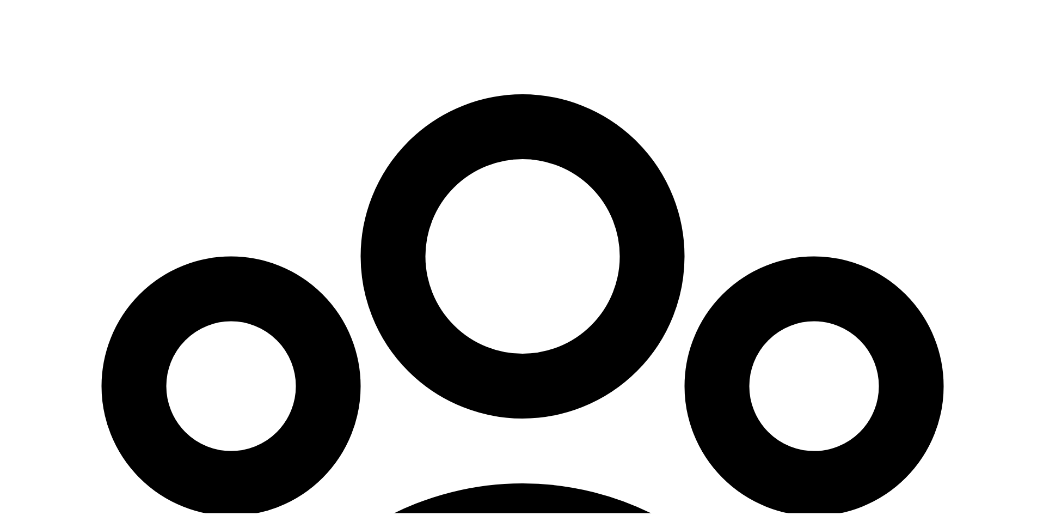
scroll to position [239, 0]
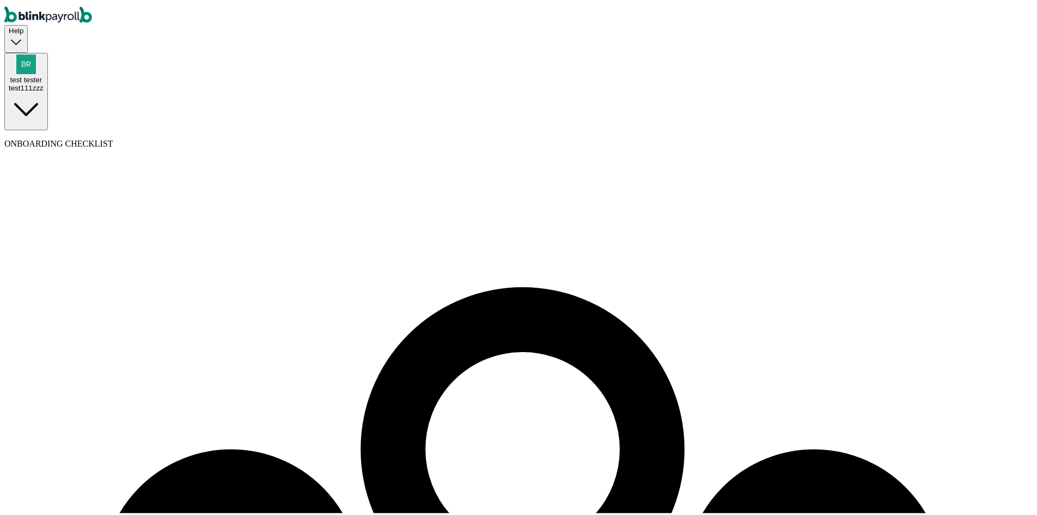
type input "09/01/2025"
select select "[STREET_ADDRESS]"
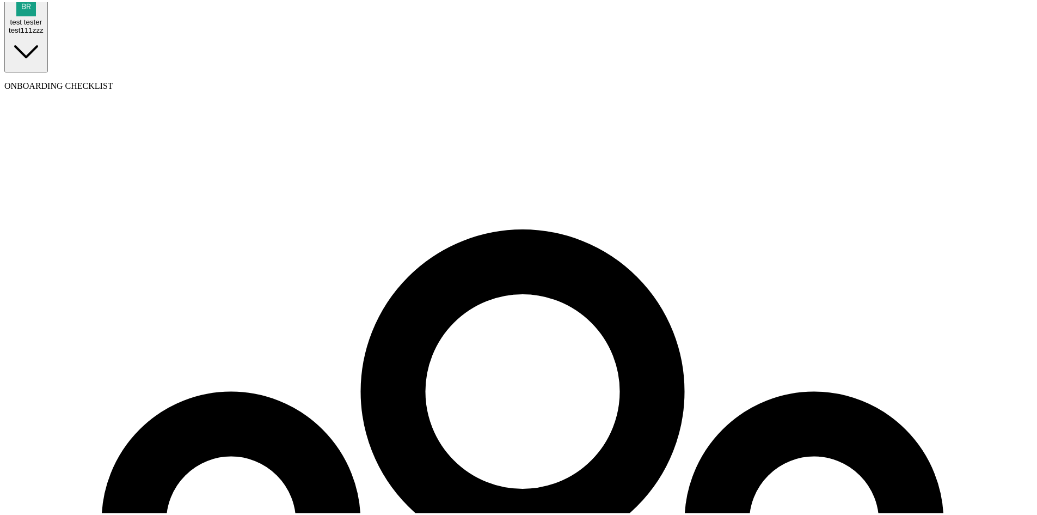
scroll to position [272, 0]
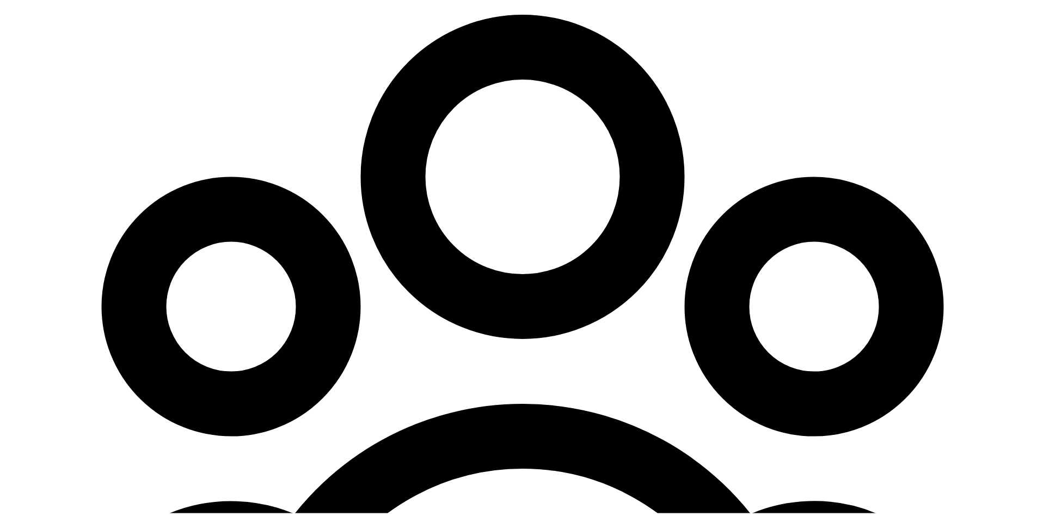
radio input "true"
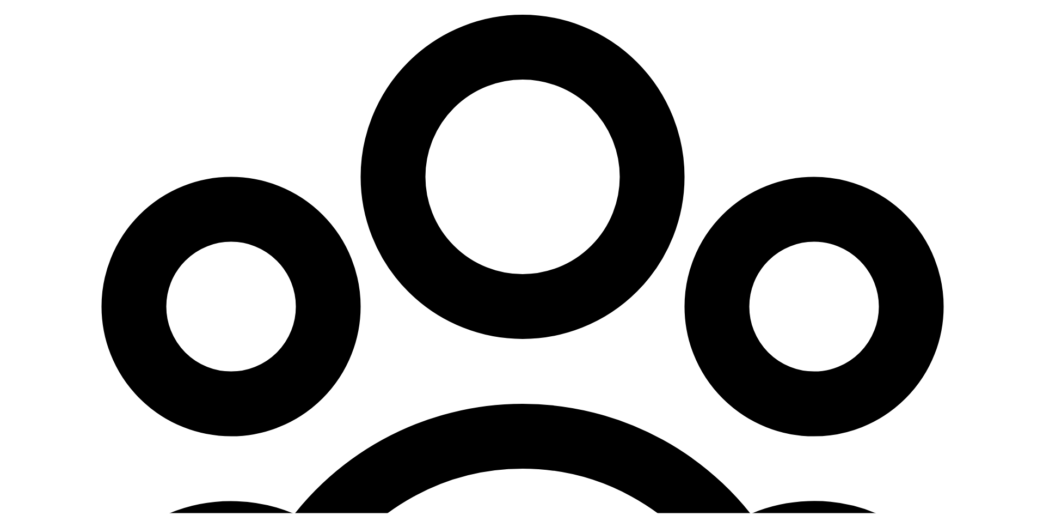
type input "20"
select select "3"
type input "0.17"
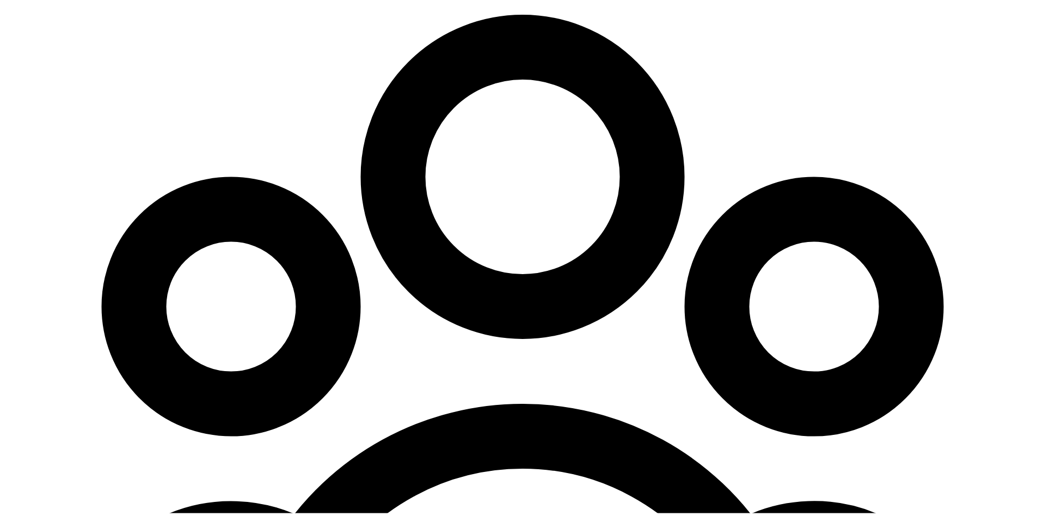
type input "0.23"
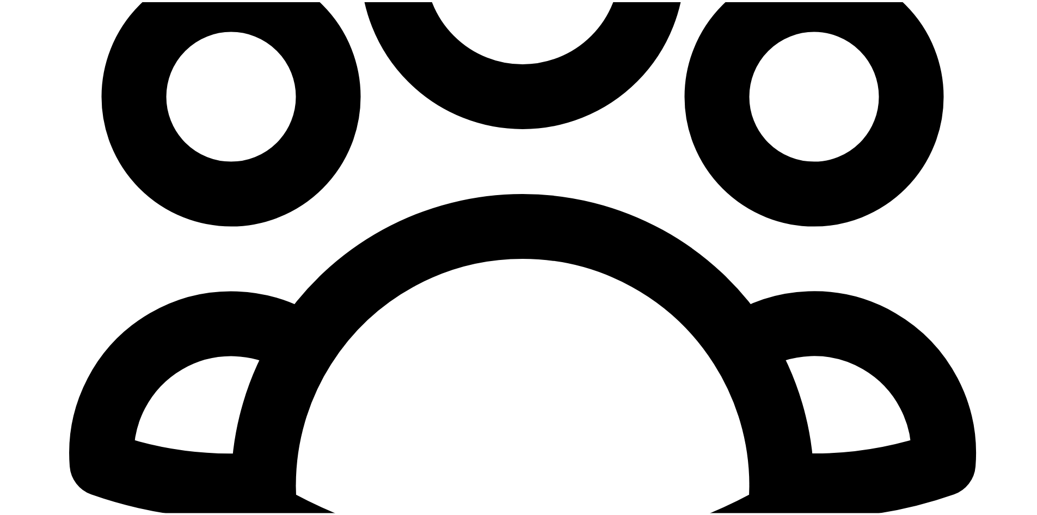
radio input "true"
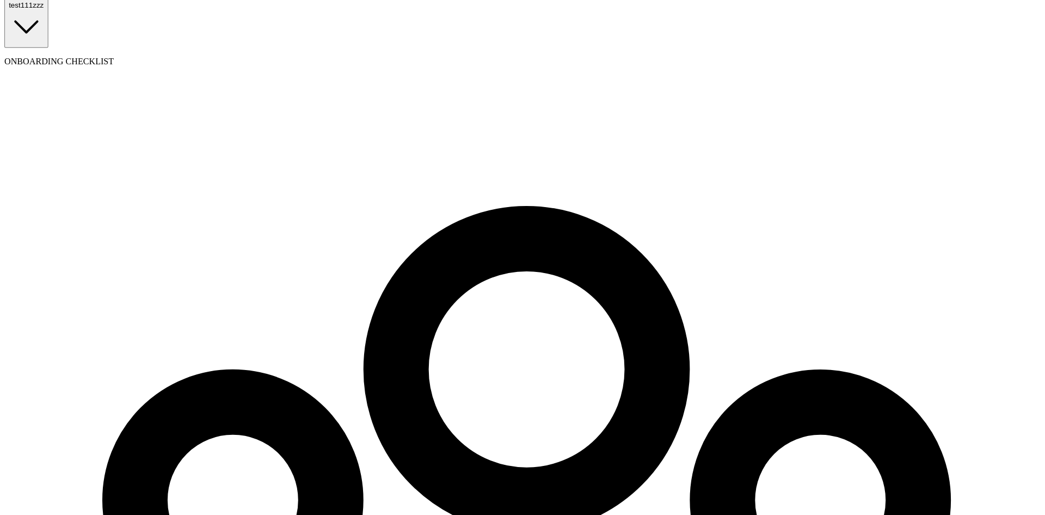
scroll to position [0, 0]
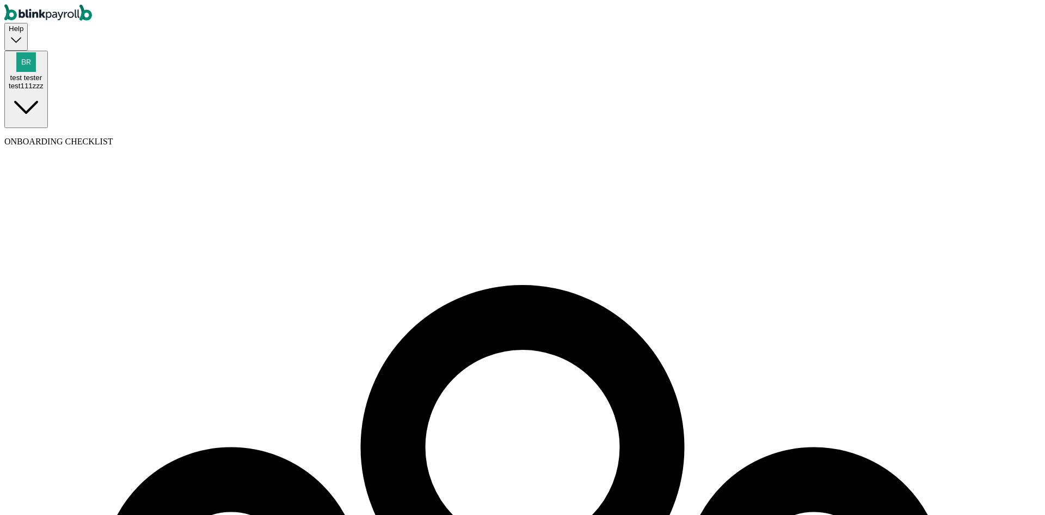
select select "contractor"
select select "[STREET_ADDRESS]"
select select "3"
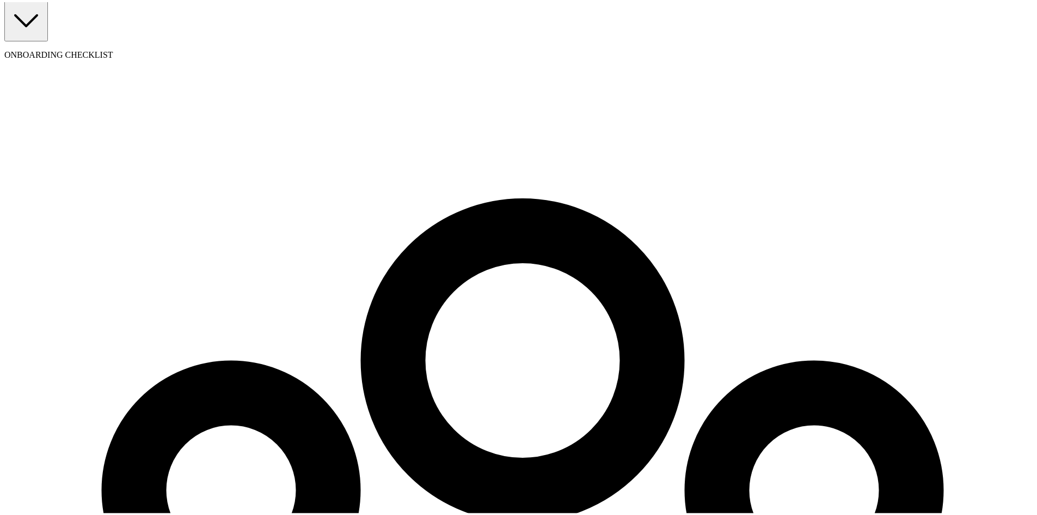
scroll to position [102, 0]
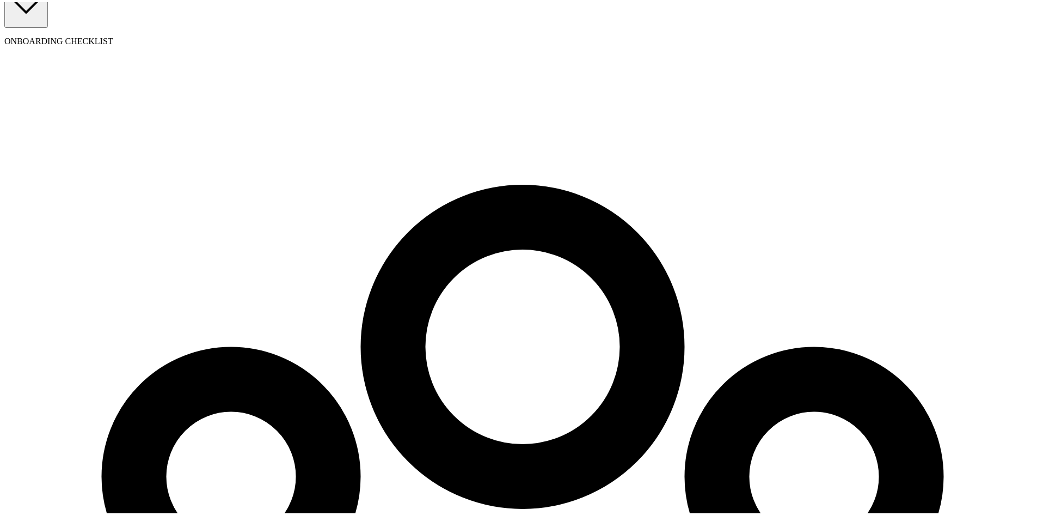
select select "contractor"
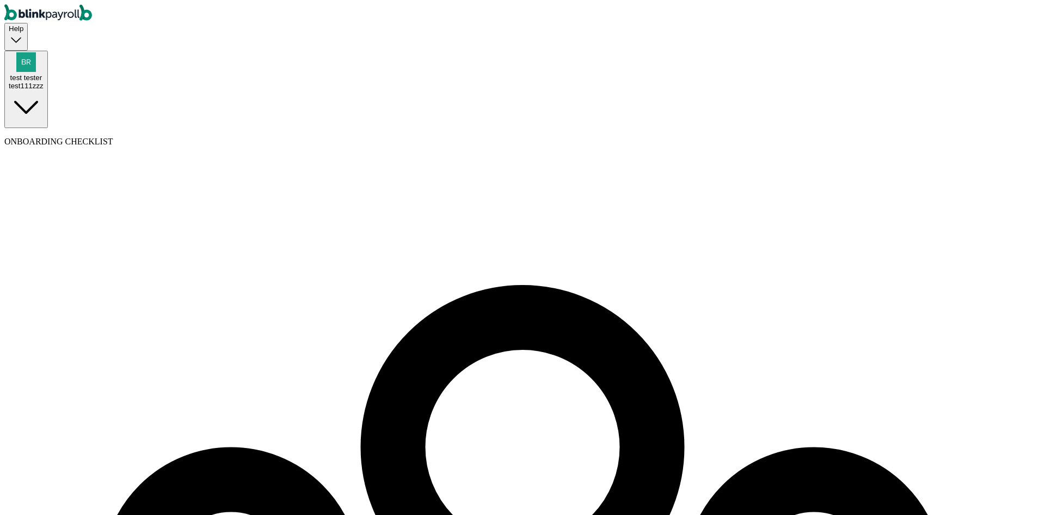
select select "contractor"
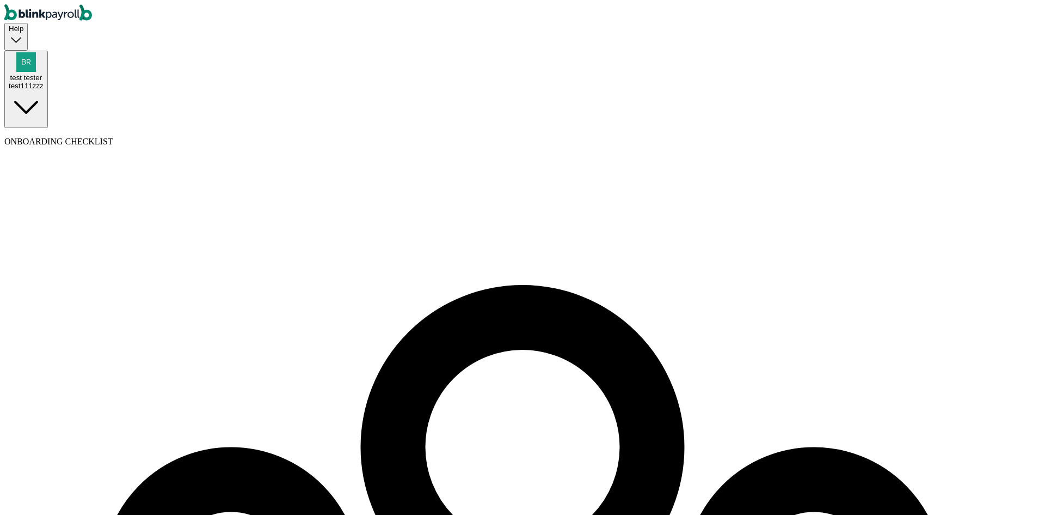
type input "tess"
type input "test"
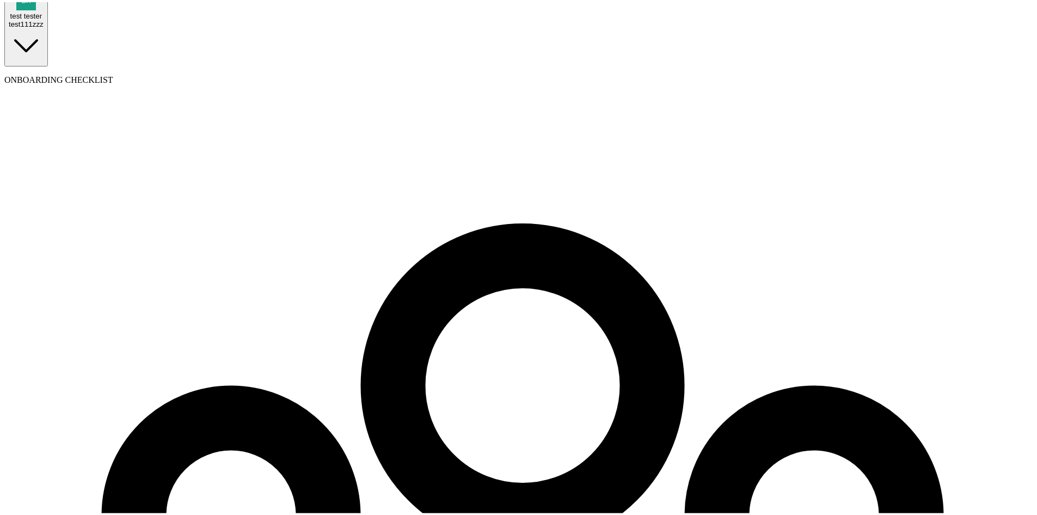
scroll to position [83, 0]
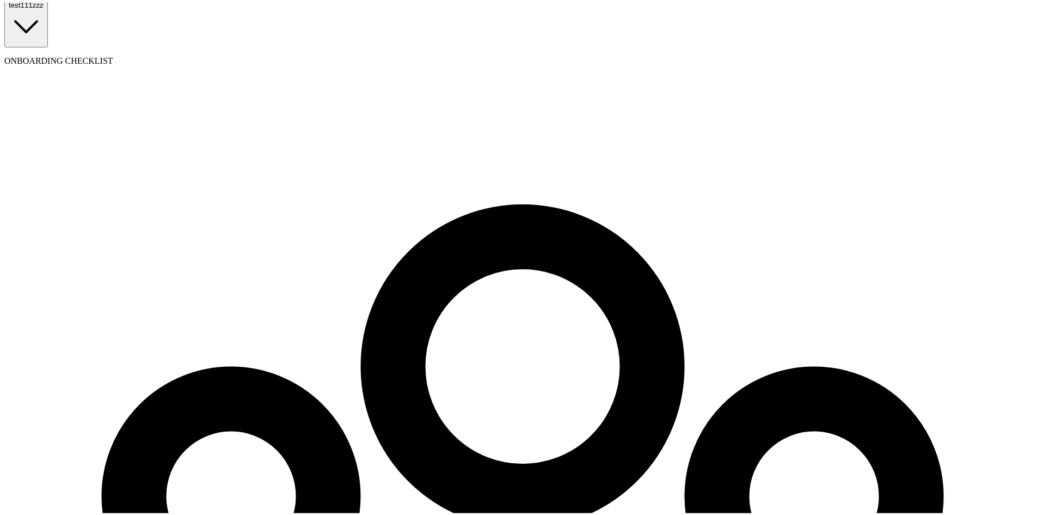
type input "branko+test1123@blinkpayroll.com"
drag, startPoint x: 377, startPoint y: 473, endPoint x: 374, endPoint y: 486, distance: 13.6
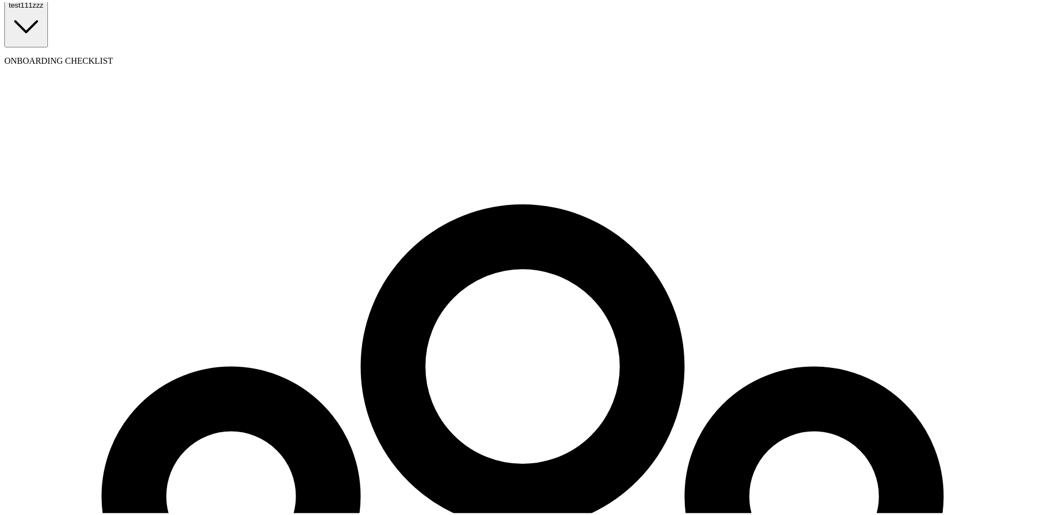
type input "08/31/1977"
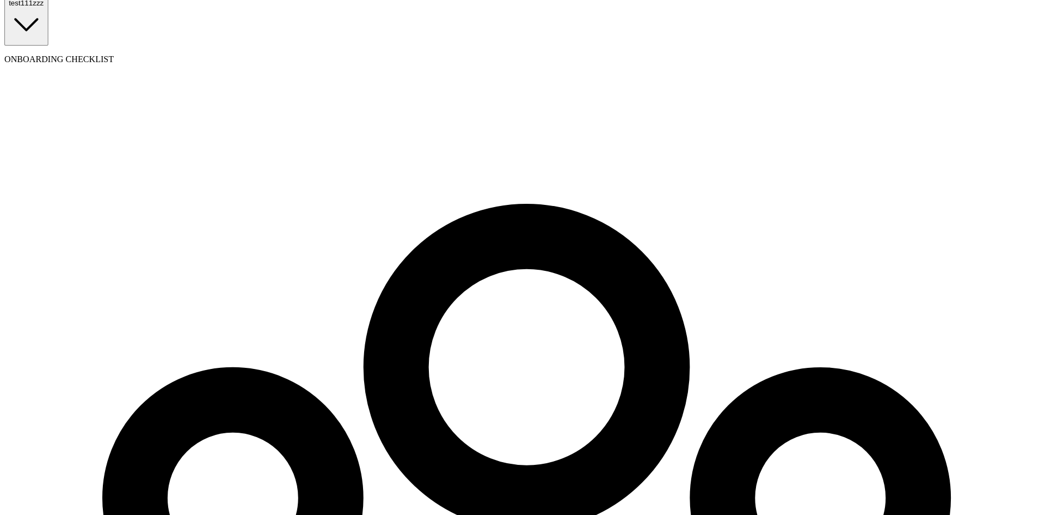
scroll to position [0, 0]
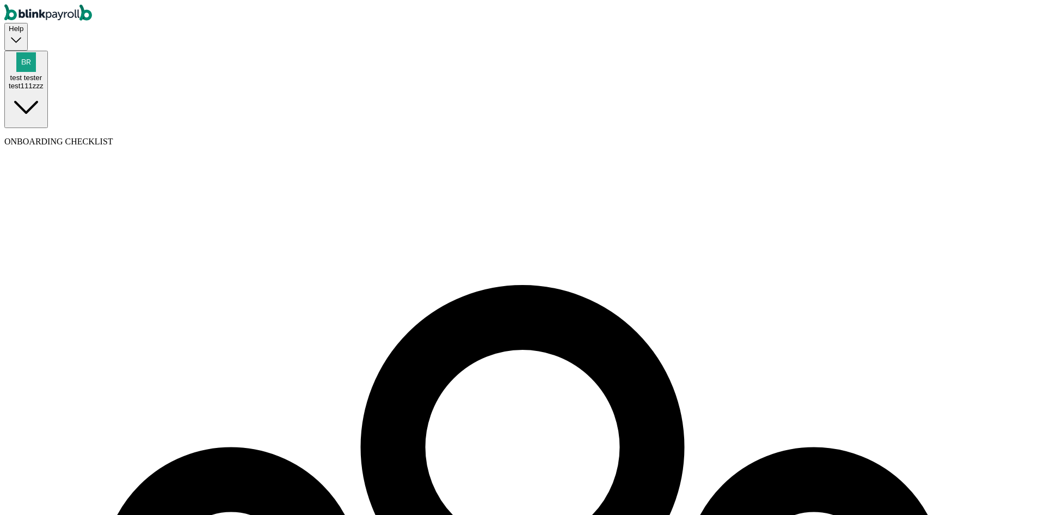
type input "[STREET_ADDRESS]"
type input "[GEOGRAPHIC_DATA]"
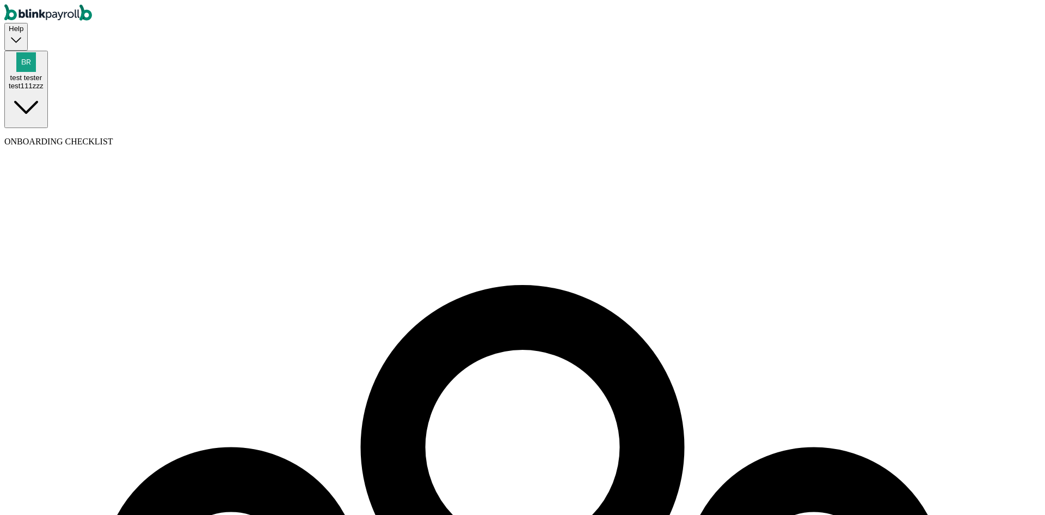
type input "FL"
type input "33712"
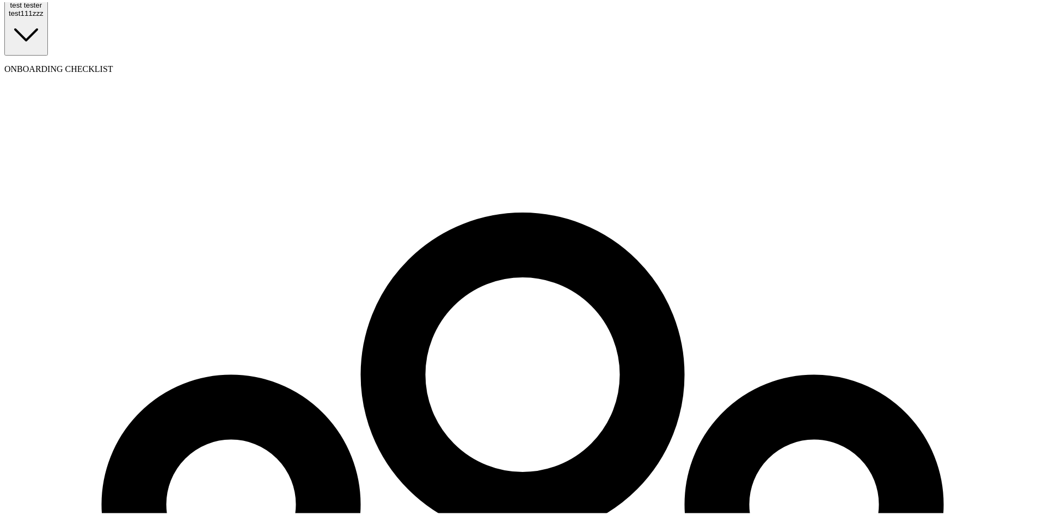
scroll to position [89, 0]
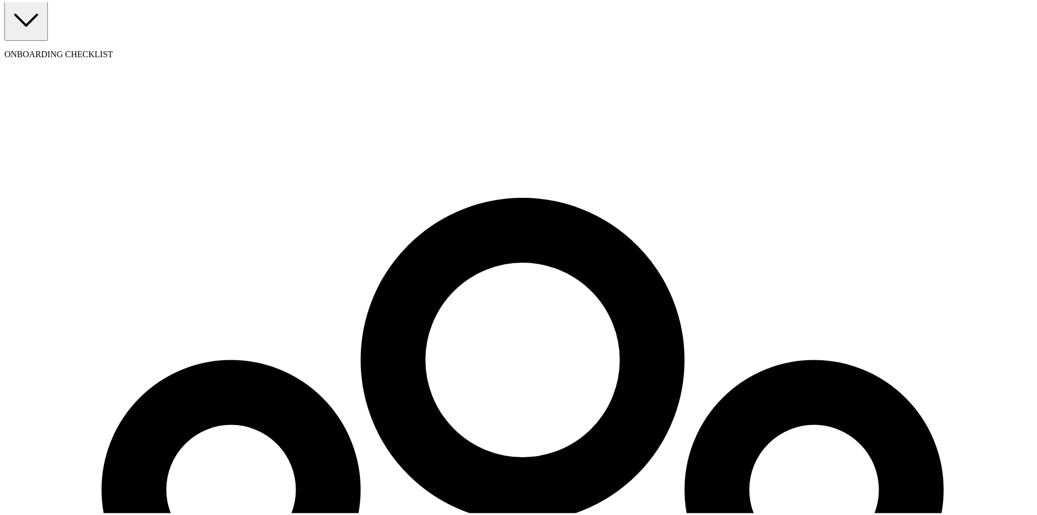
select select "[STREET_ADDRESS]"
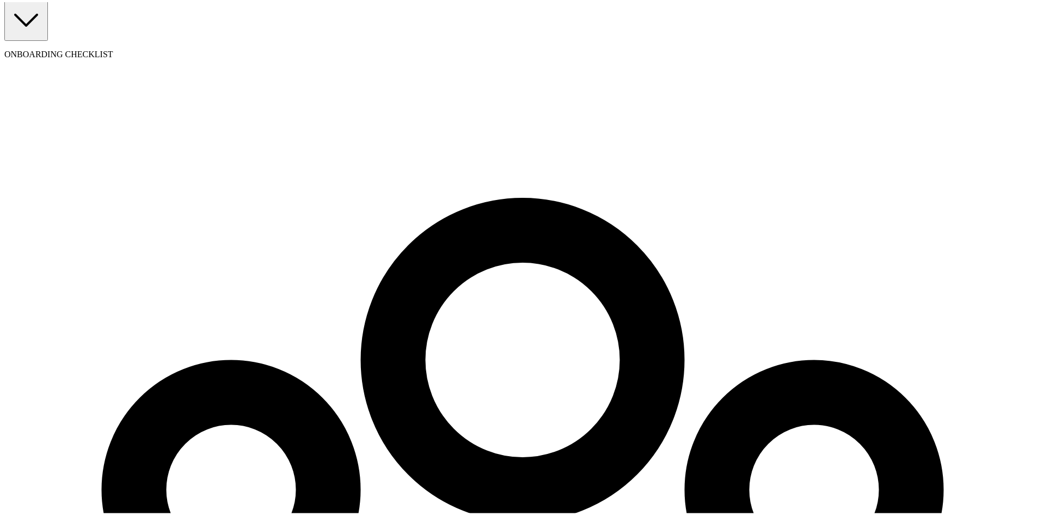
type input "09/02/2025"
radio input "true"
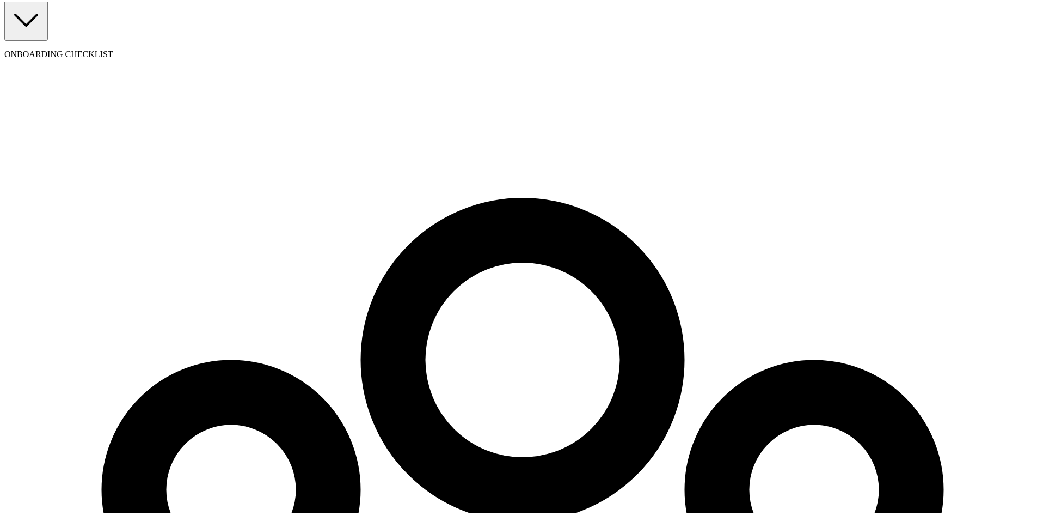
type input "20"
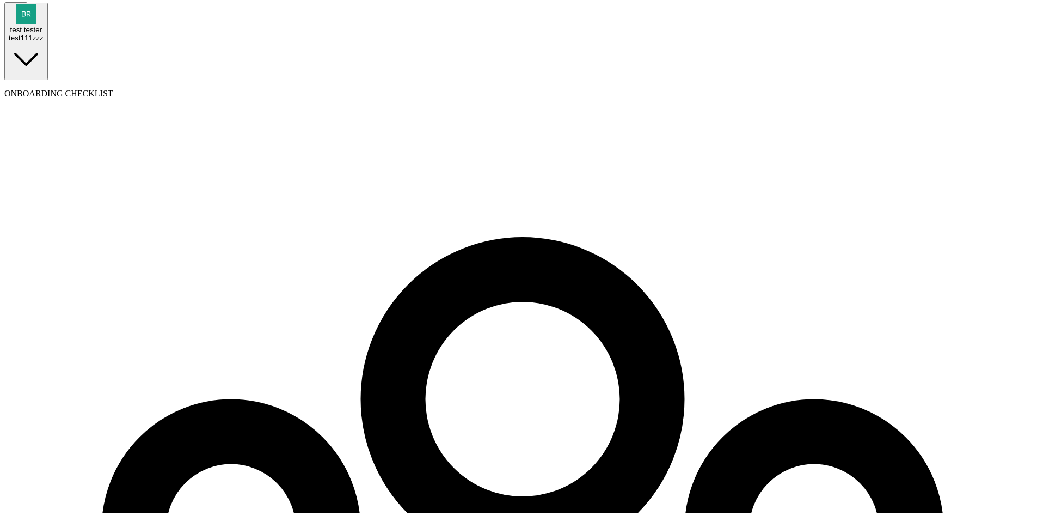
scroll to position [108, 0]
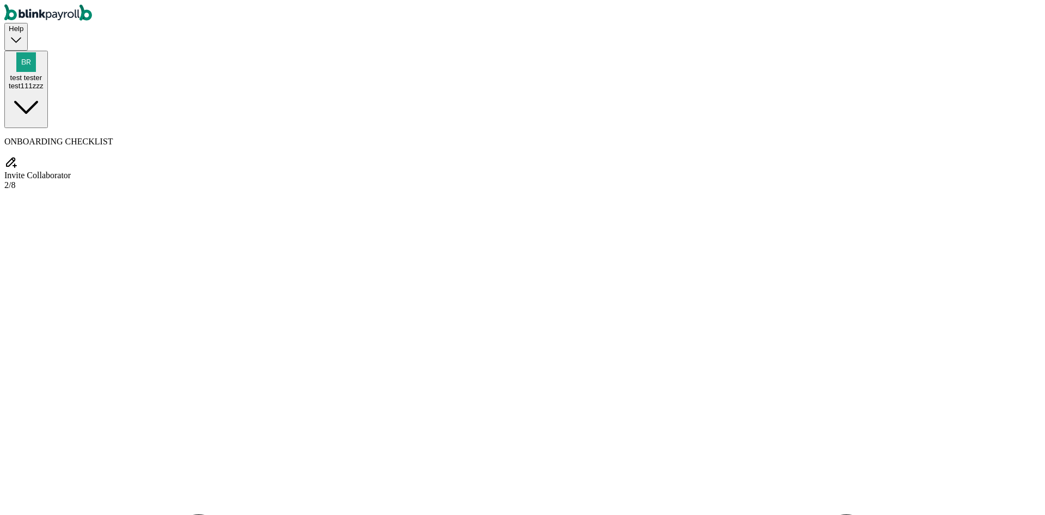
type input "test"
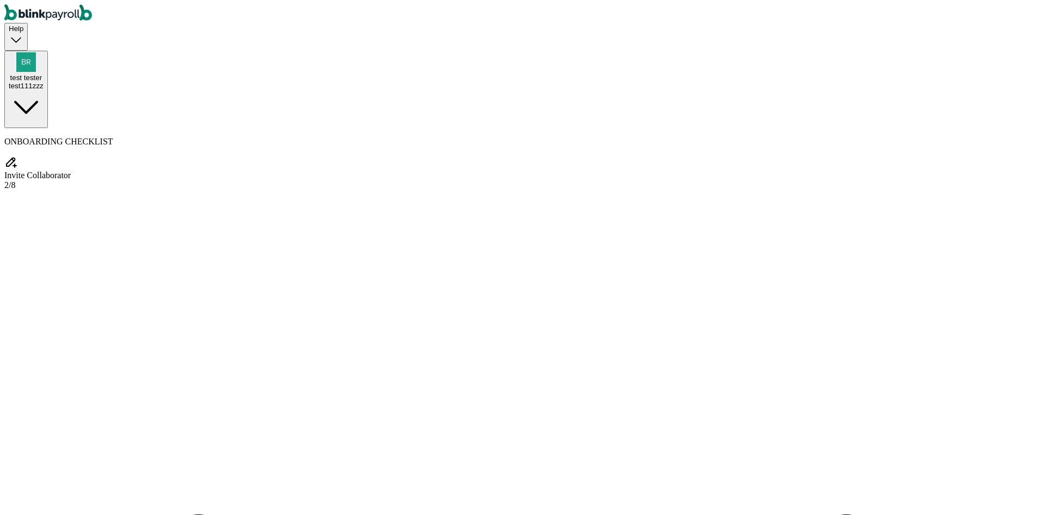
type input "test"
select select "owner"
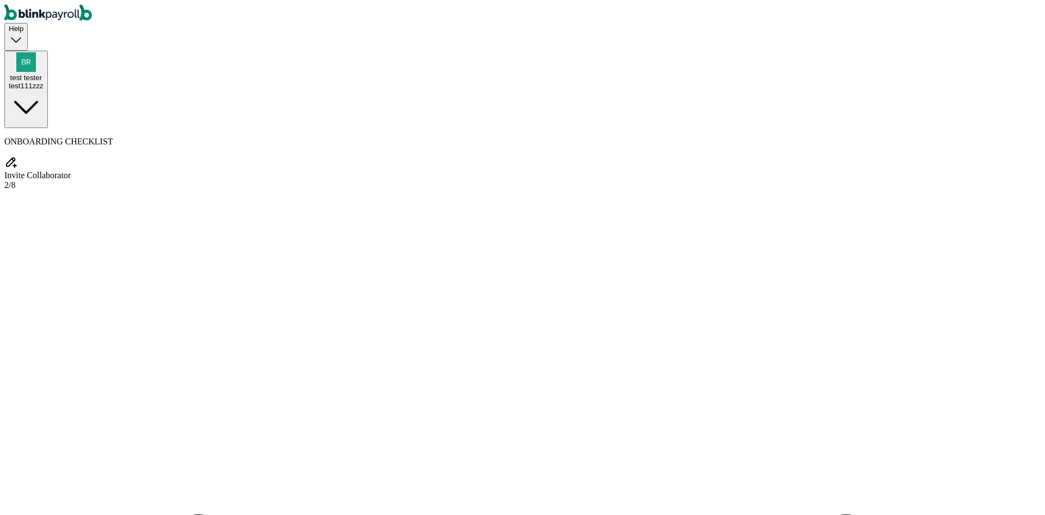
radio input "true"
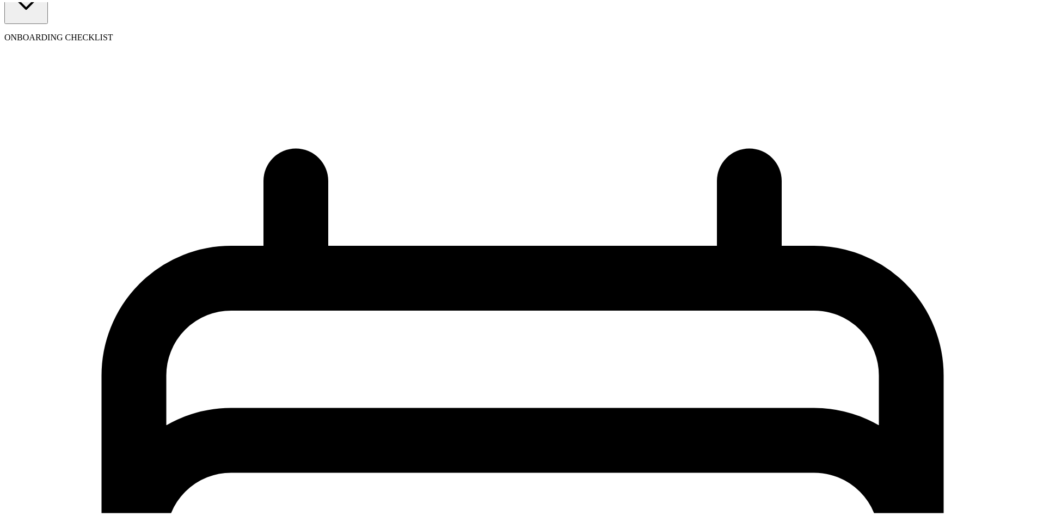
scroll to position [107, 0]
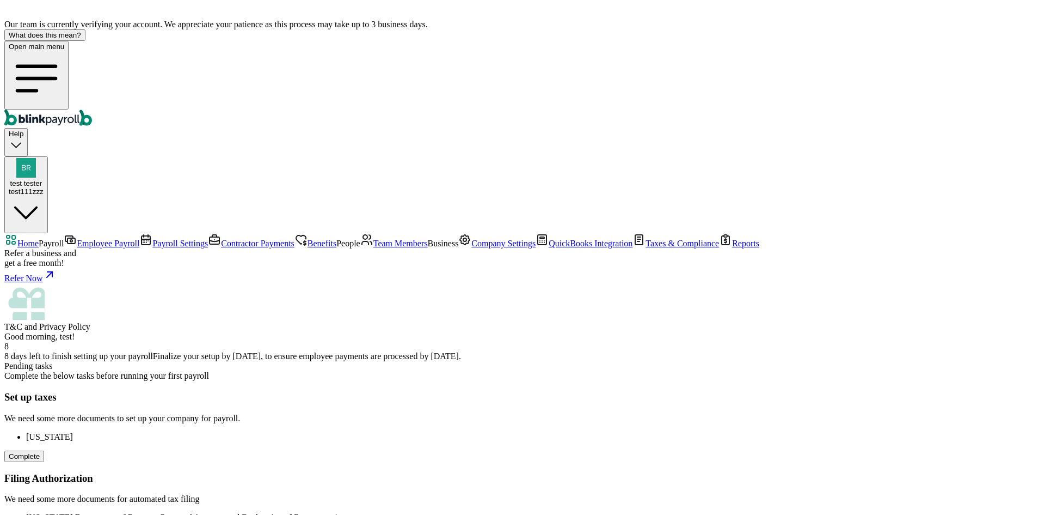
click at [152, 238] on span "Payroll Settings" at bounding box center [180, 242] width 56 height 9
click at [295, 238] on link "Benefits" at bounding box center [316, 242] width 42 height 9
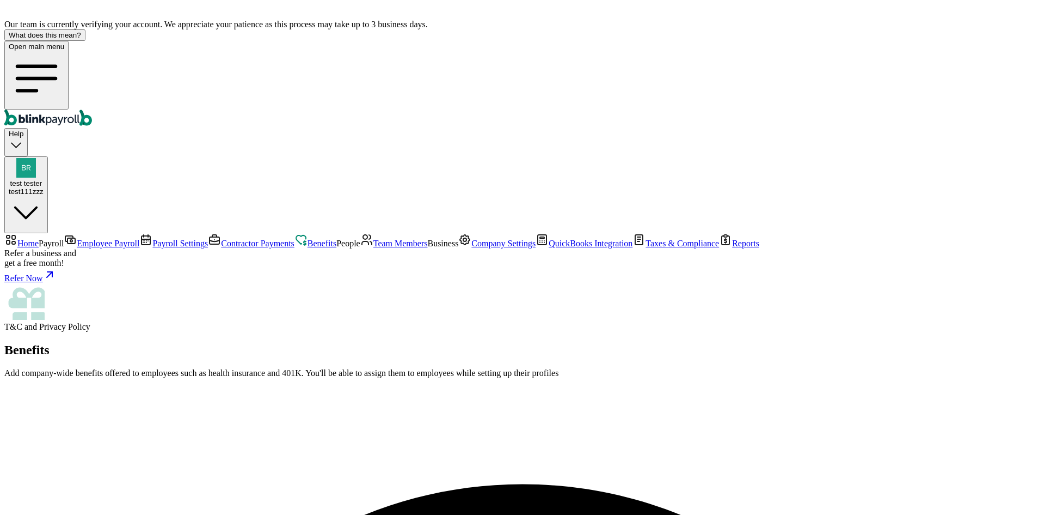
click at [374, 248] on span "Team Members" at bounding box center [401, 242] width 54 height 9
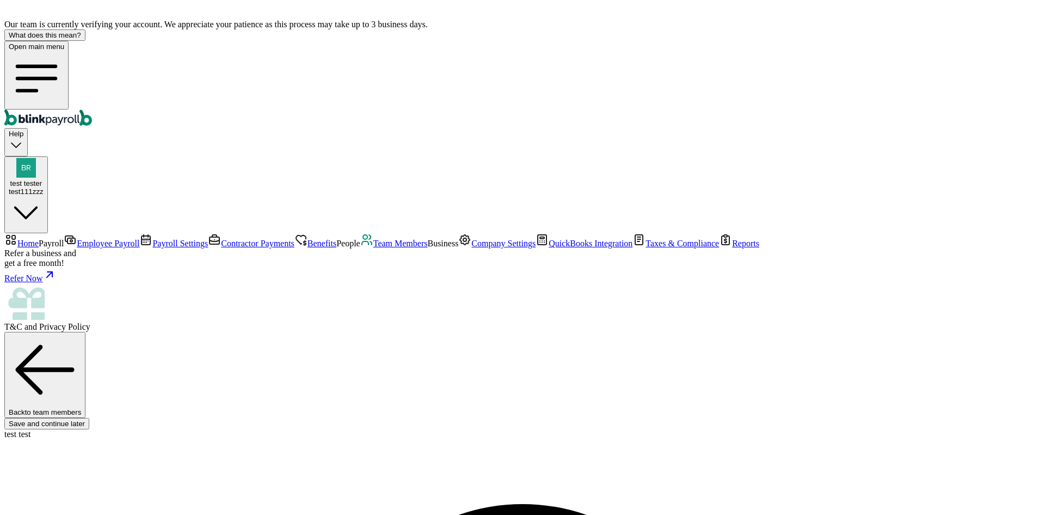
click at [139, 238] on link "Payroll Settings" at bounding box center [173, 242] width 69 height 9
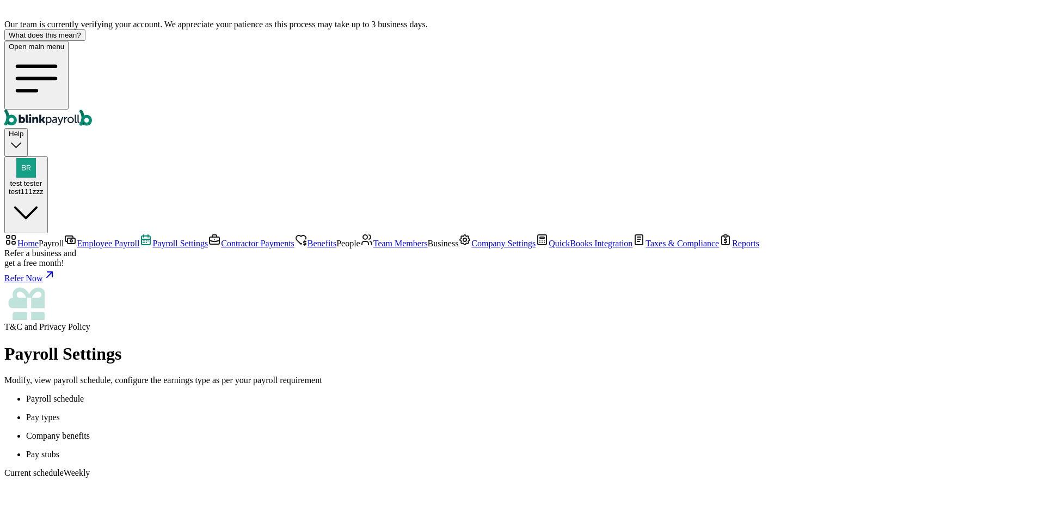
scroll to position [11, 0]
click at [314, 449] on p "Pay stubs" at bounding box center [533, 454] width 1015 height 10
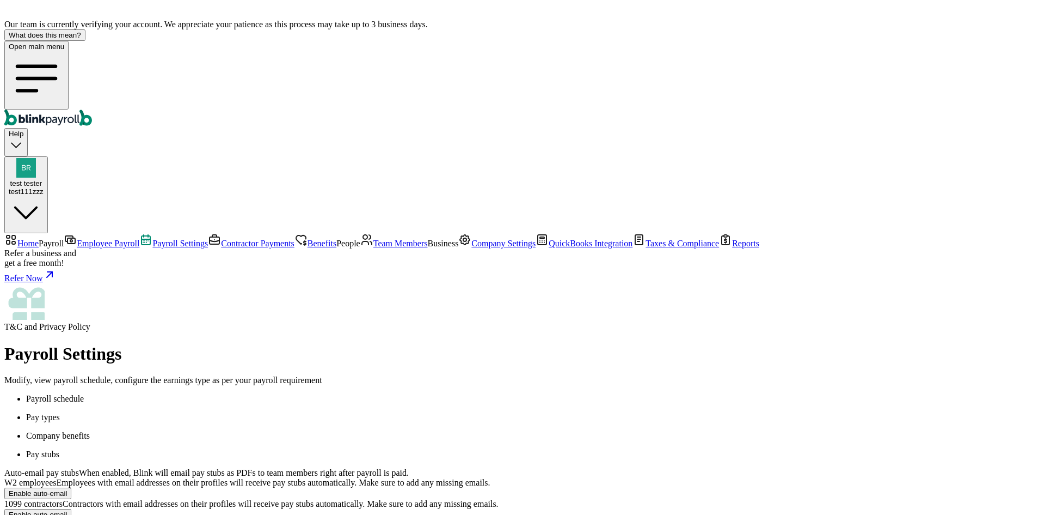
click at [308, 238] on span "Benefits" at bounding box center [322, 242] width 29 height 9
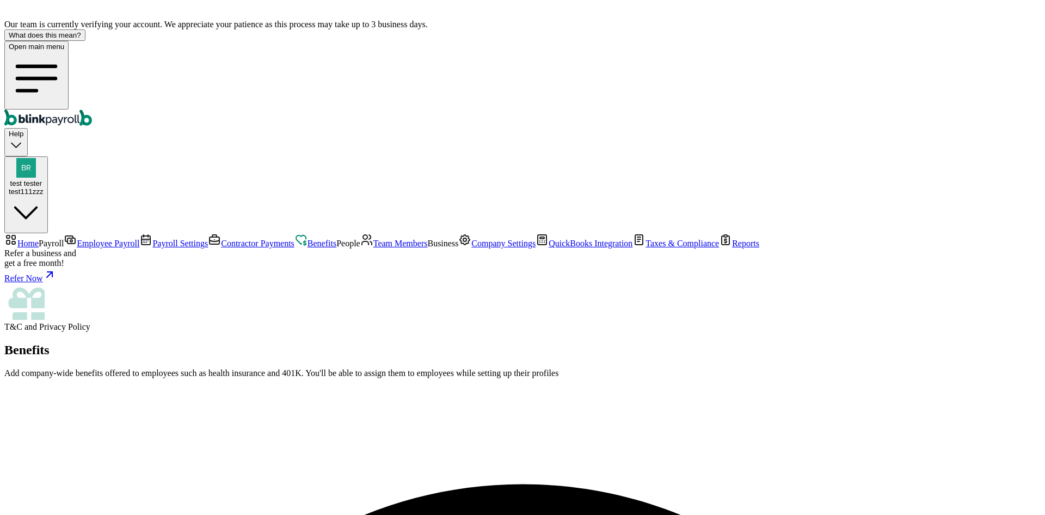
select select "2"
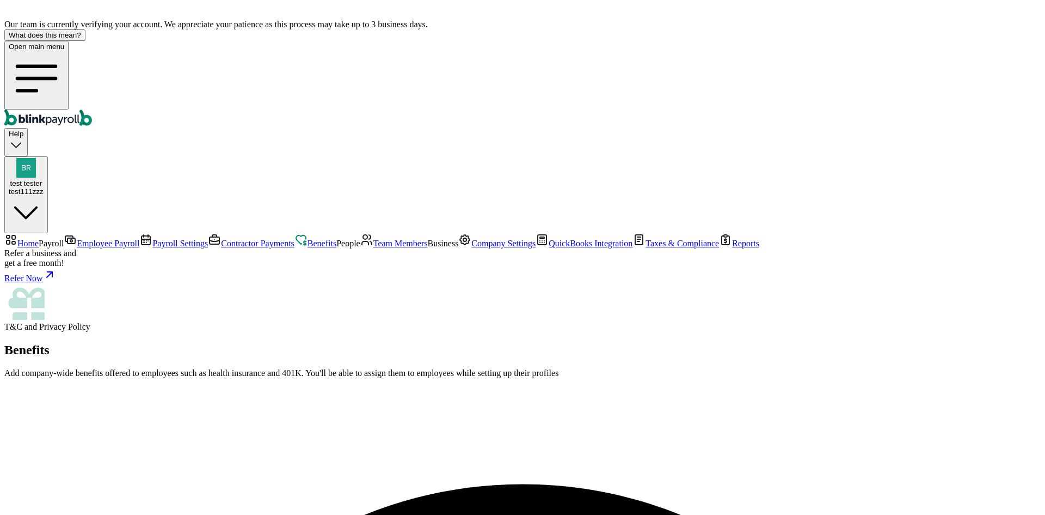
type input "testBenefit"
type input "08/27/2025"
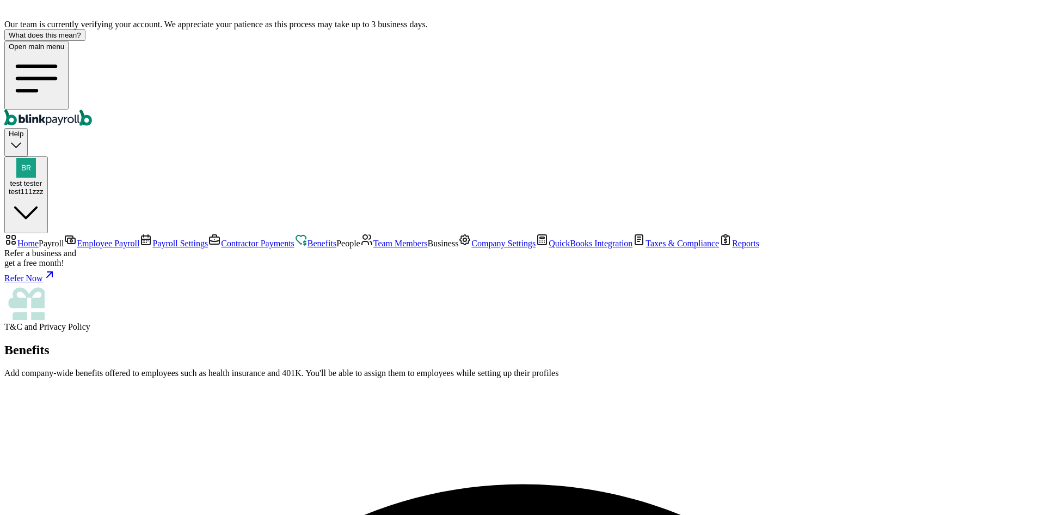
click at [374, 248] on span "Team Members" at bounding box center [401, 242] width 54 height 9
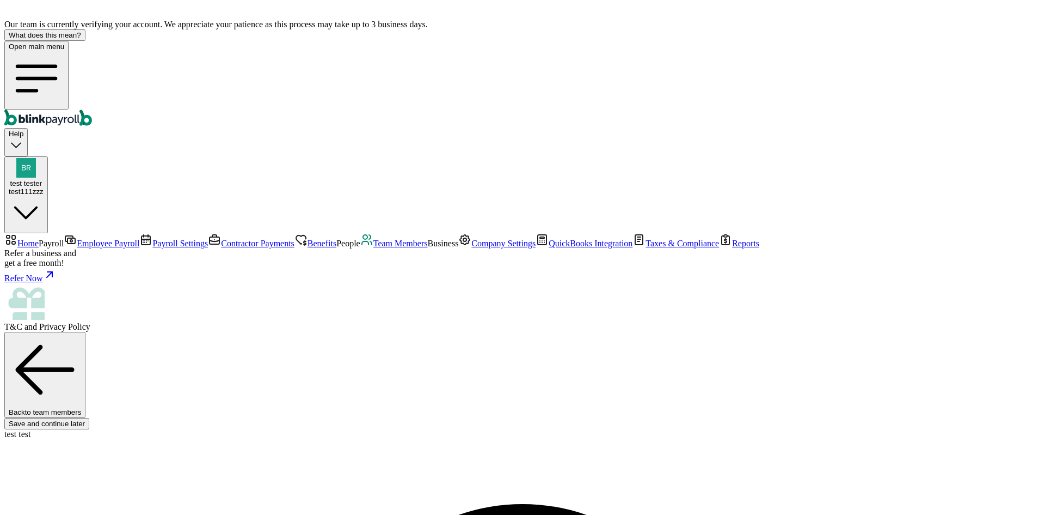
select select "pay_period"
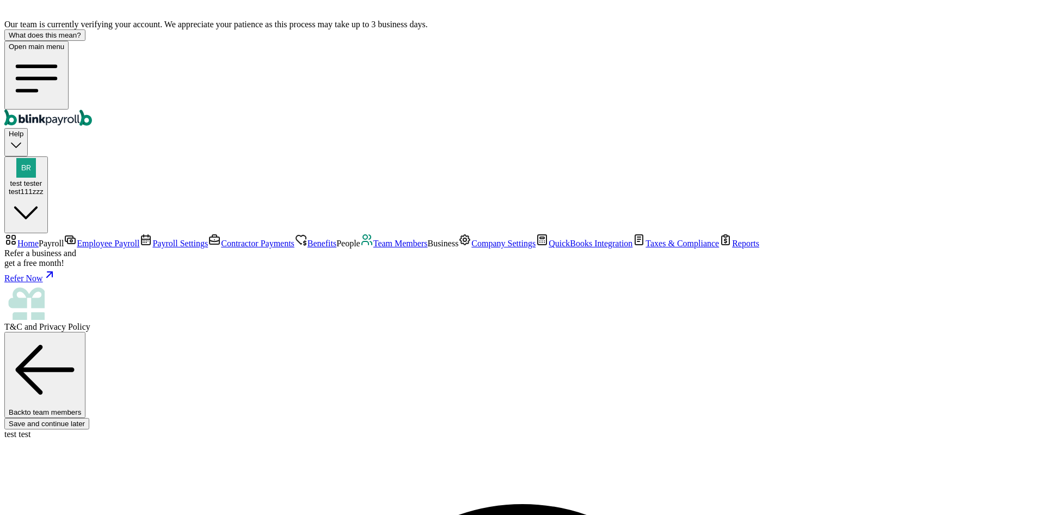
select select "1"
click at [208, 238] on link "Contractor Payments" at bounding box center [251, 242] width 87 height 9
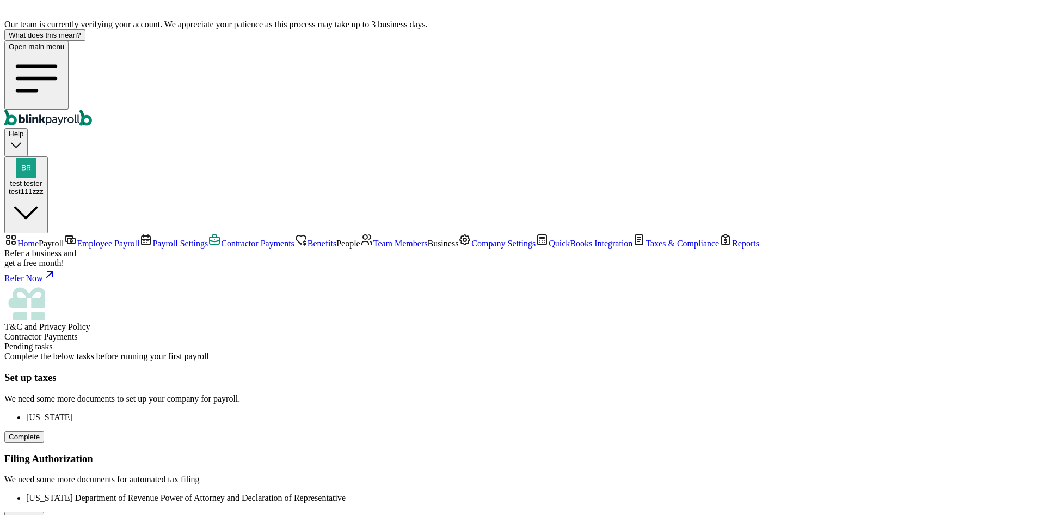
scroll to position [157, 0]
click at [77, 238] on span "Employee Payroll" at bounding box center [108, 242] width 63 height 9
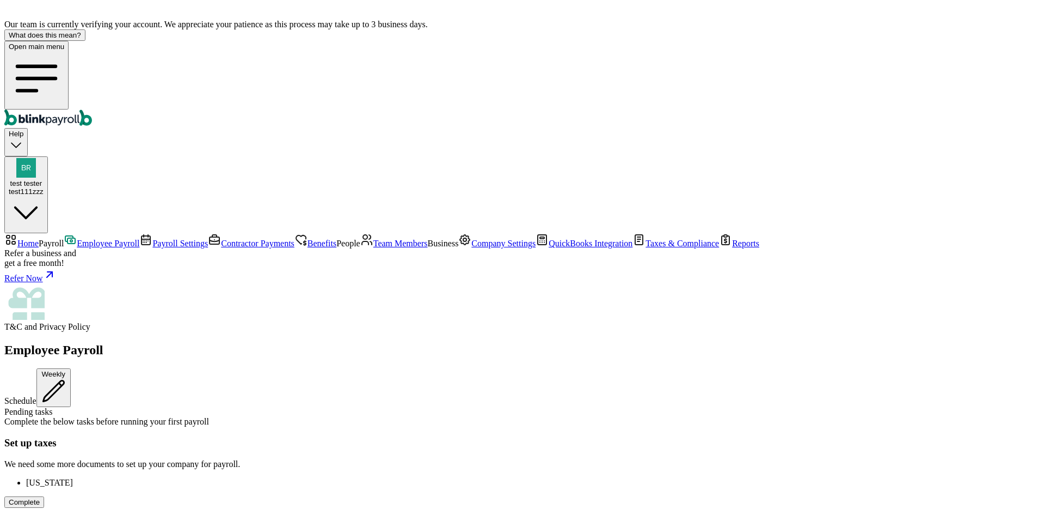
click at [295, 238] on link "Benefits" at bounding box center [316, 242] width 42 height 9
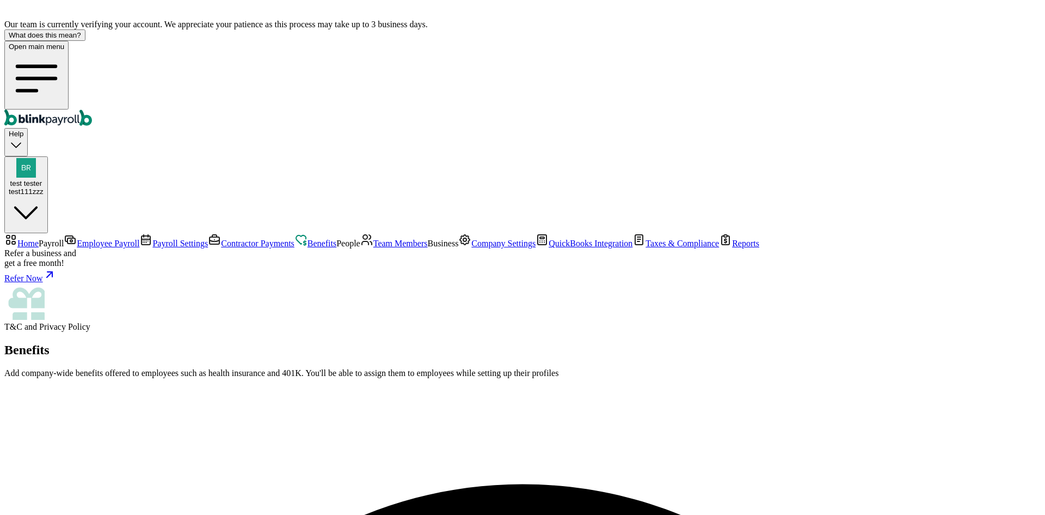
select select "7"
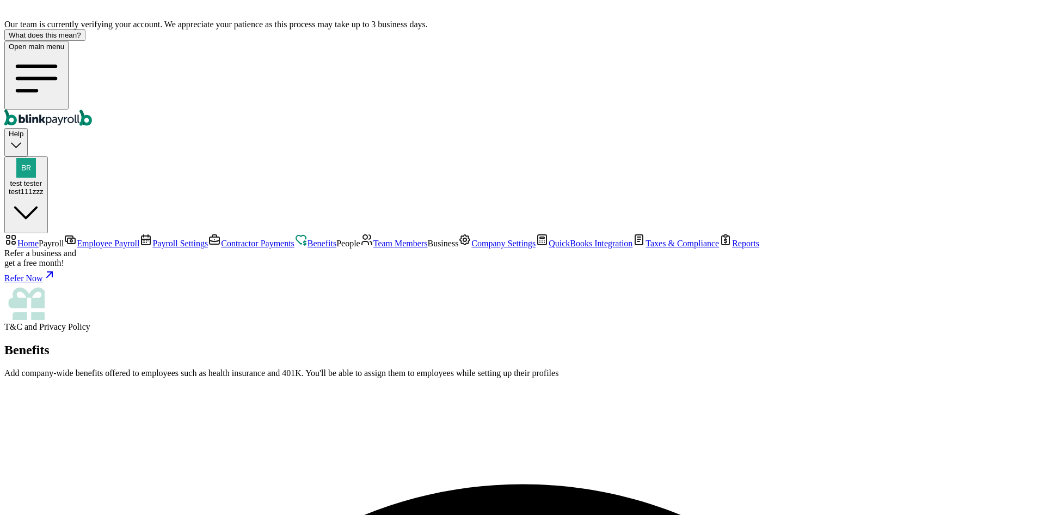
click at [139, 238] on link "Payroll Settings" at bounding box center [173, 242] width 69 height 9
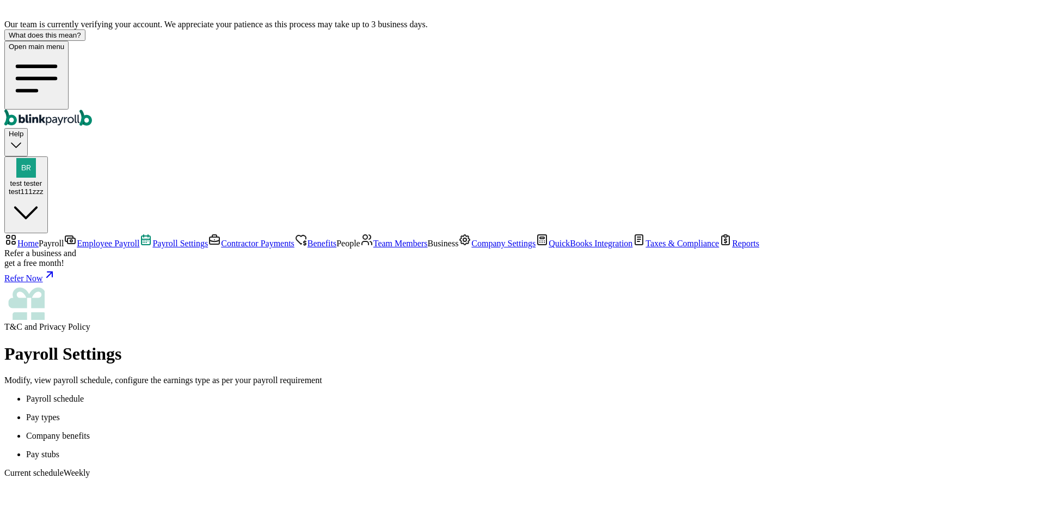
click at [254, 412] on p "Pay types" at bounding box center [533, 417] width 1015 height 10
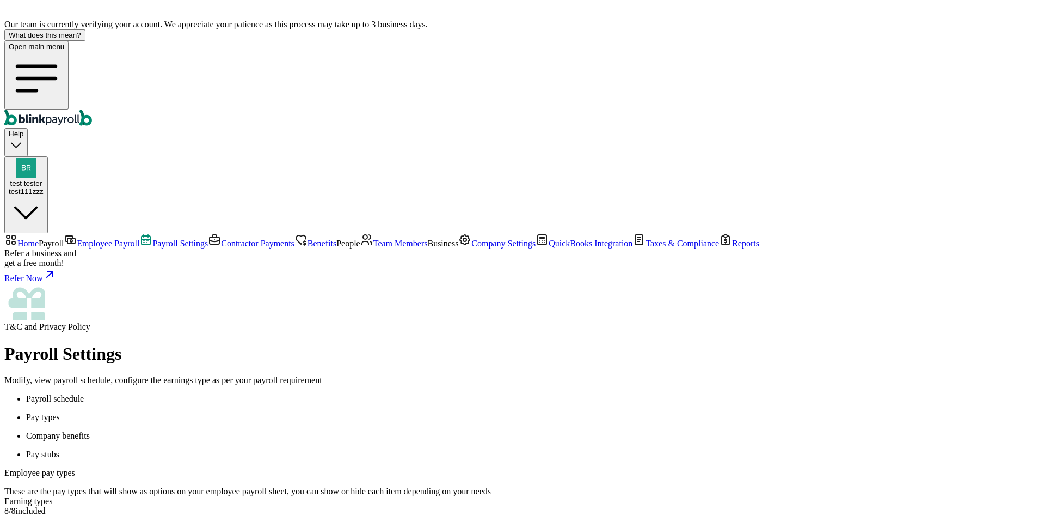
select select "paid_time_off"
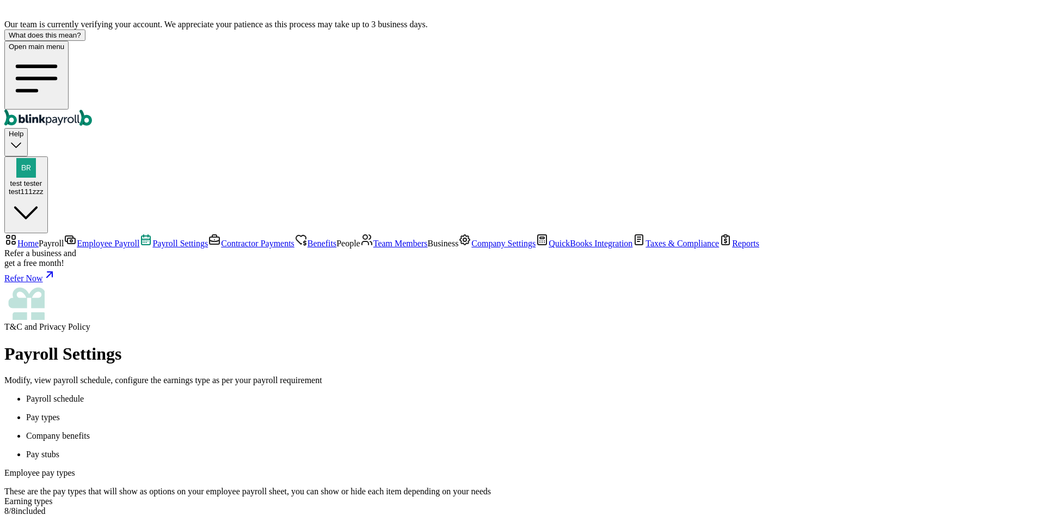
type input "test"
drag, startPoint x: 766, startPoint y: 256, endPoint x: 765, endPoint y: 265, distance: 8.2
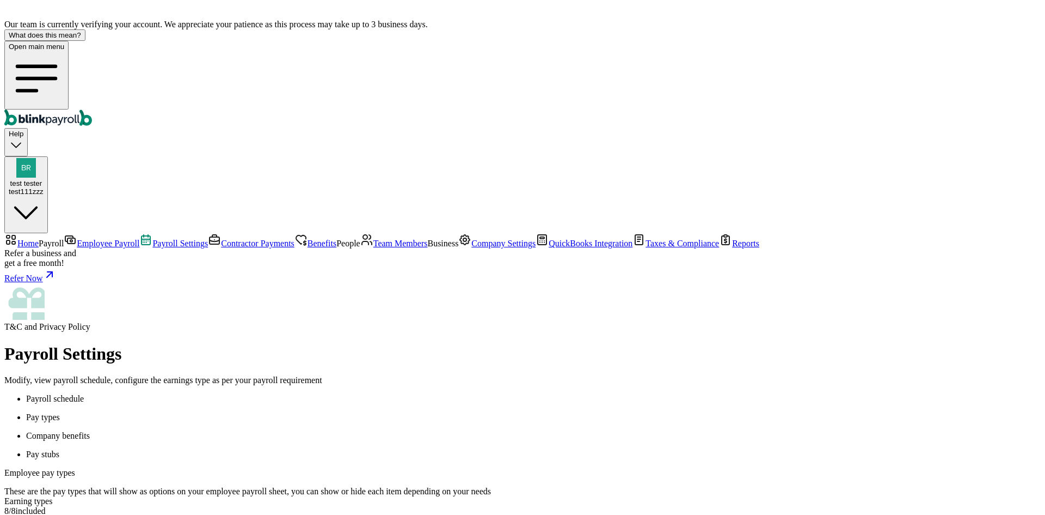
select select "beginning_of_year"
type input "20"
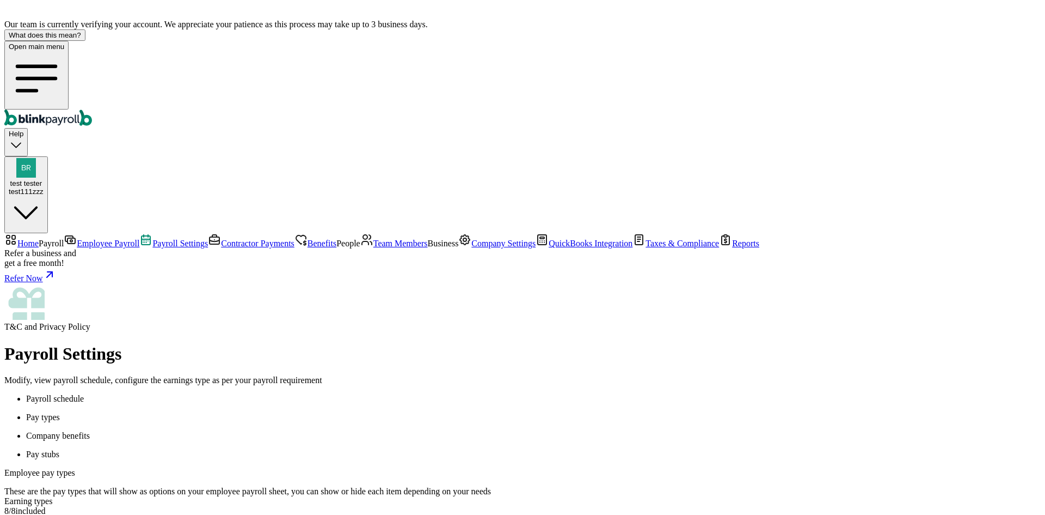
click at [374, 248] on span "Team Members" at bounding box center [401, 242] width 54 height 9
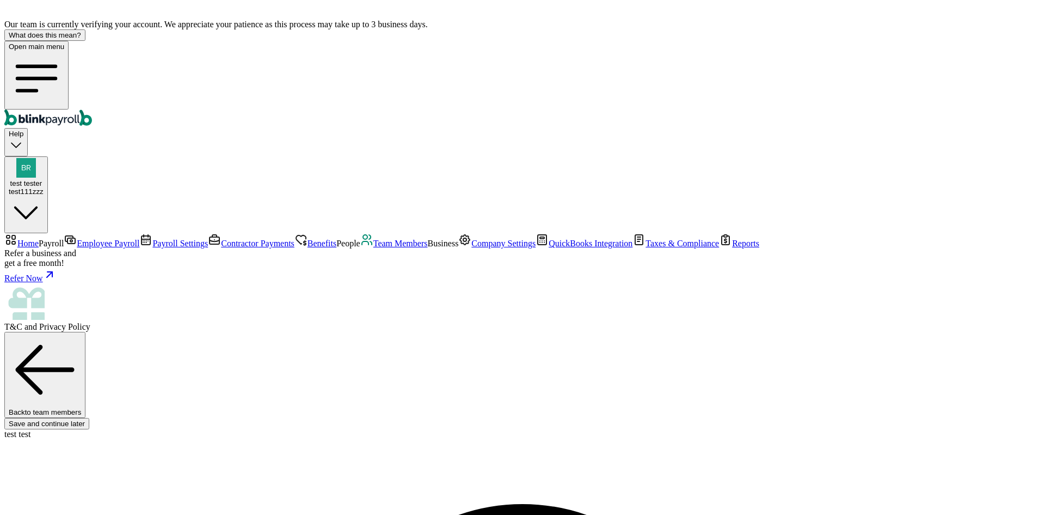
select select "pay_period"
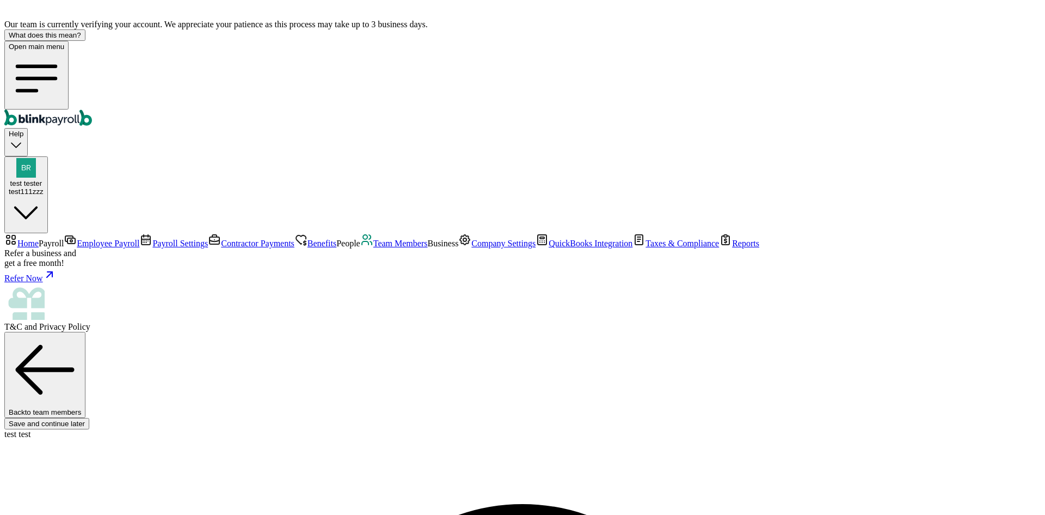
select select "[STREET_ADDRESS]"
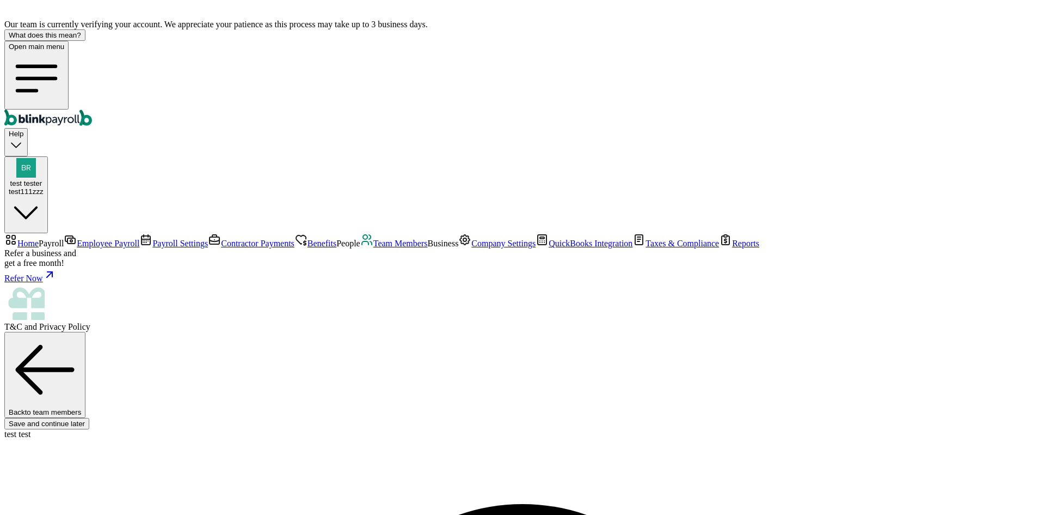
select select "3"
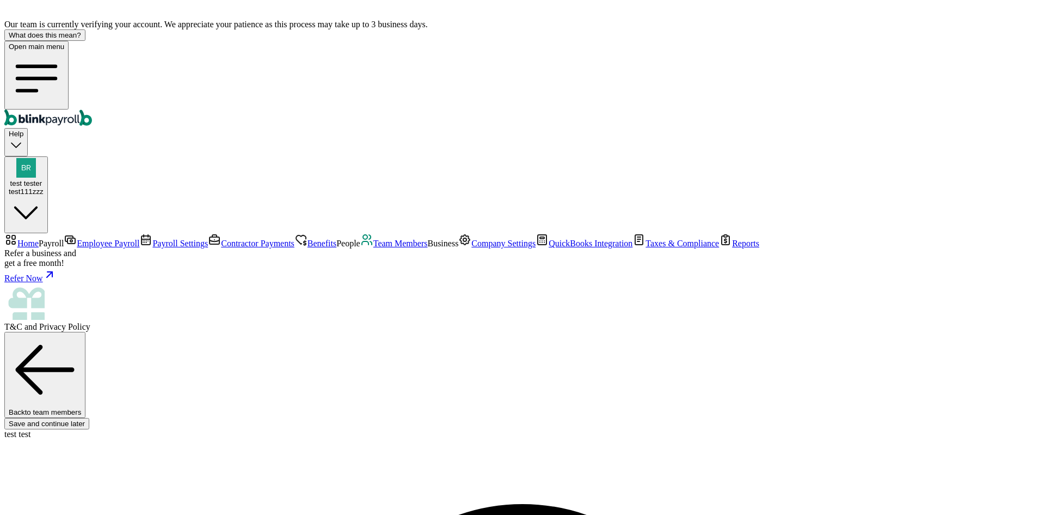
checkbox input "true"
type input "10"
click at [152, 238] on span "Payroll Settings" at bounding box center [180, 242] width 56 height 9
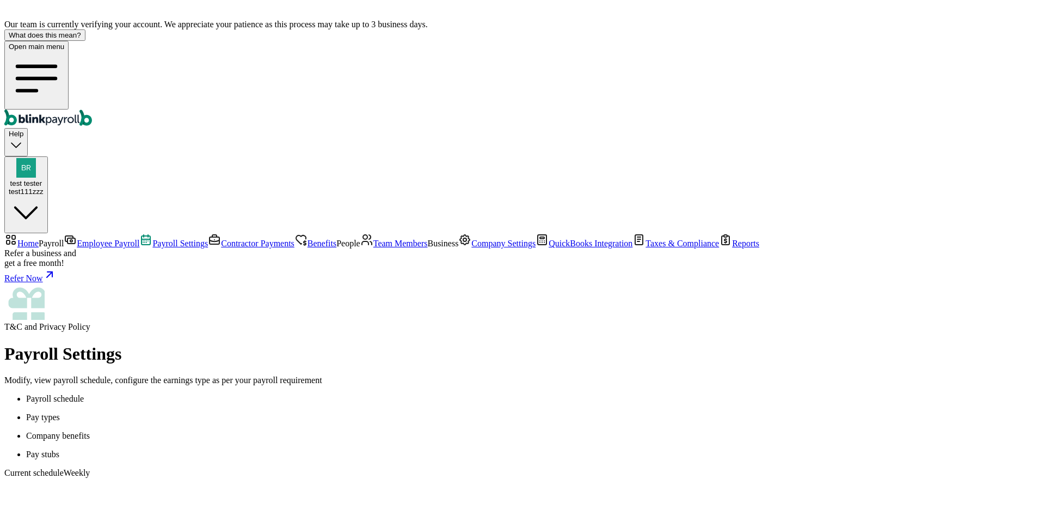
scroll to position [120, 0]
click at [308, 238] on span "Benefits" at bounding box center [322, 242] width 29 height 9
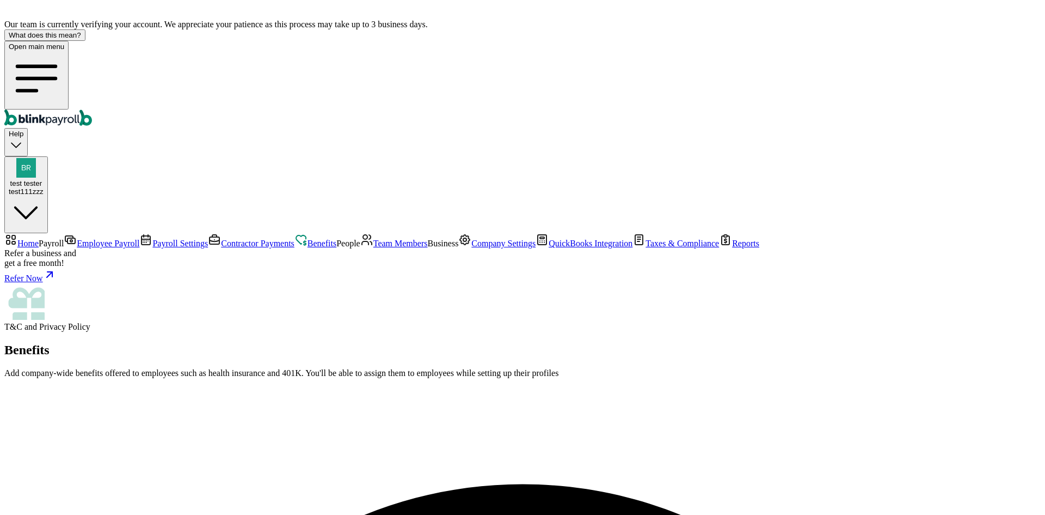
click at [152, 238] on span "Payroll Settings" at bounding box center [180, 242] width 56 height 9
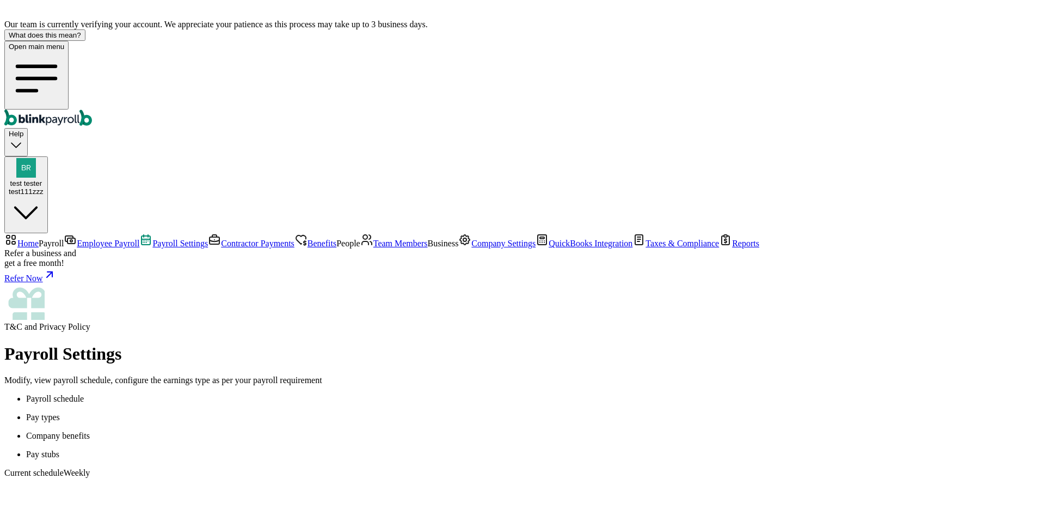
scroll to position [11, 0]
click at [303, 449] on p "Pay stubs" at bounding box center [533, 454] width 1015 height 10
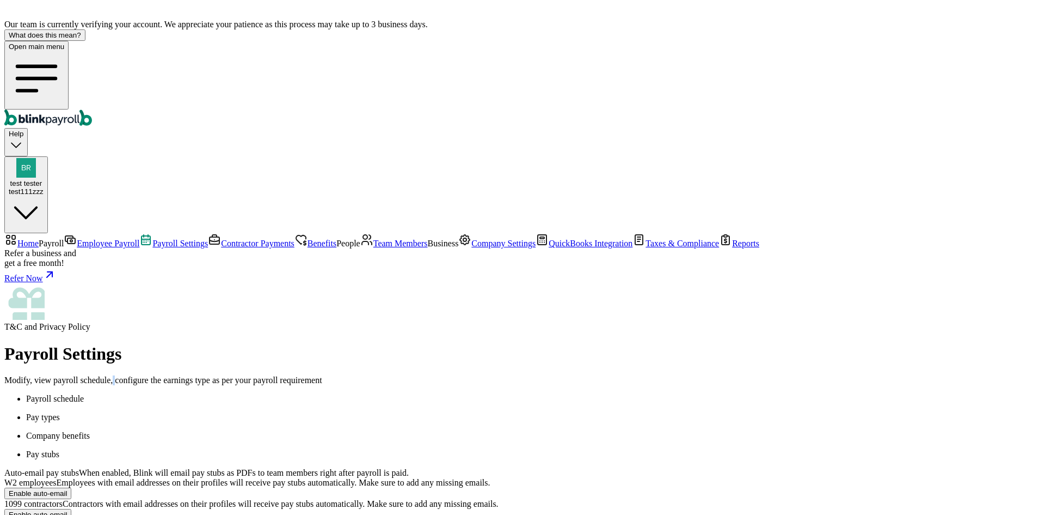
click at [244, 344] on div "Payroll Settings Modify, view payroll schedule, configure the earnings type as …" at bounding box center [522, 364] width 1037 height 41
click at [247, 412] on p "Pay types" at bounding box center [533, 417] width 1015 height 10
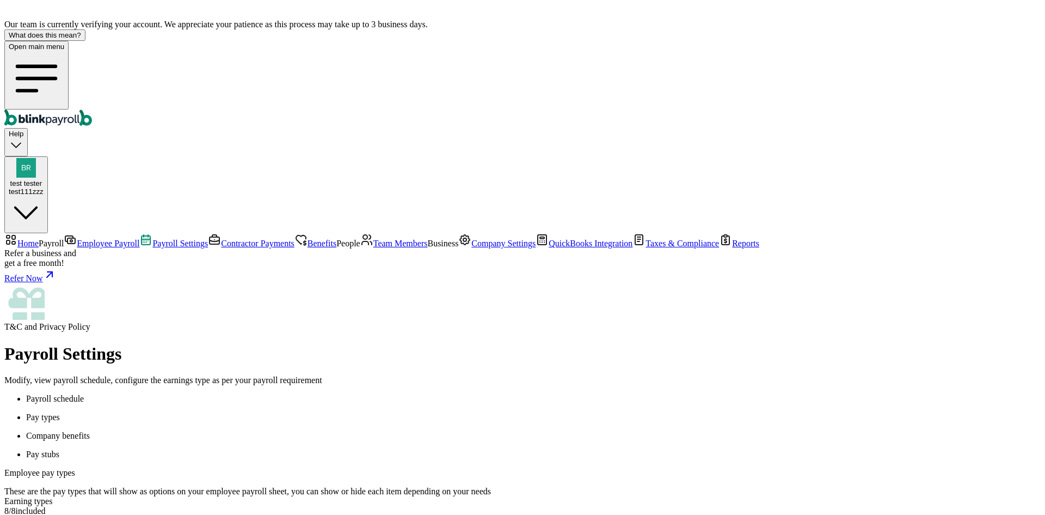
drag, startPoint x: 848, startPoint y: 154, endPoint x: 840, endPoint y: 163, distance: 12.3
select select "sick_pay"
